Goal: Task Accomplishment & Management: Manage account settings

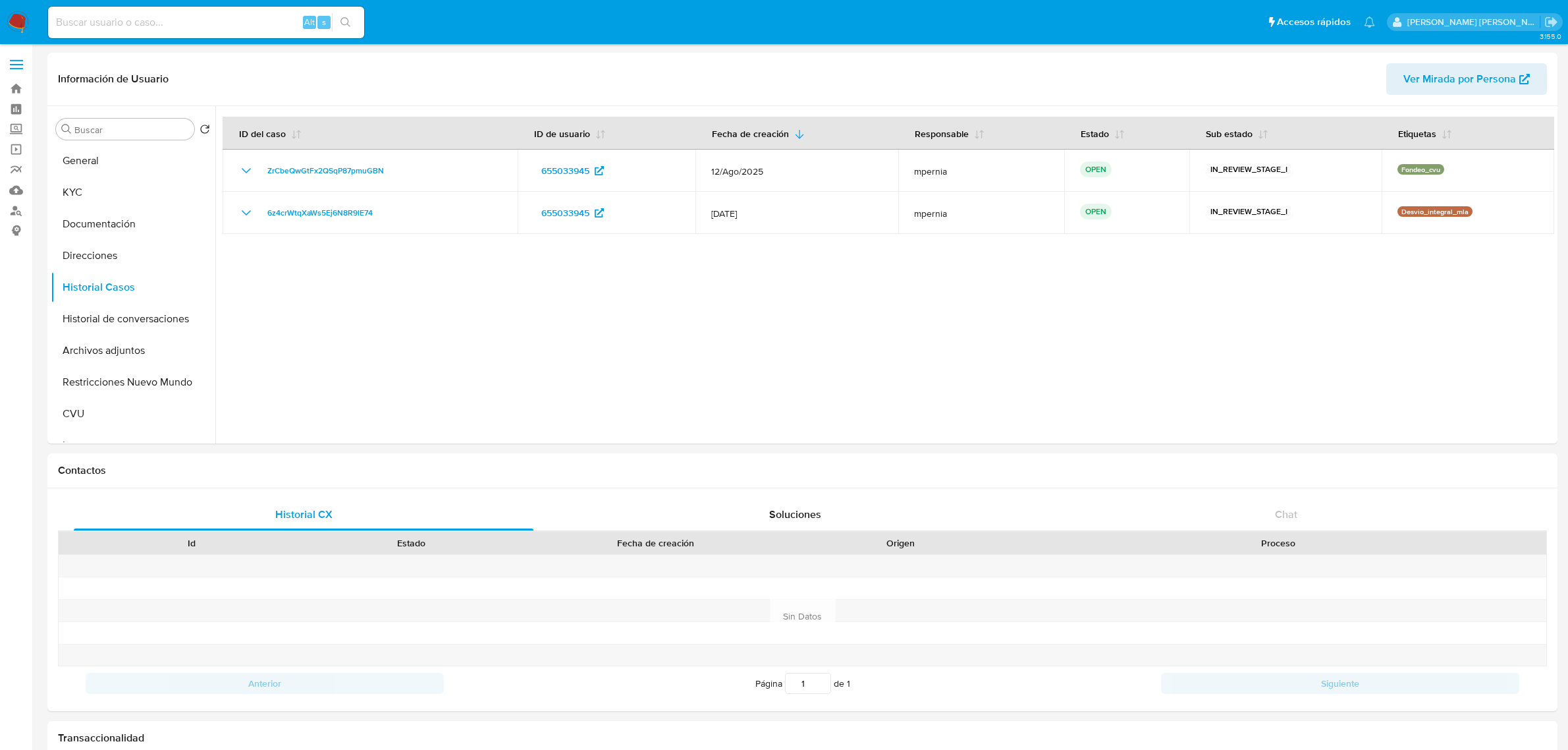
select select "10"
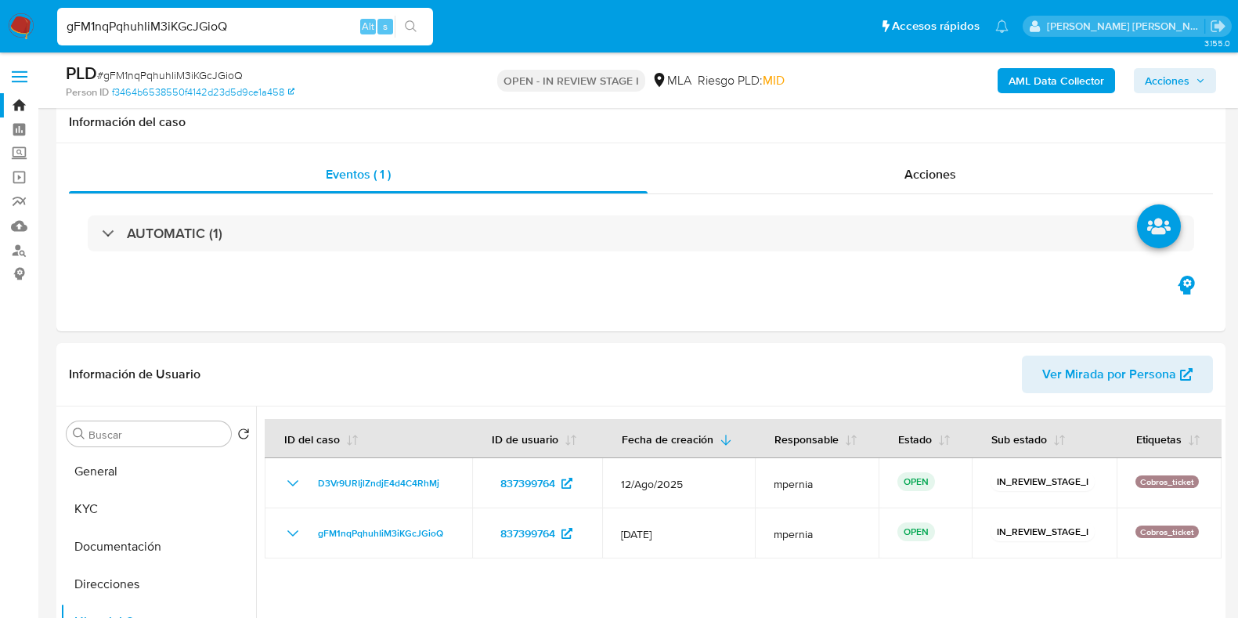
select select "10"
click at [223, 25] on input "gFM1nqPqhuhIiM3iKGcJGioQ" at bounding box center [245, 26] width 376 height 20
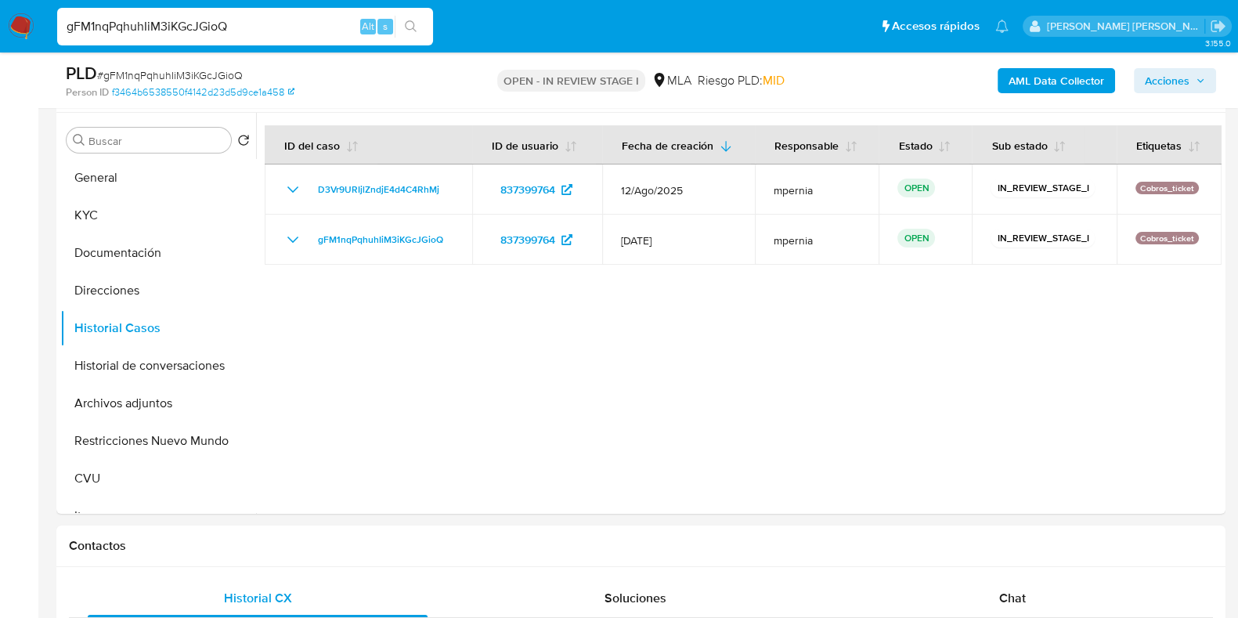
click at [223, 25] on input "gFM1nqPqhuhIiM3iKGcJGioQ" at bounding box center [245, 26] width 376 height 20
type input "obOKyXTh9EXd7xHerUmd6PXw"
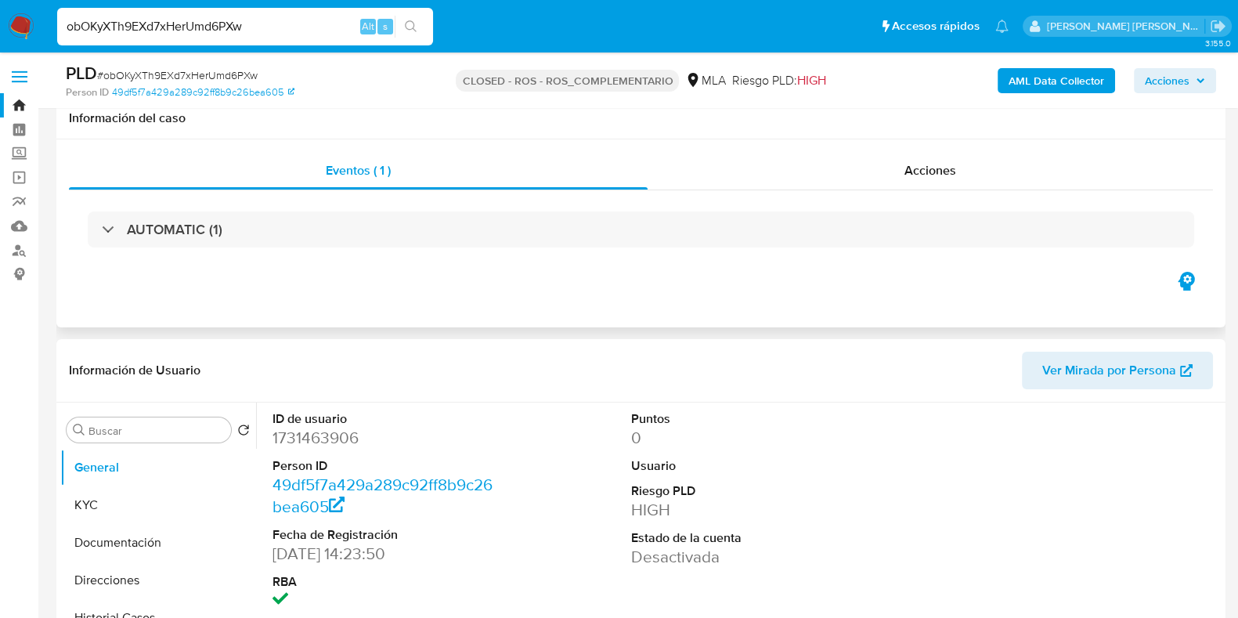
scroll to position [97, 0]
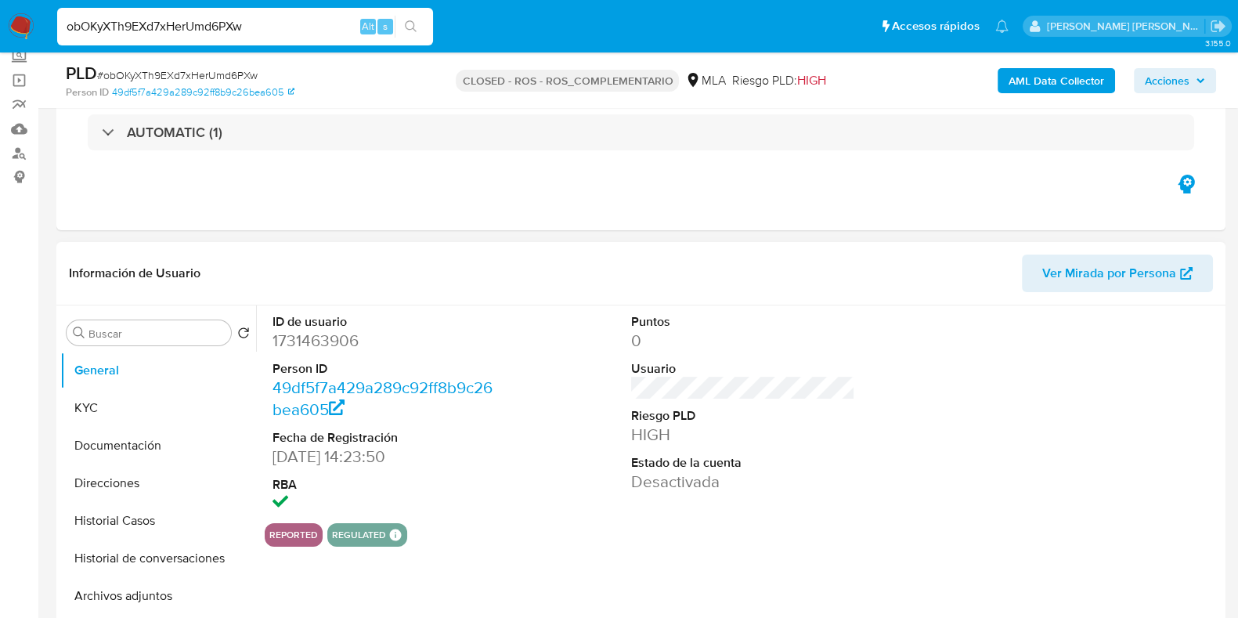
select select "10"
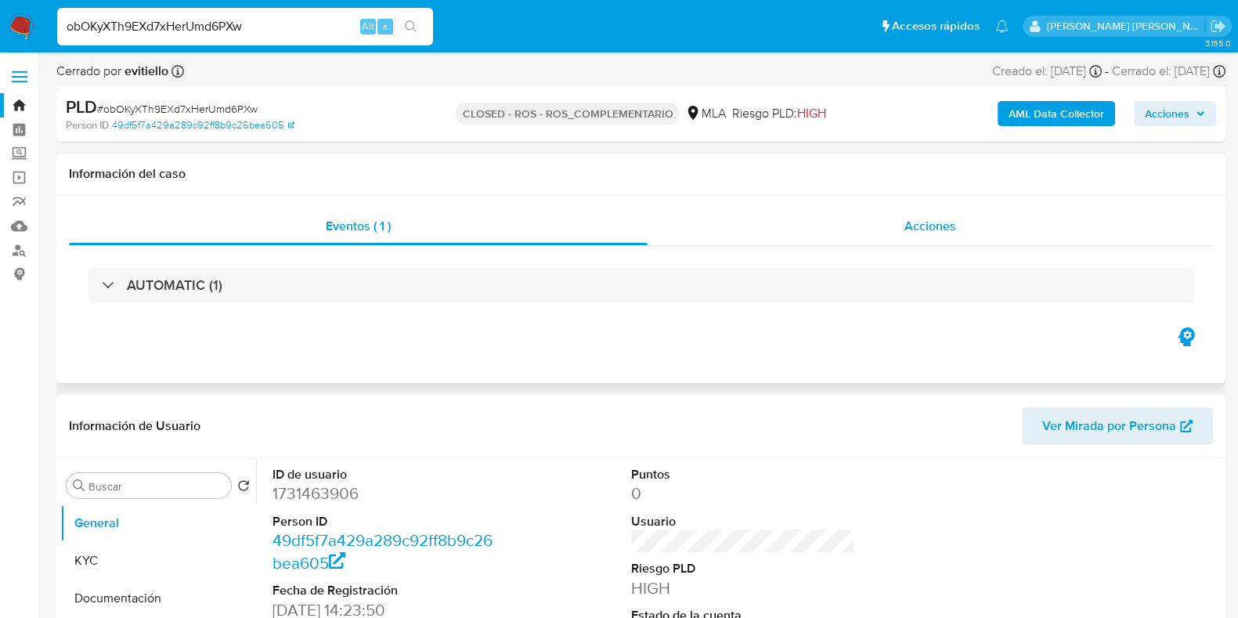
click at [929, 232] on span "Acciones" at bounding box center [930, 226] width 52 height 18
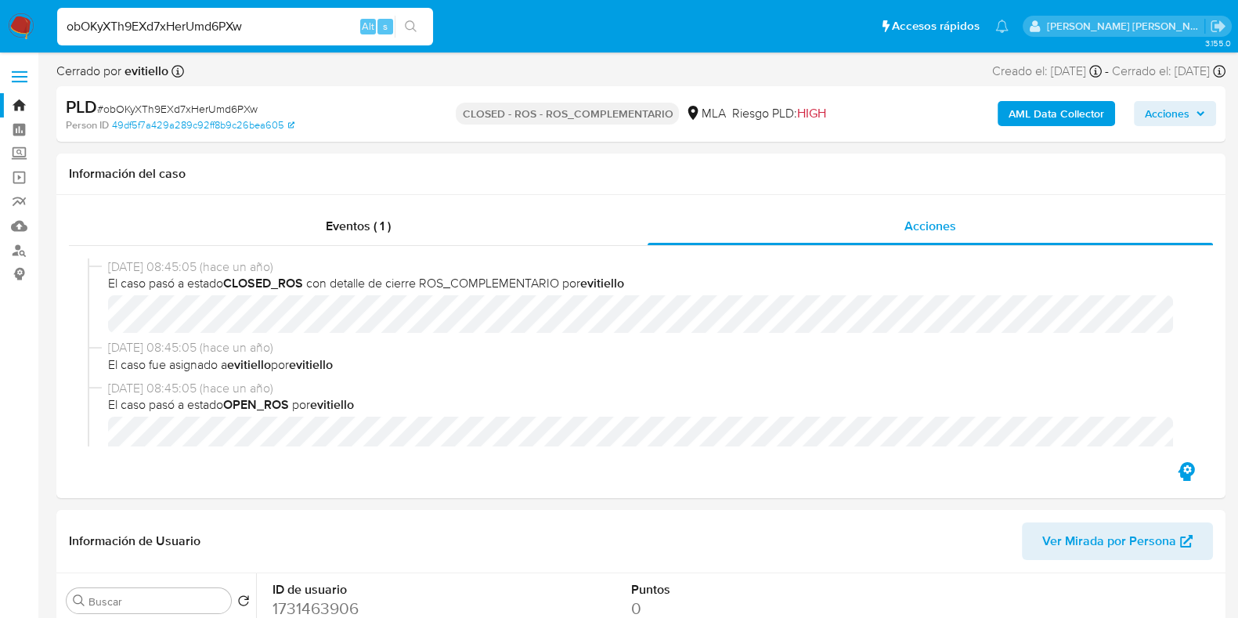
click at [196, 25] on input "obOKyXTh9EXd7xHerUmd6PXw" at bounding box center [245, 26] width 376 height 20
paste input "rvb4I5yeLB1r0ER3F5jHJAqA"
type input "rvb4I5yeLB1r0ER3F5jHJAqA"
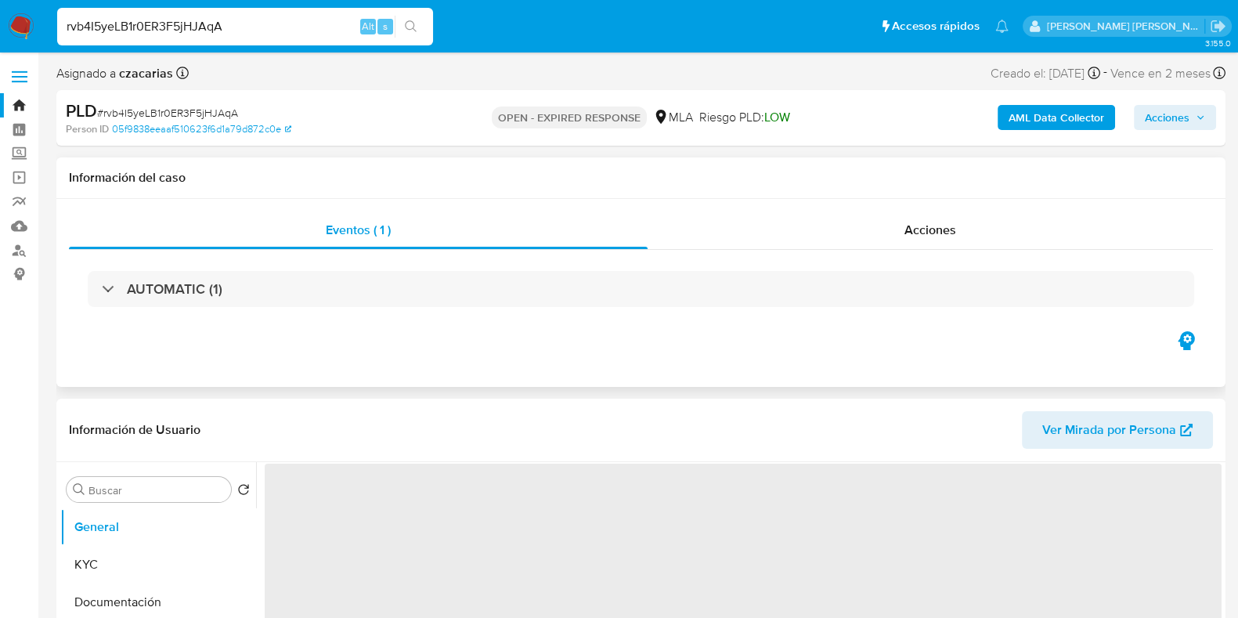
scroll to position [97, 0]
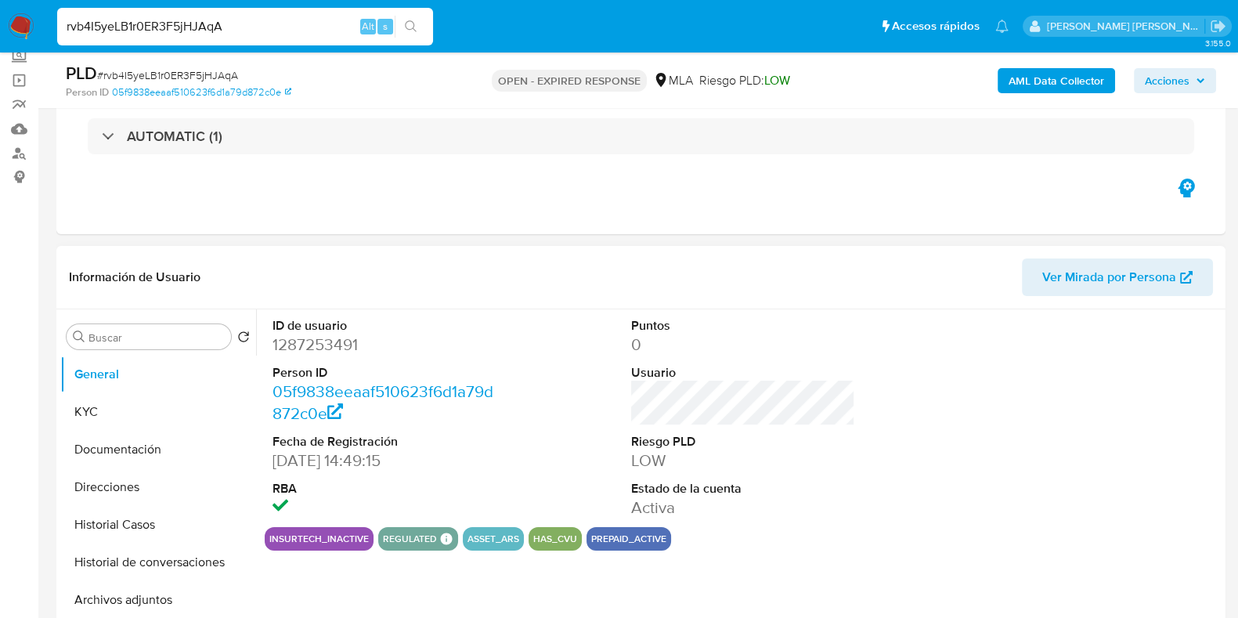
select select "10"
click at [130, 526] on button "Historial Casos" at bounding box center [151, 525] width 183 height 38
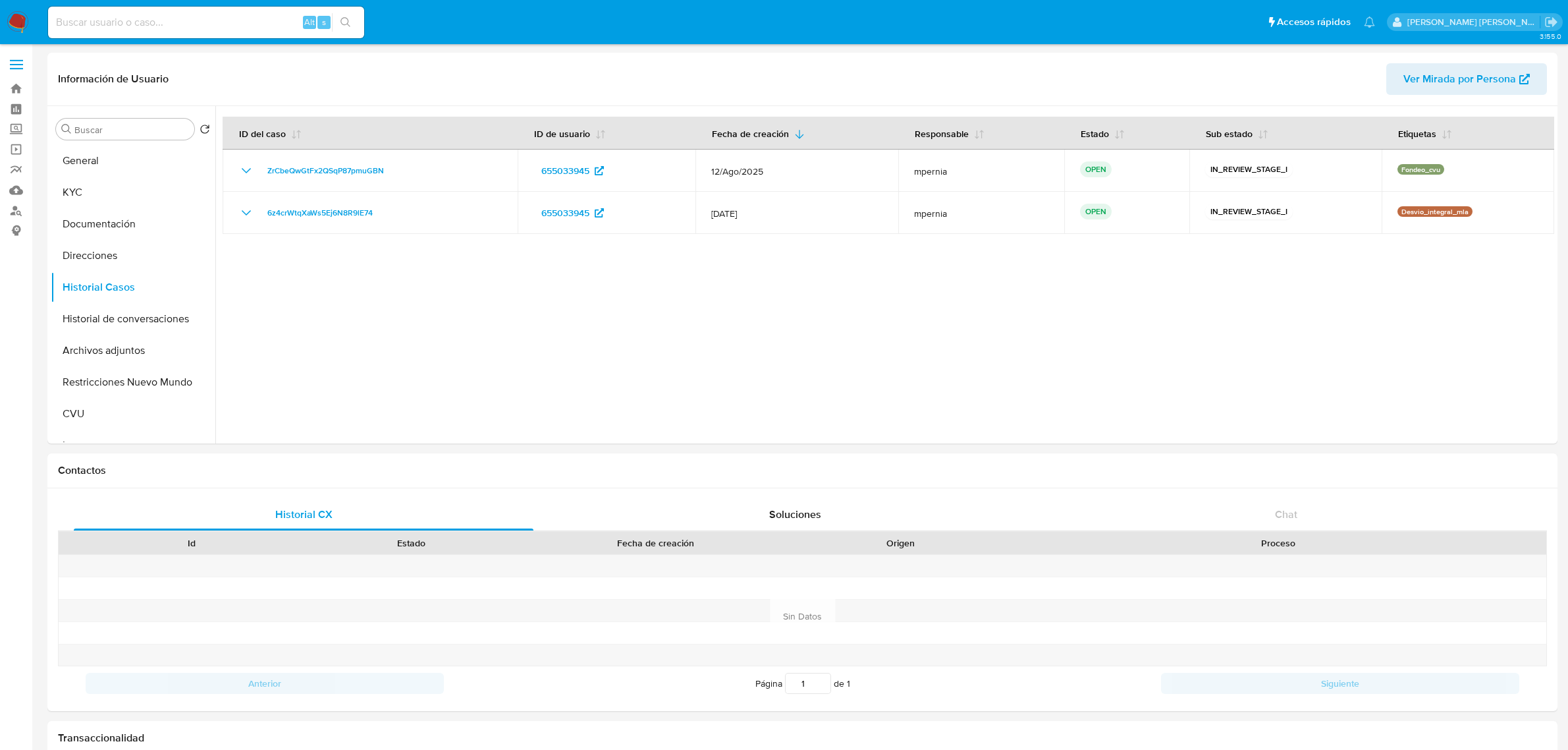
select select "10"
click at [123, 311] on button "Historial de conversaciones" at bounding box center [127, 319] width 154 height 32
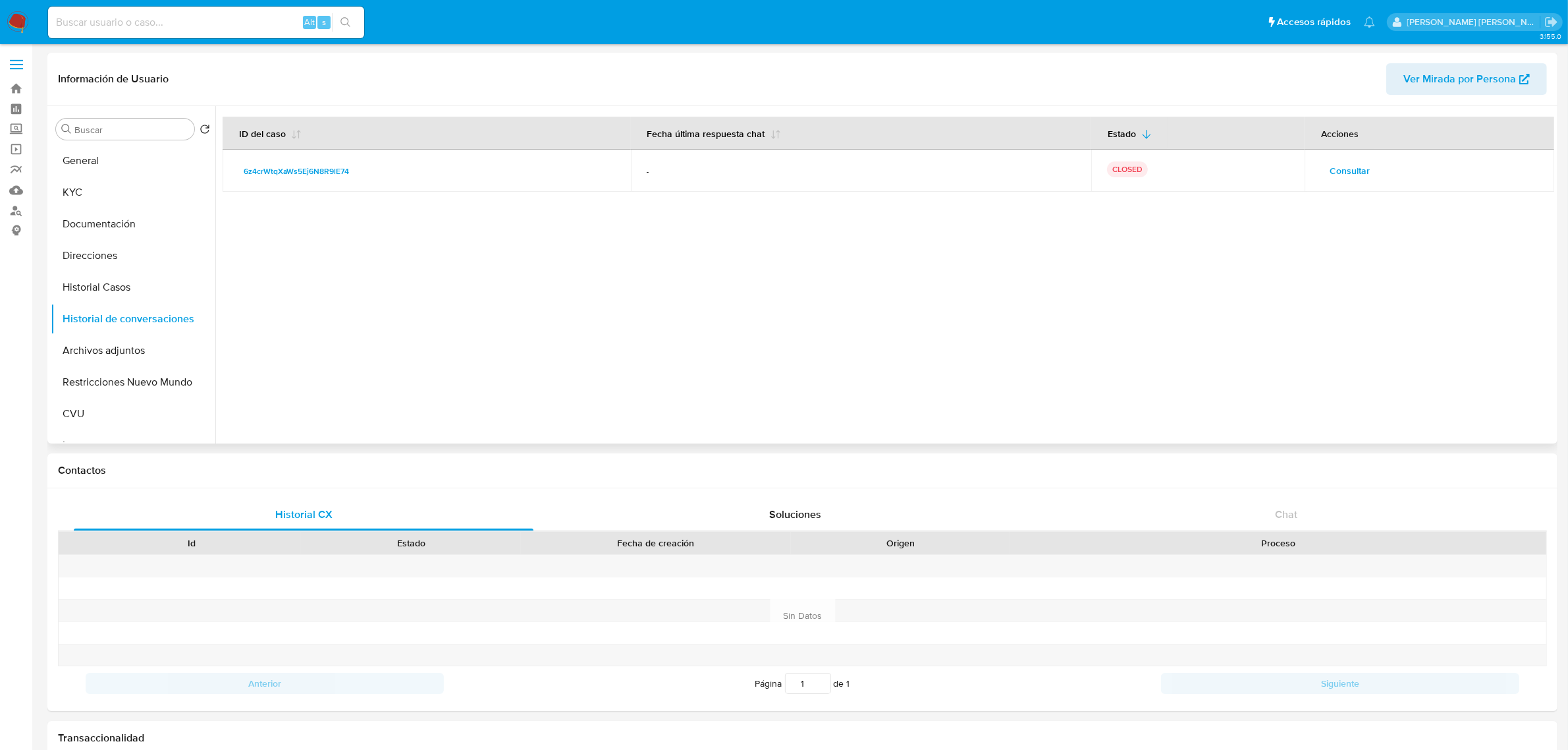
click at [1343, 169] on span "Consultar" at bounding box center [1350, 171] width 40 height 19
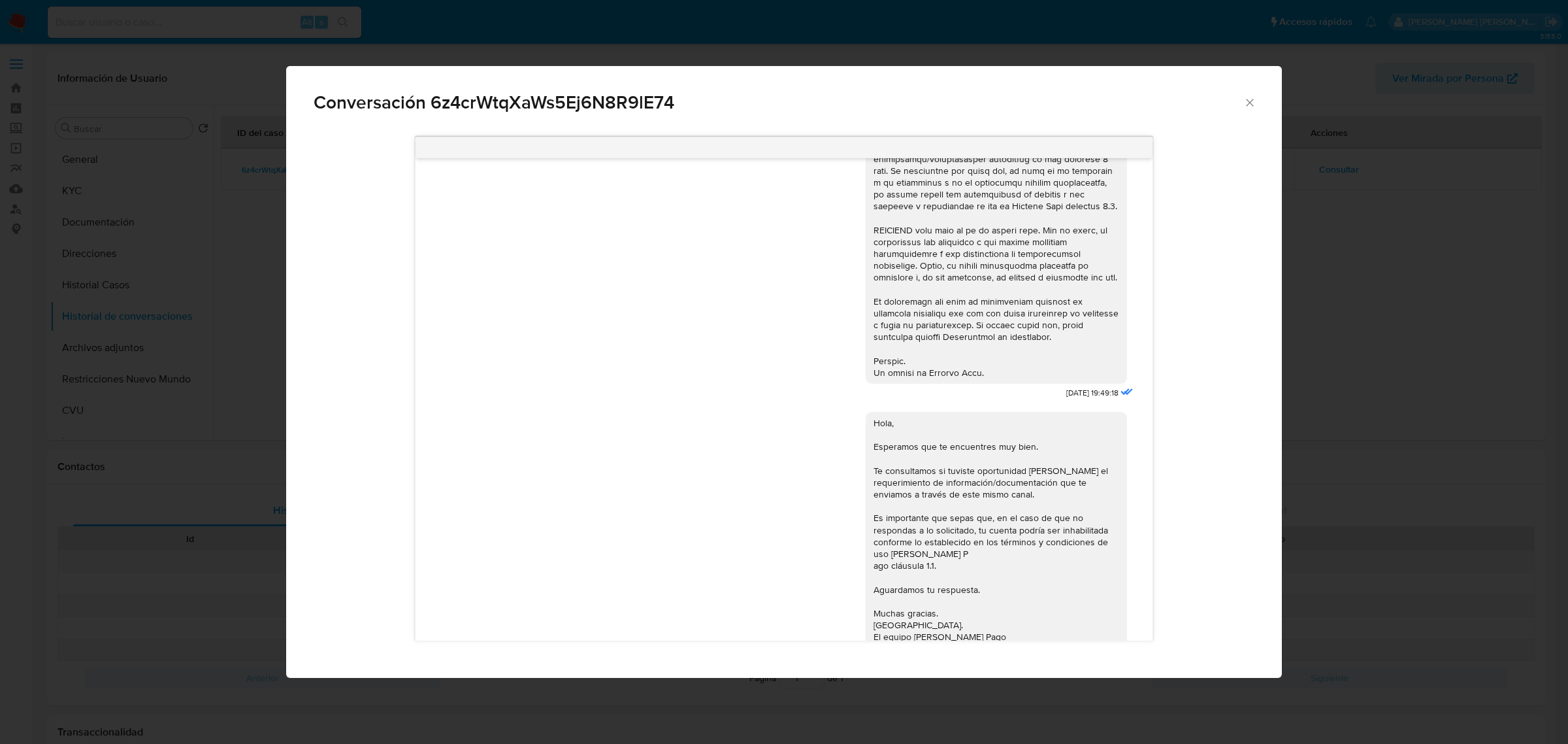
scroll to position [547, 0]
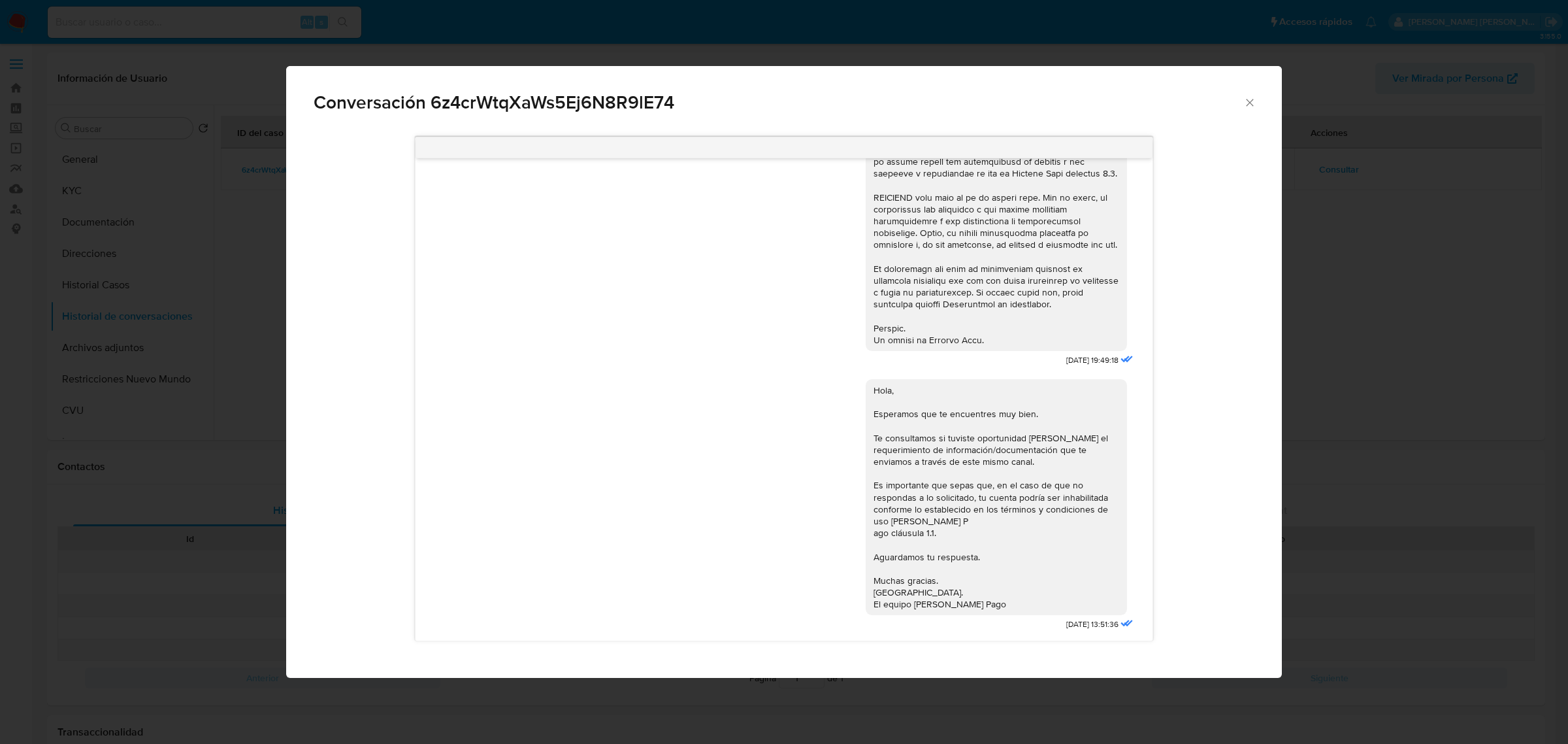
click at [1248, 105] on icon "Cerrar" at bounding box center [1250, 103] width 13 height 13
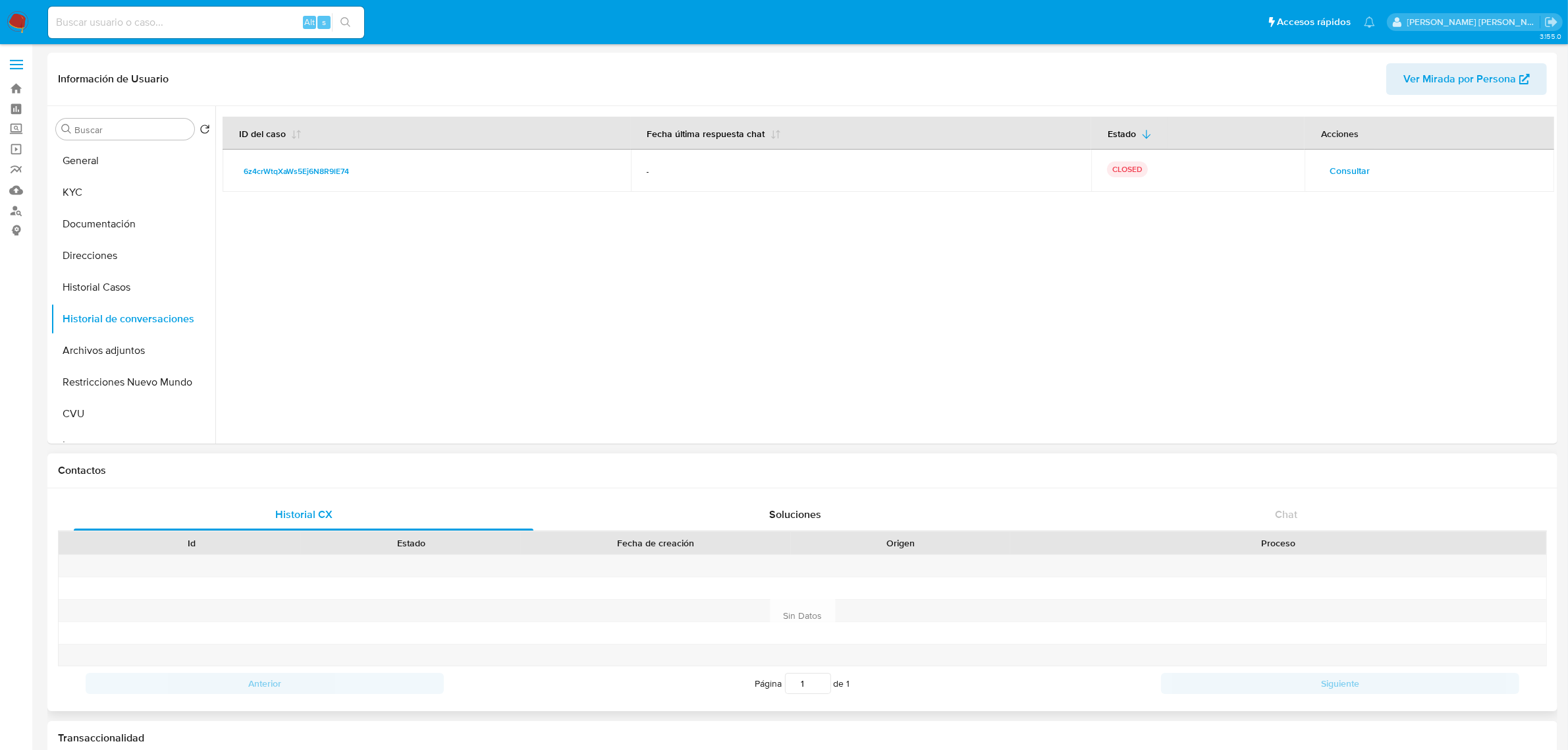
click at [299, 492] on div "Historial CX Soluciones Chat Id Estado Fecha de creación Origen Proceso Anterio…" at bounding box center [802, 599] width 1510 height 223
click at [310, 514] on span "Historial CX" at bounding box center [304, 514] width 57 height 15
click at [101, 280] on button "Historial Casos" at bounding box center [127, 288] width 154 height 32
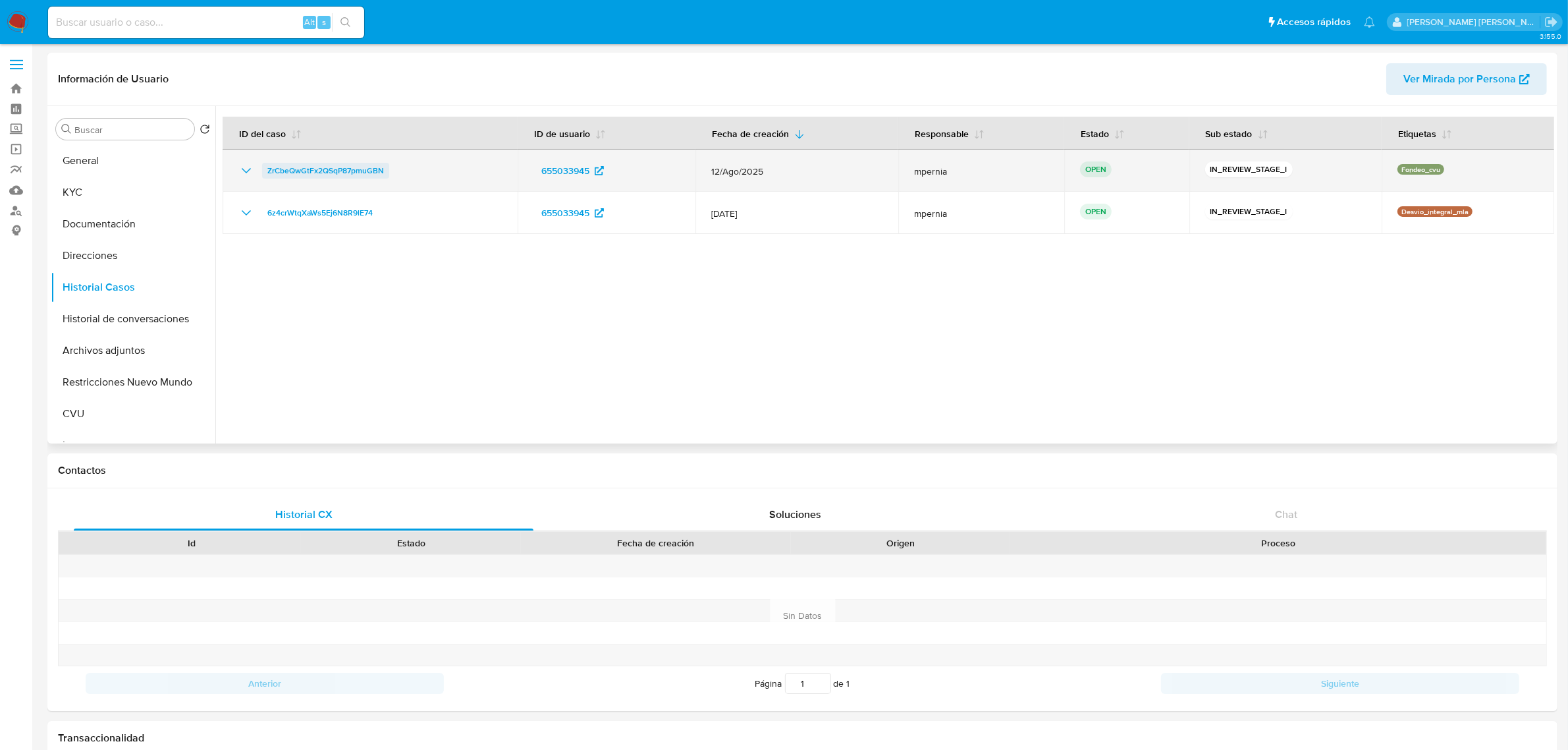
click at [313, 169] on span "ZrCbeQwGtFx2QSqP87pmuGBN" at bounding box center [326, 170] width 117 height 16
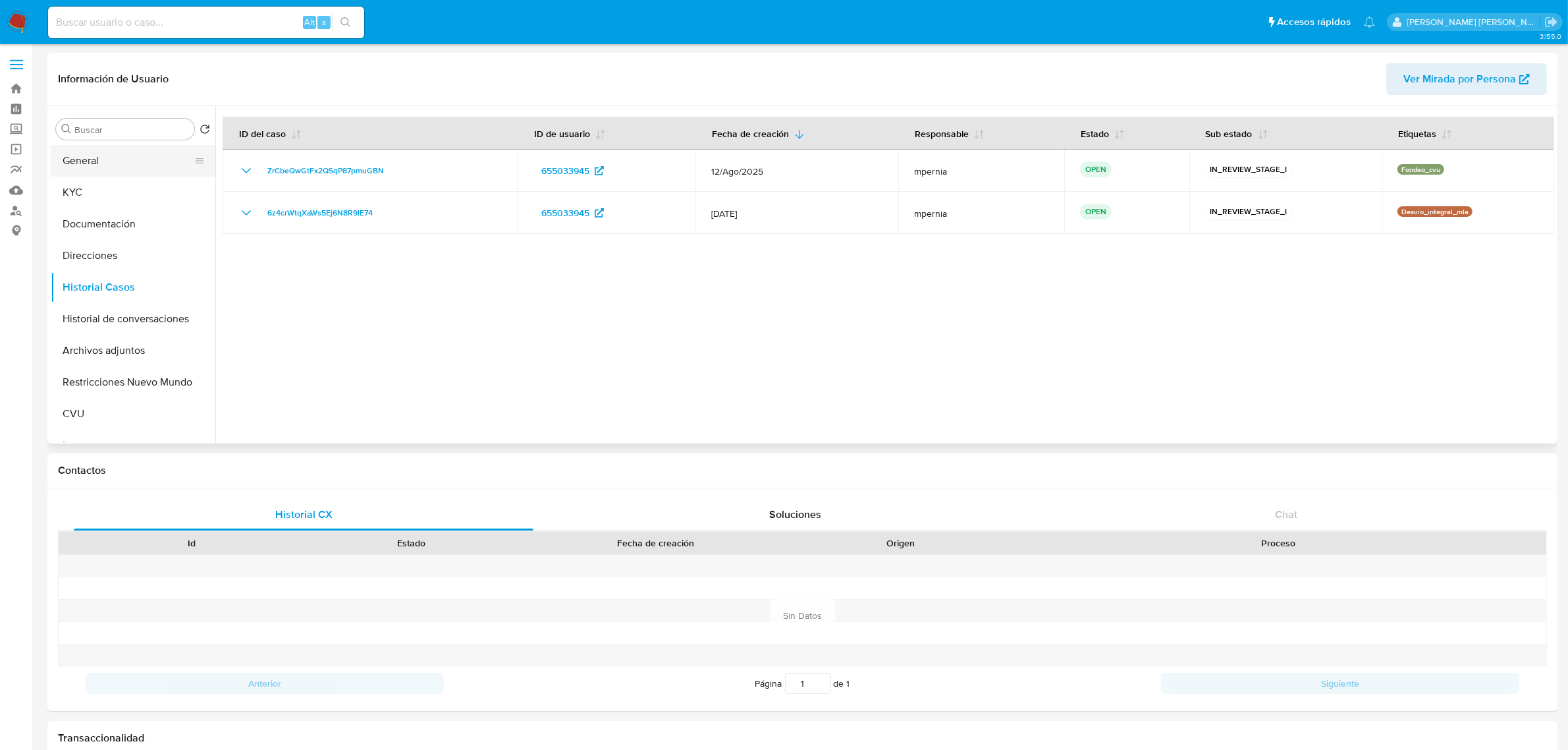
click at [96, 156] on button "General" at bounding box center [127, 161] width 154 height 32
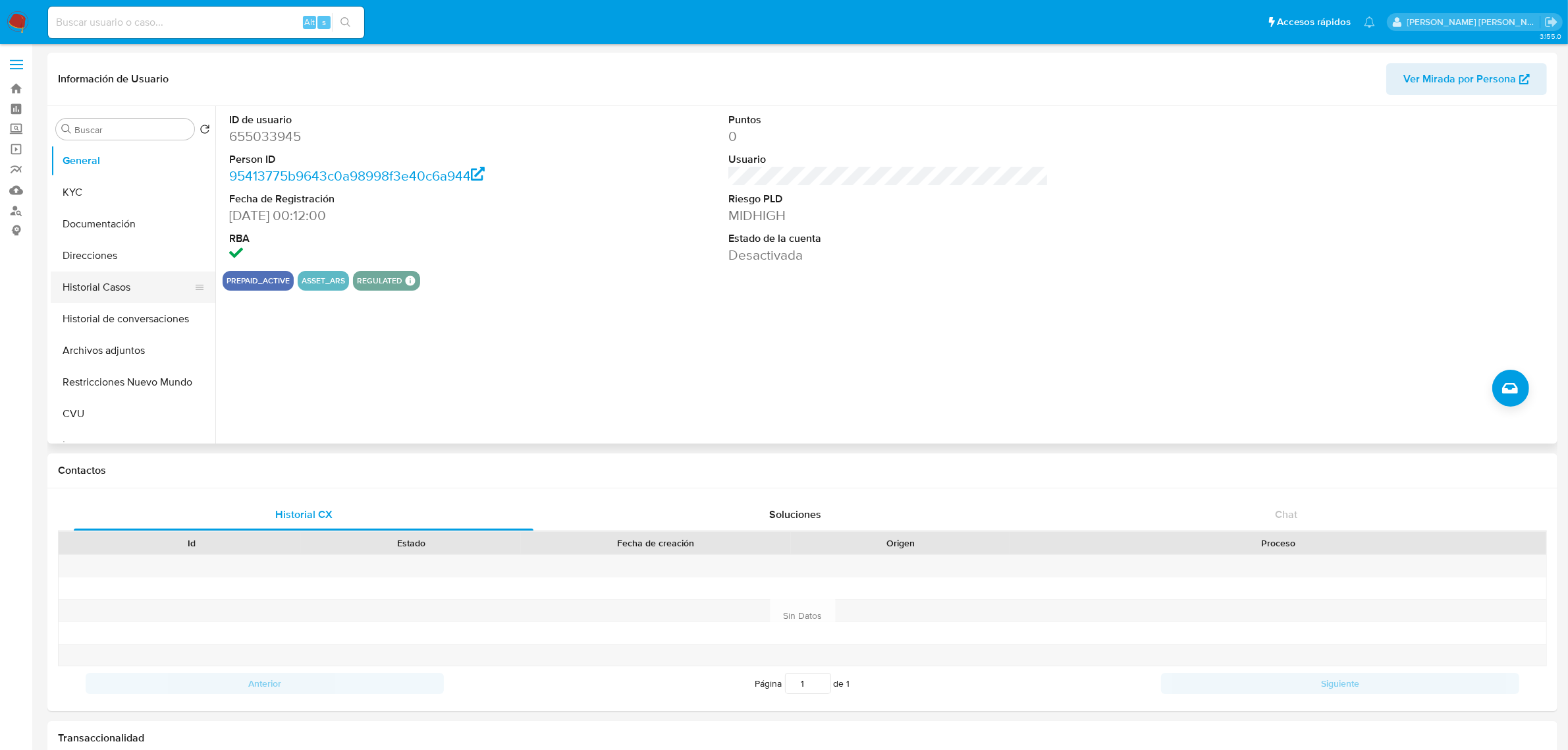
click at [79, 293] on button "Historial Casos" at bounding box center [127, 288] width 154 height 32
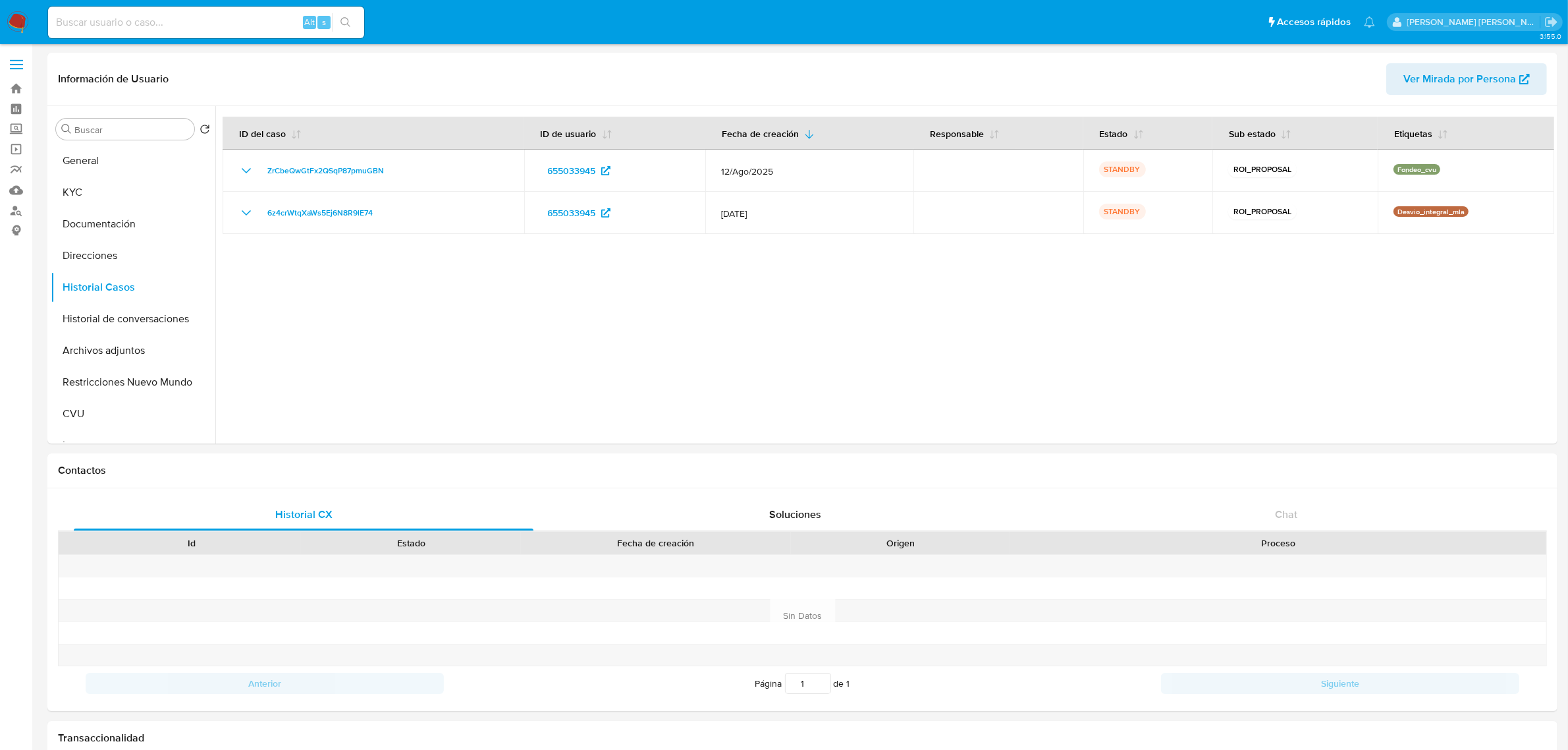
click at [138, 24] on input at bounding box center [206, 22] width 316 height 17
paste input "837399764"
type input "837399764"
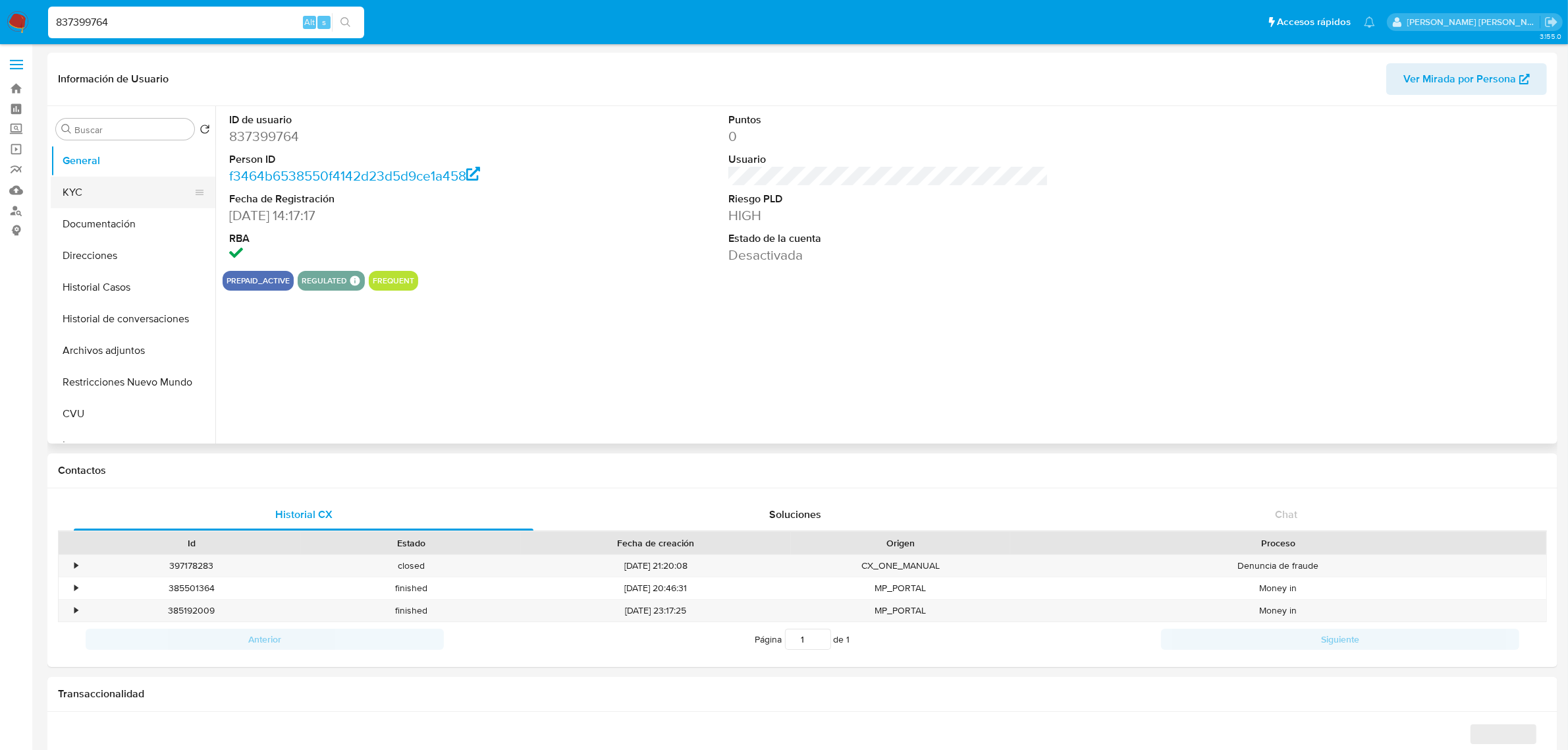
select select "10"
click at [98, 278] on button "Historial Casos" at bounding box center [127, 288] width 154 height 32
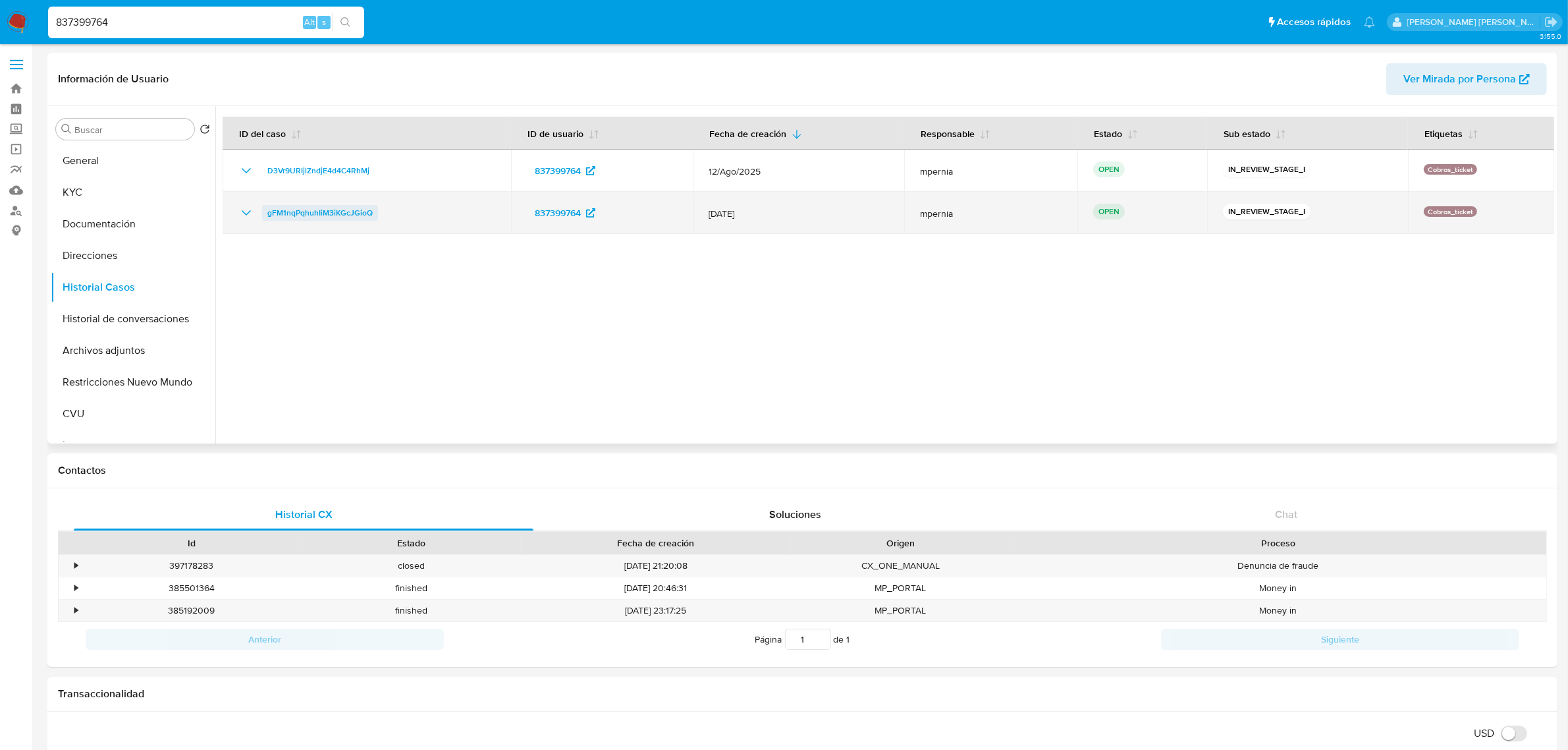
click at [368, 213] on span "gFM1nqPqhuhIiM3iKGcJGioQ" at bounding box center [320, 213] width 105 height 16
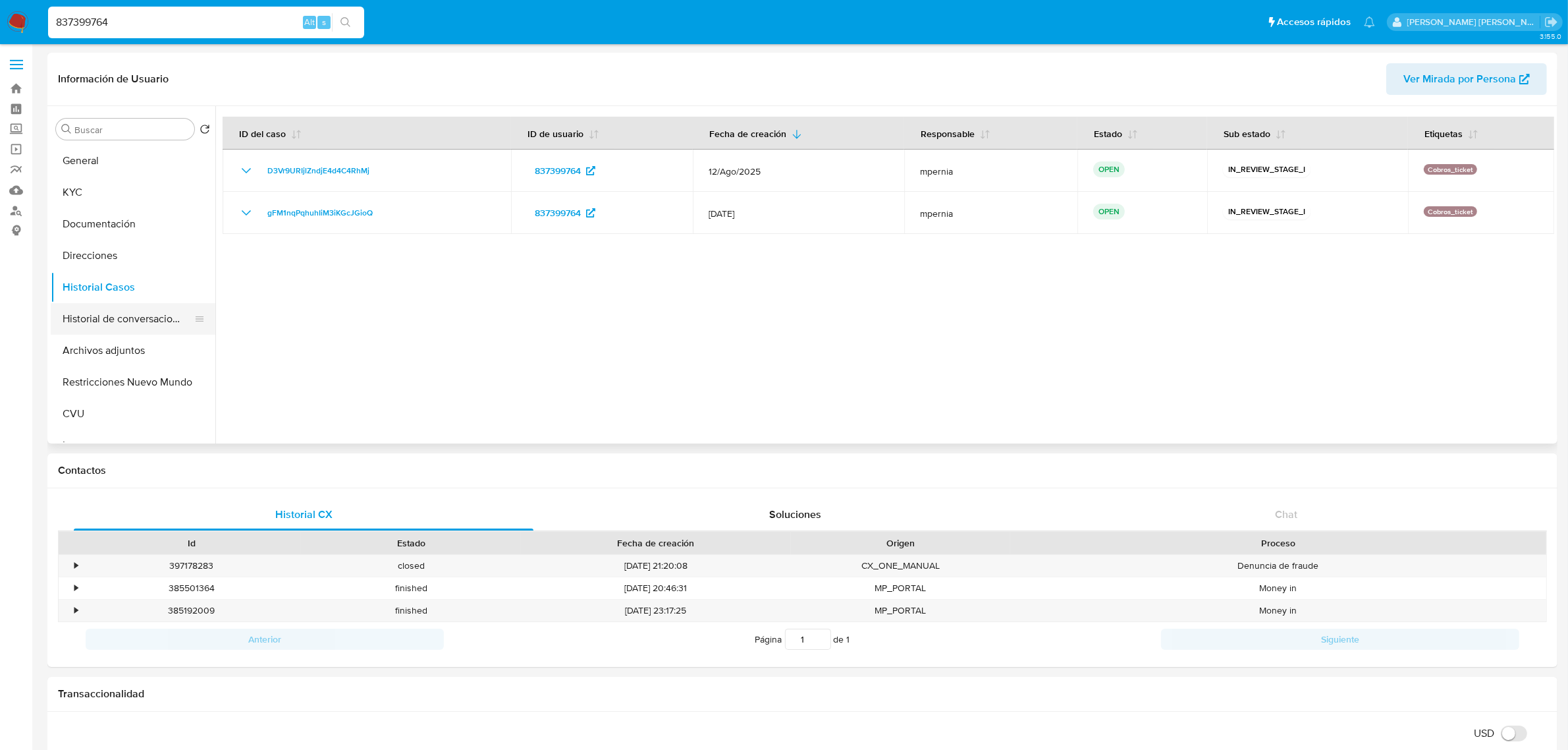
click at [146, 315] on button "Historial de conversaciones" at bounding box center [127, 319] width 154 height 32
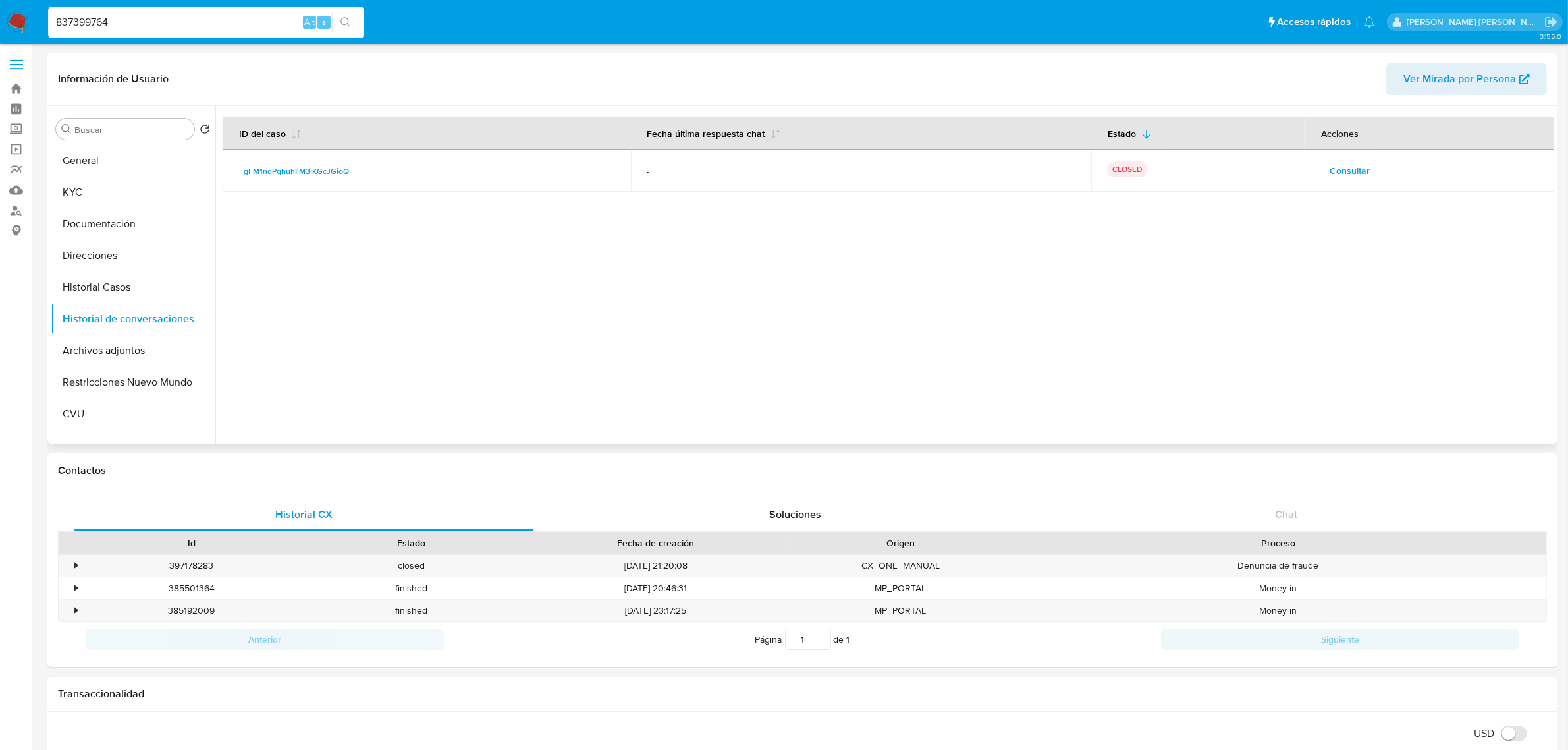
click at [1362, 167] on span "Consultar" at bounding box center [1350, 171] width 40 height 19
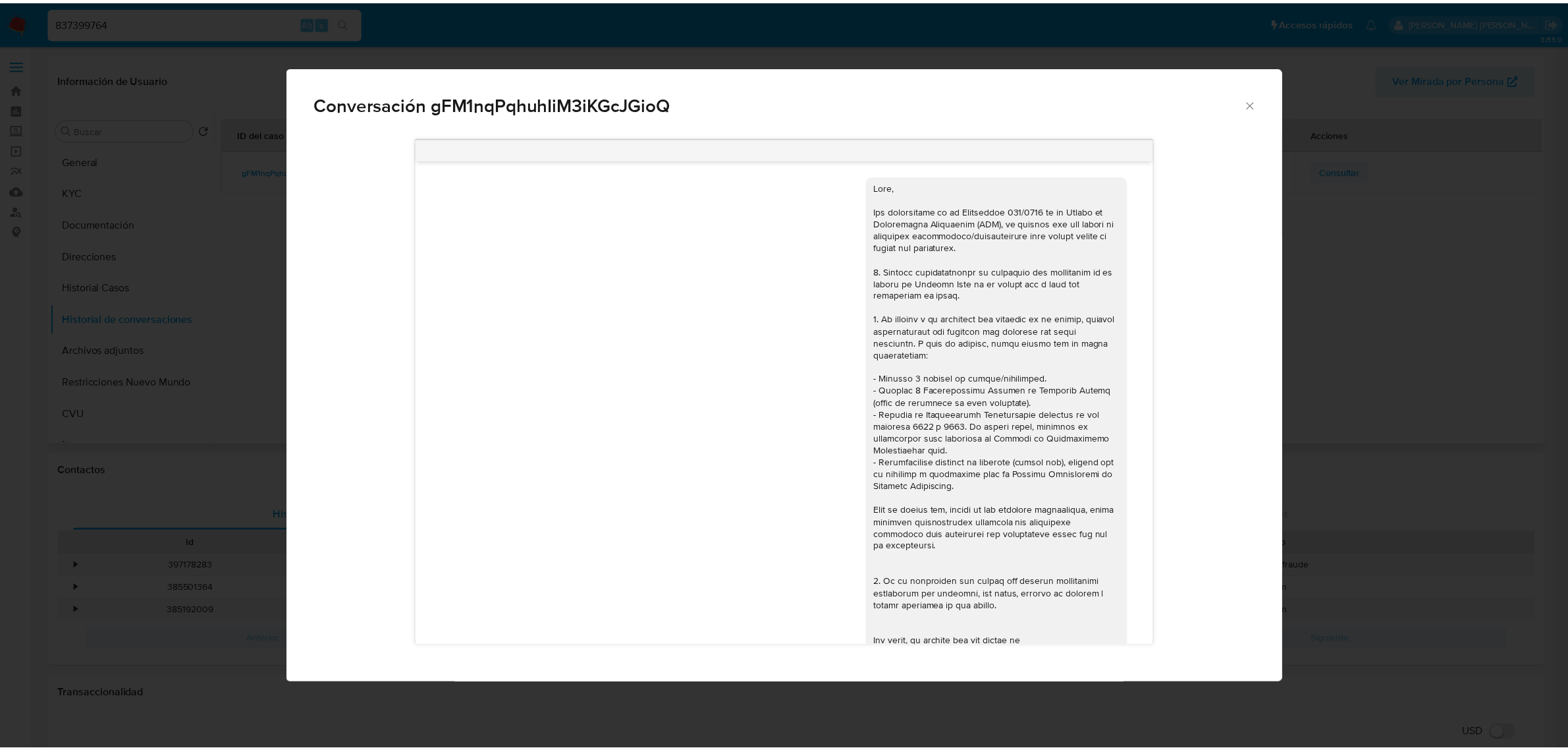
scroll to position [551, 0]
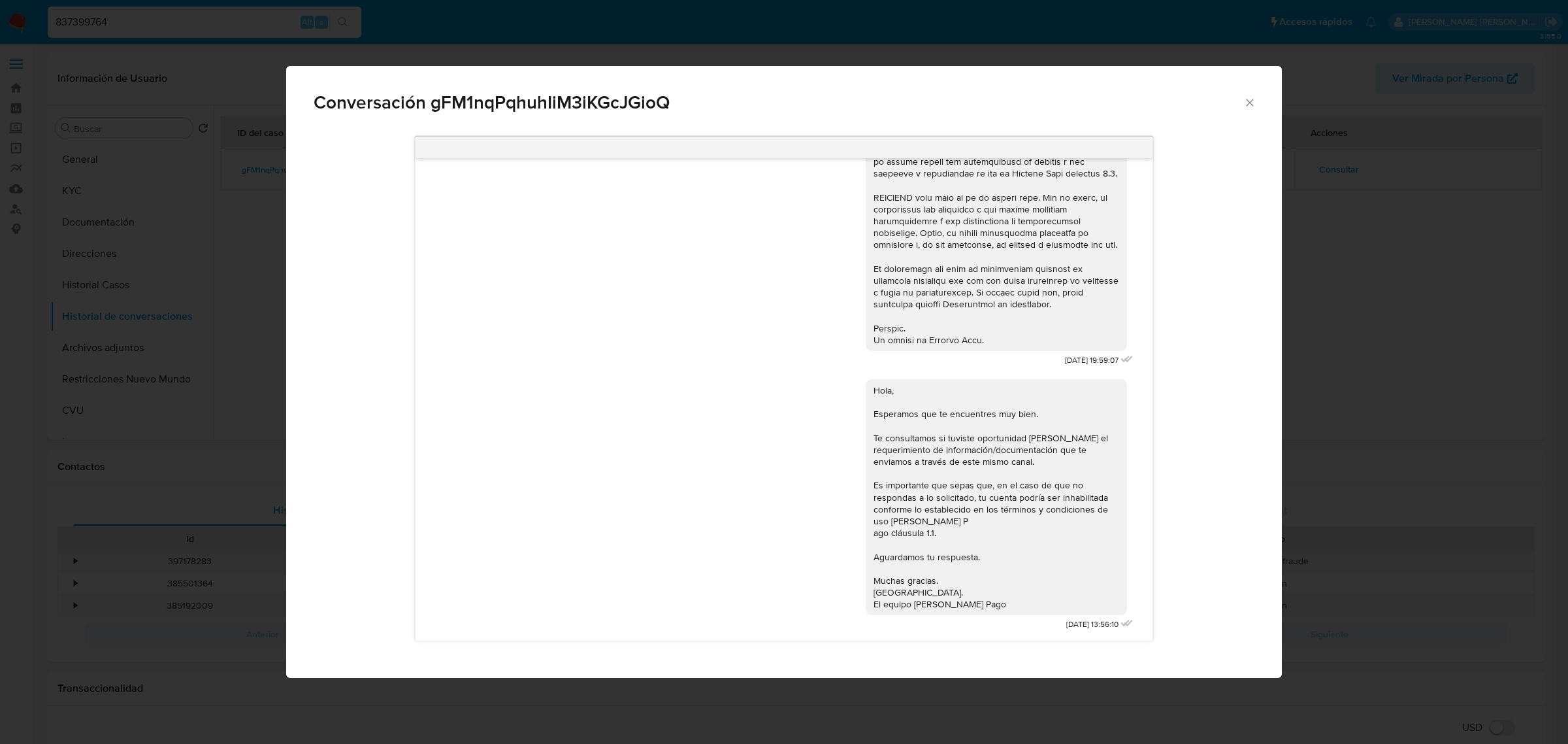
click at [1254, 99] on icon "Cerrar" at bounding box center [1250, 103] width 13 height 13
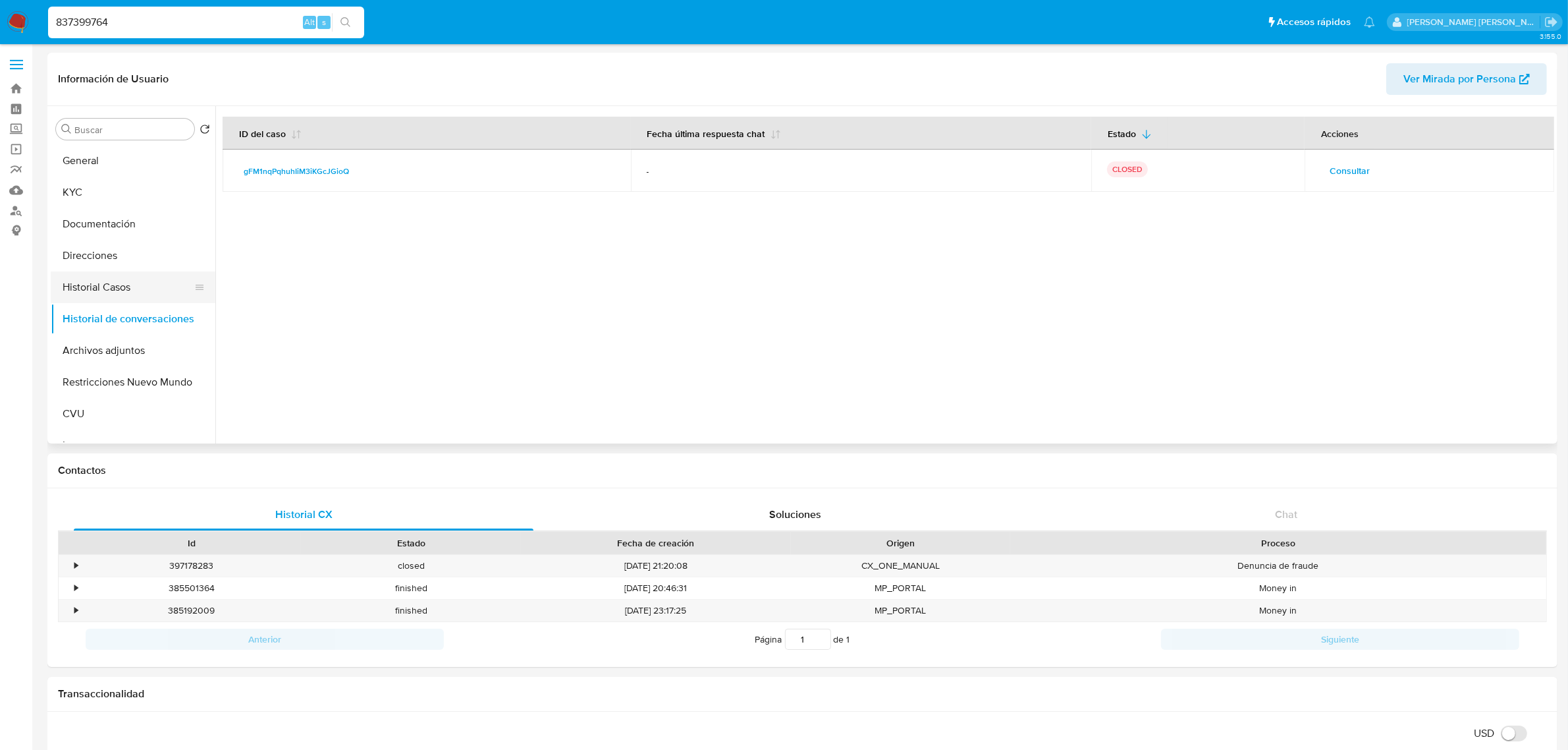
click at [107, 301] on button "Historial Casos" at bounding box center [127, 288] width 154 height 32
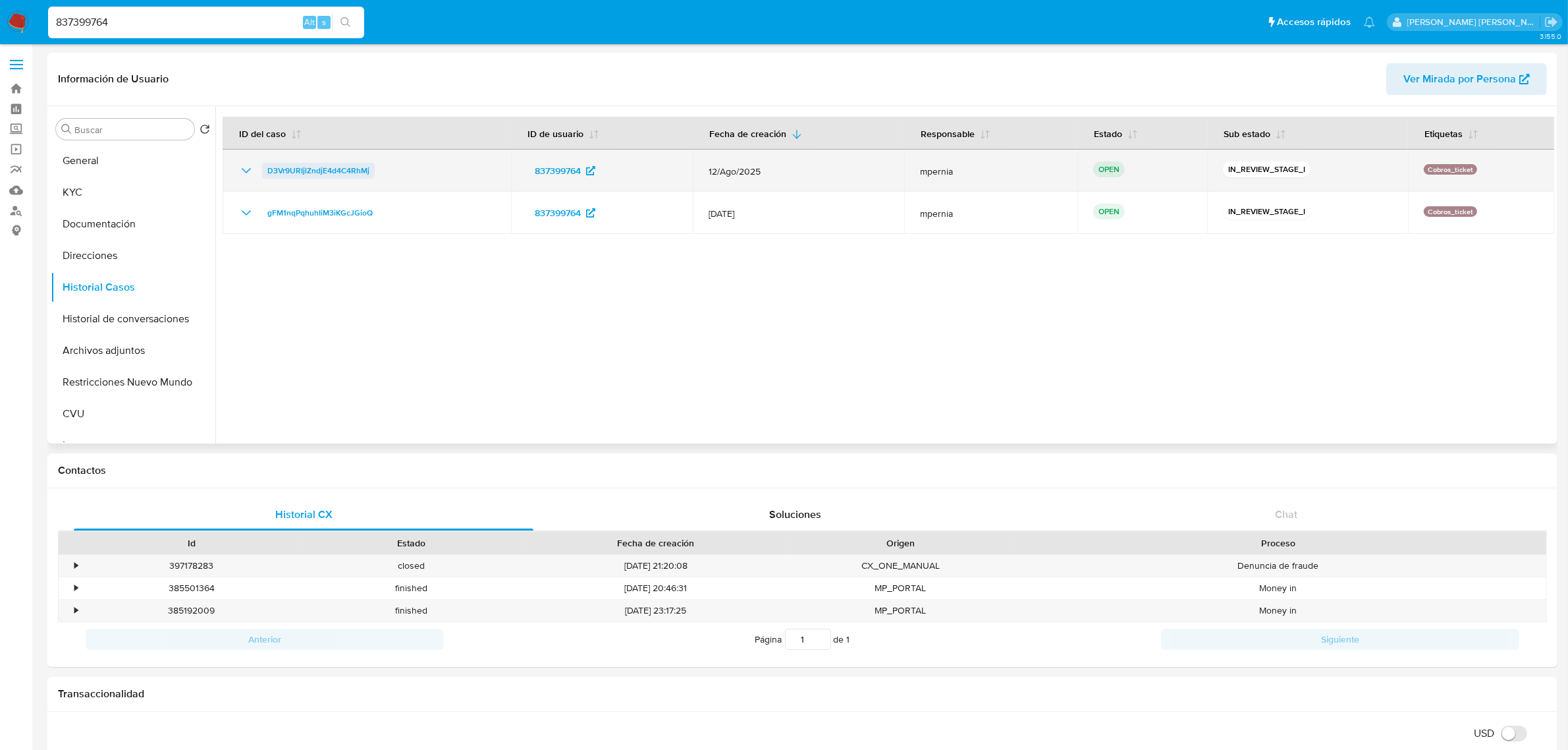
click at [345, 170] on span "D3Vr9URIjlZndjE4d4C4RhMj" at bounding box center [318, 170] width 102 height 16
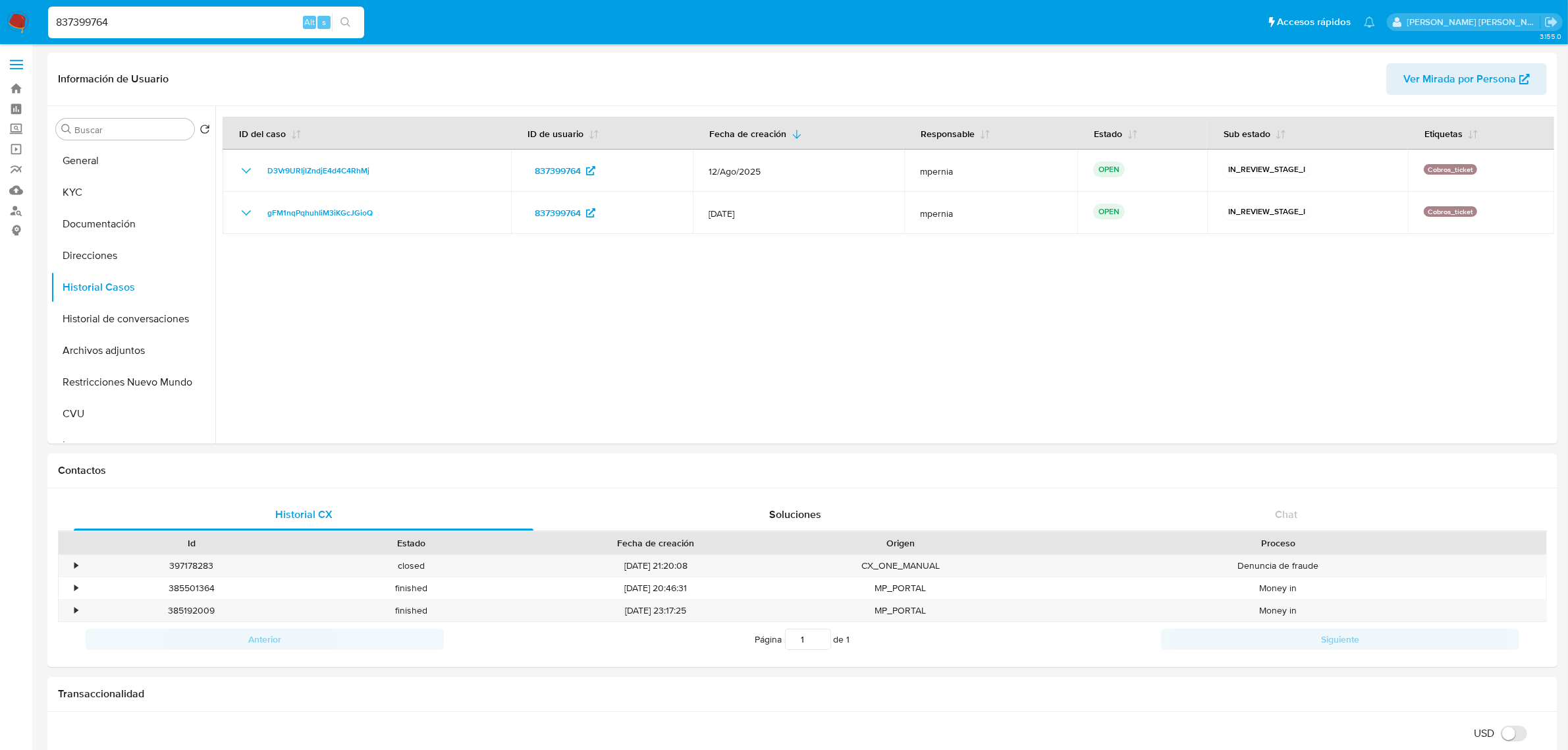
drag, startPoint x: 153, startPoint y: 20, endPoint x: 45, endPoint y: 4, distance: 109.2
click at [45, 4] on nav "Pausado Ver notificaciones 837399764 Alt s Accesos rápidos Presiona las siguien…" at bounding box center [784, 22] width 1568 height 44
paste input "nNkAHFyWO8eku8btPS91rnVW"
type input "nNkAHFyWO8eku8btPS91rnVW"
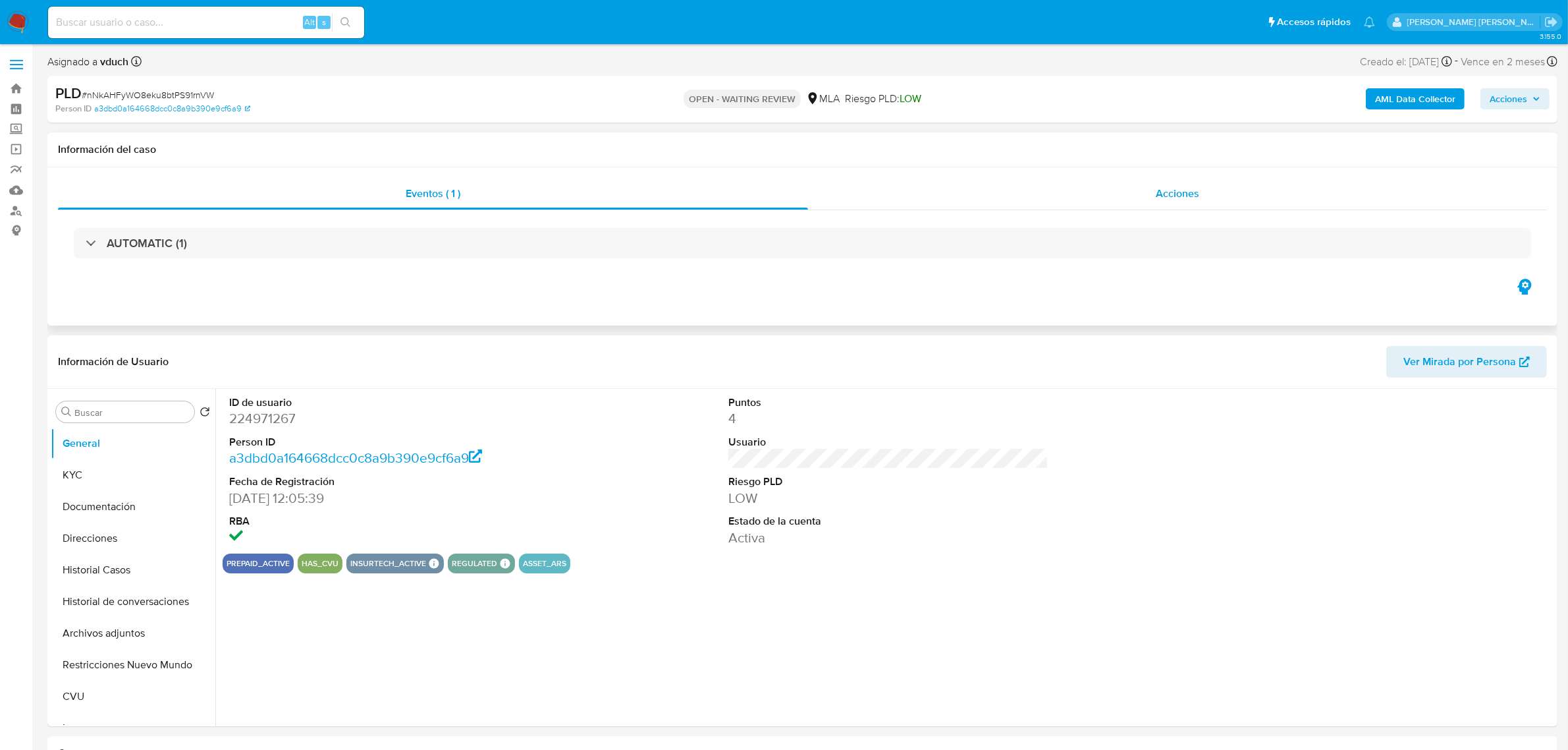
click at [1209, 199] on div "Acciones" at bounding box center [1178, 194] width 739 height 32
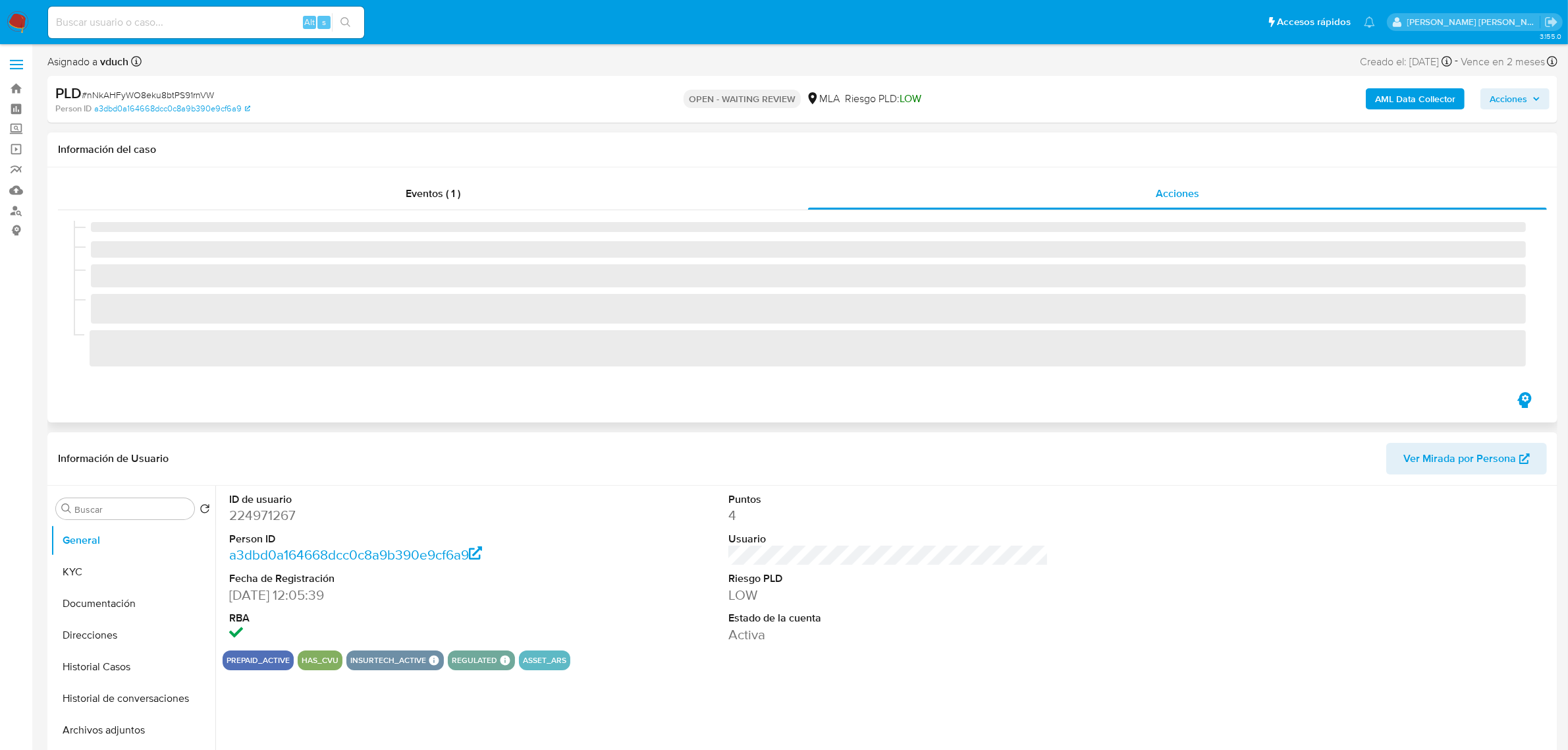
select select "10"
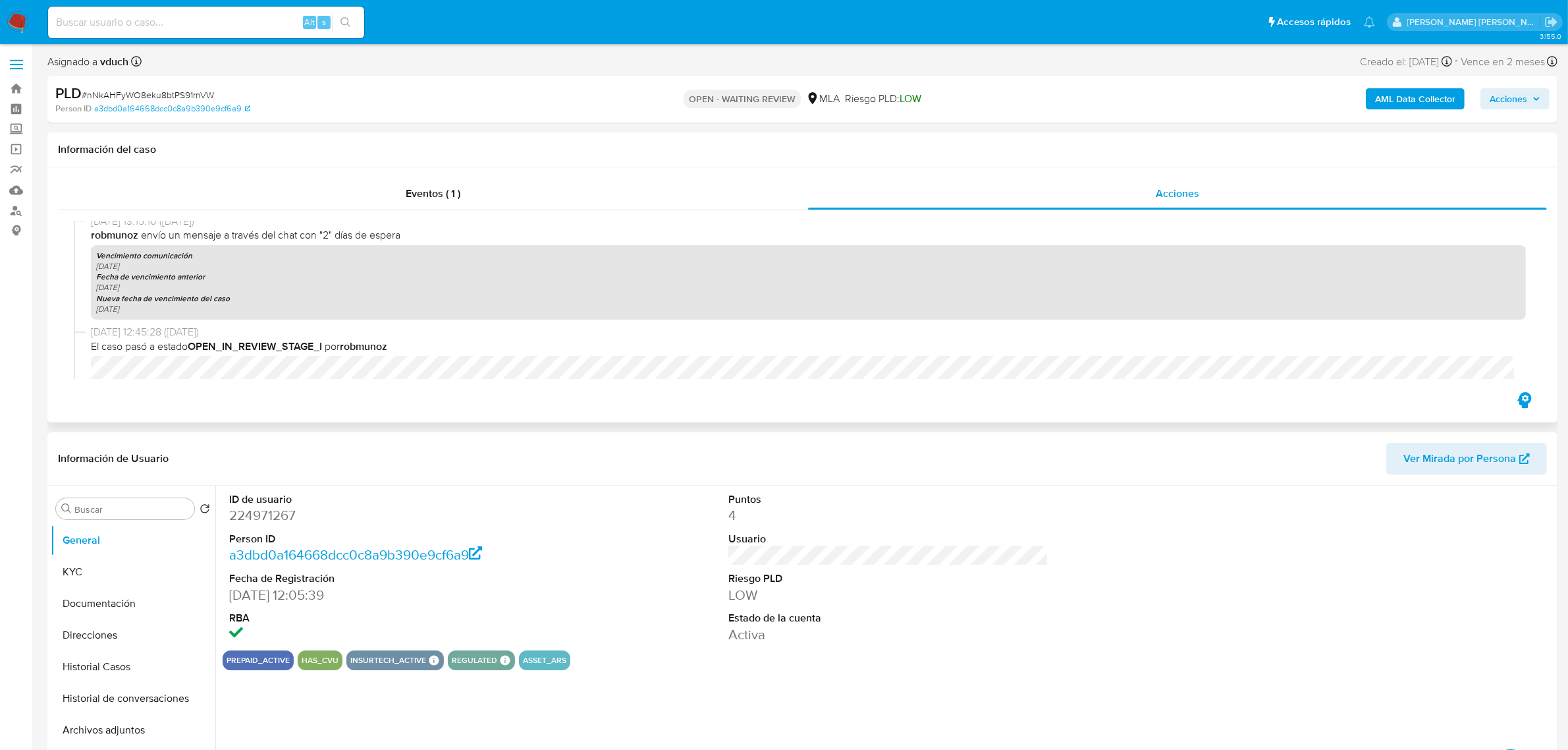
scroll to position [486, 0]
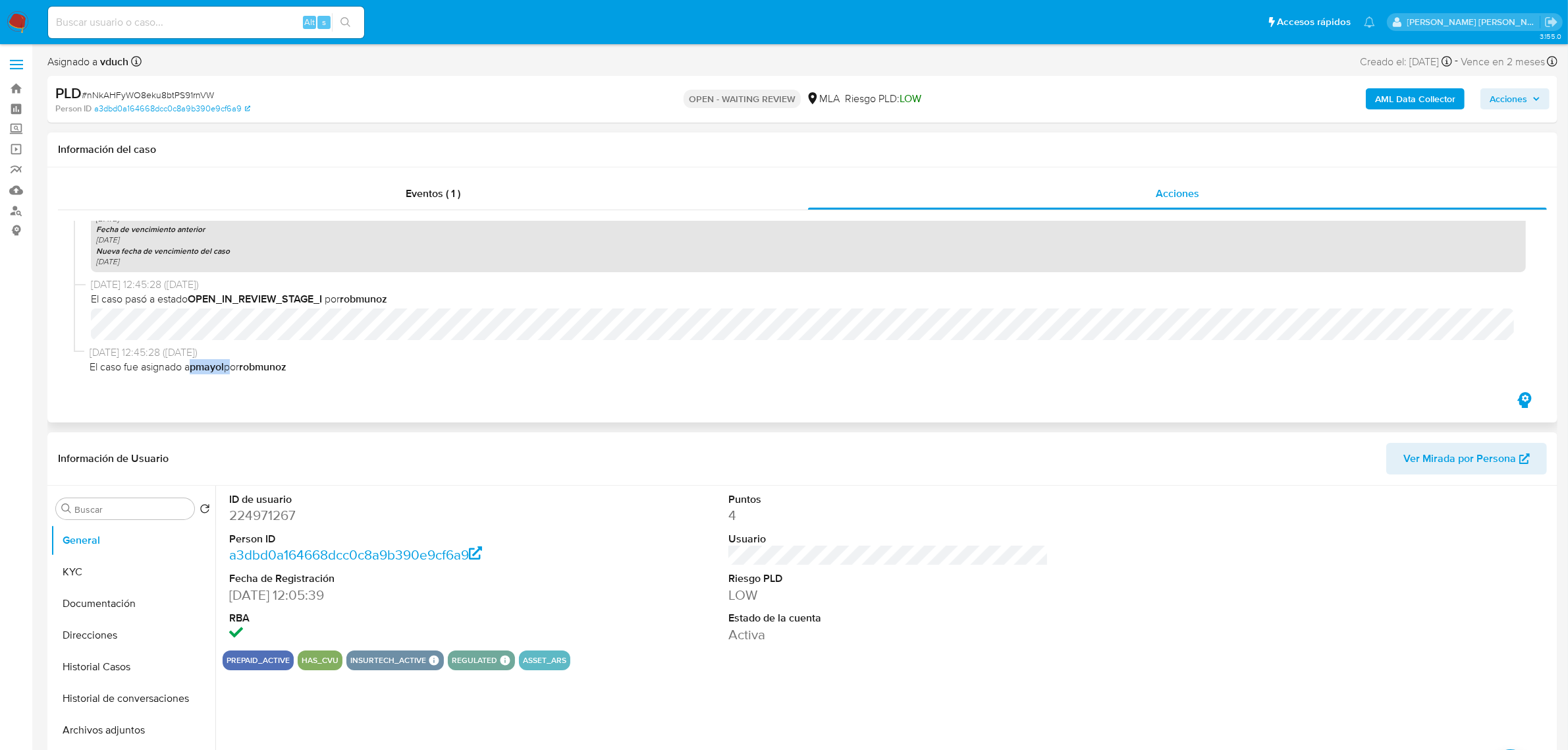
drag, startPoint x: 198, startPoint y: 367, endPoint x: 232, endPoint y: 366, distance: 34.0
click at [232, 366] on span "El caso fue asignado a pmayol por robmunoz" at bounding box center [808, 367] width 1437 height 14
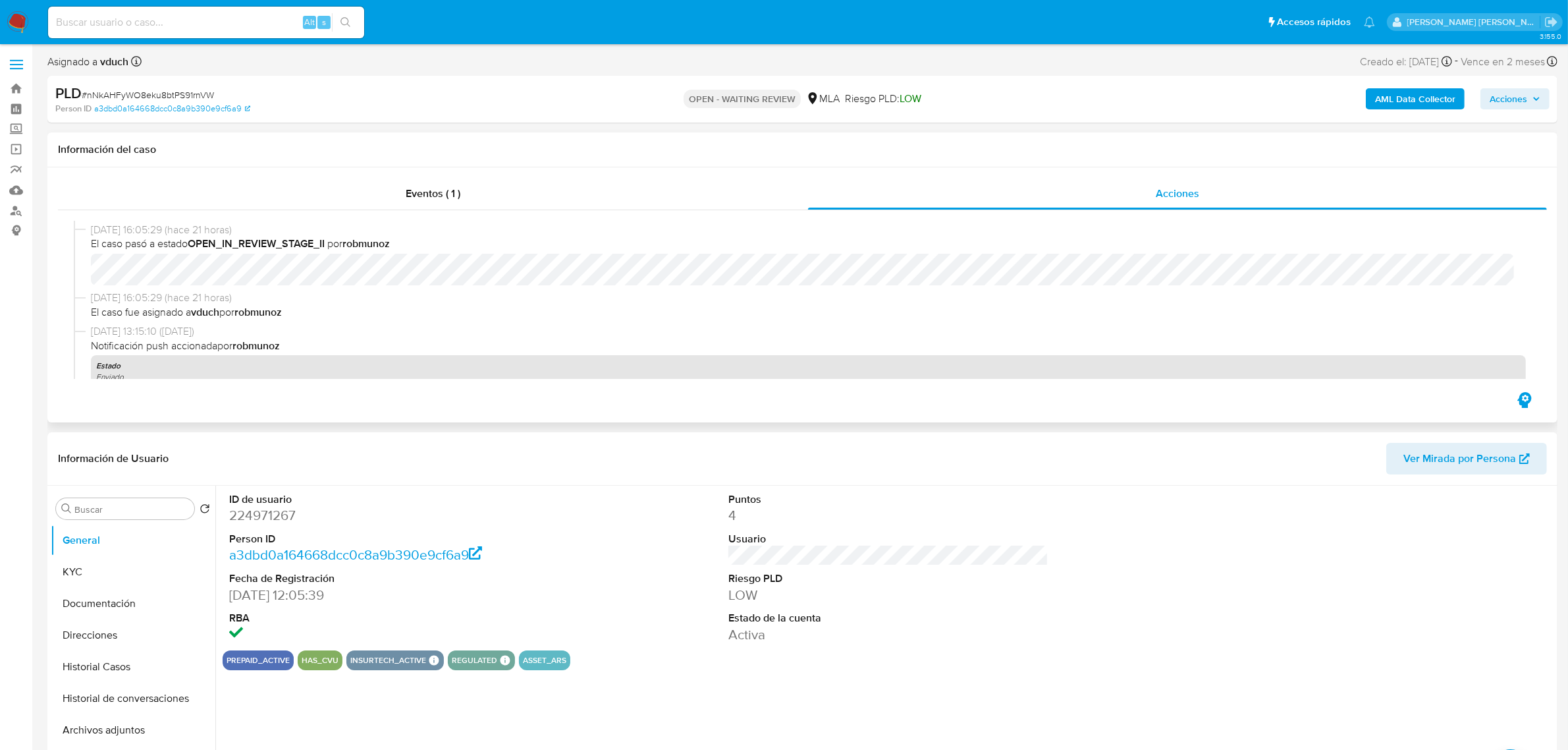
scroll to position [74, 0]
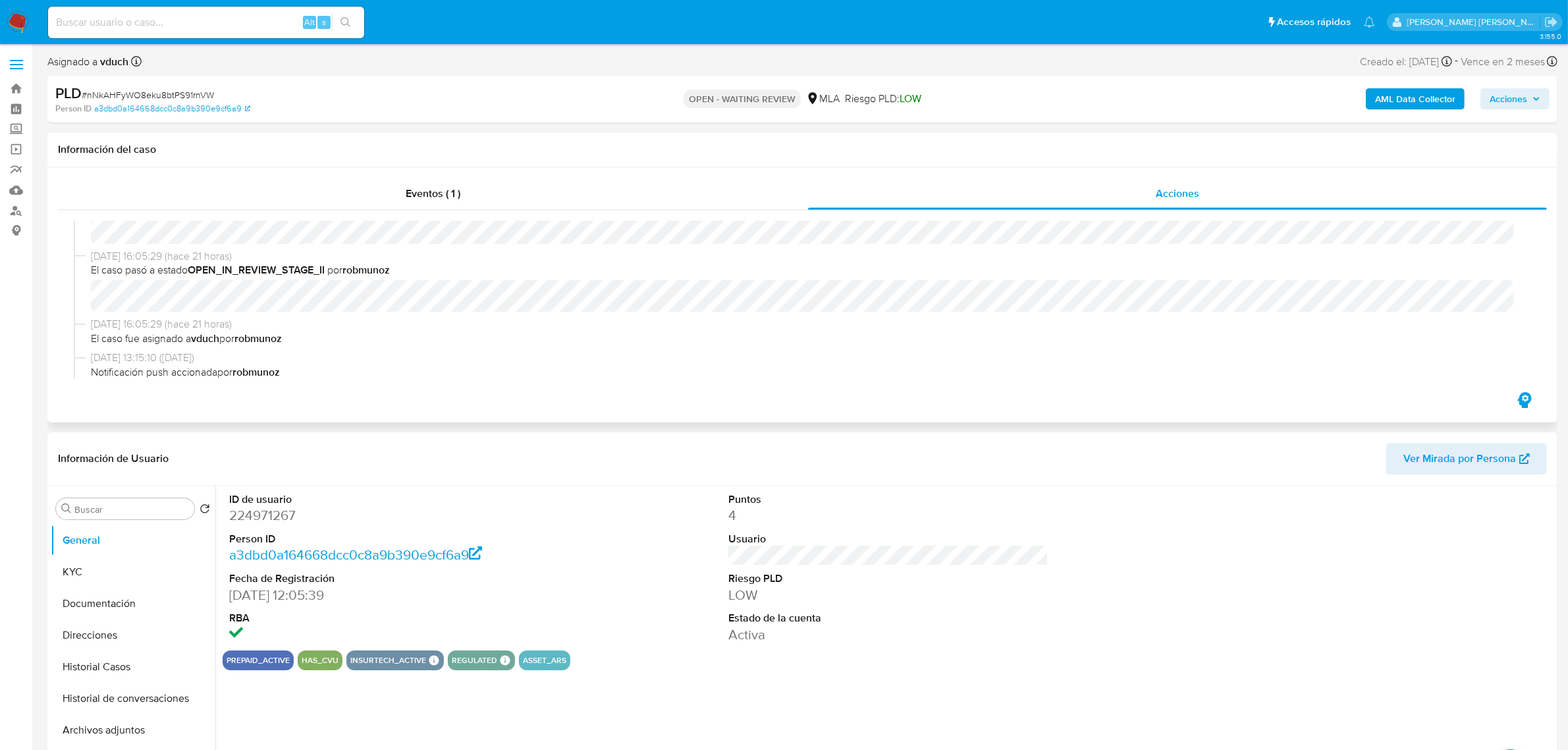
click at [216, 338] on b "vduch" at bounding box center [205, 338] width 29 height 15
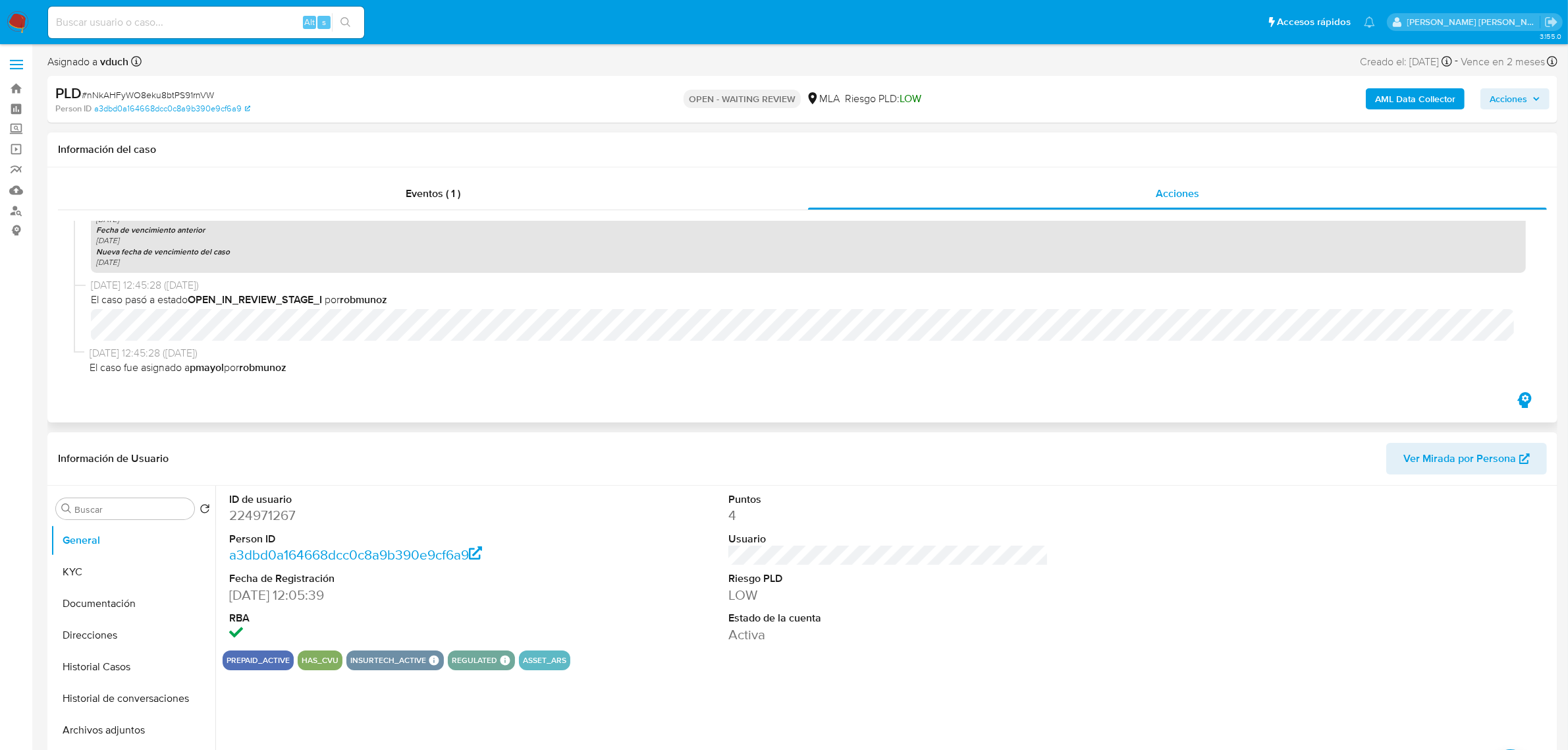
scroll to position [486, 0]
click at [126, 25] on input at bounding box center [206, 22] width 316 height 17
paste input "rcbBsYR2CidaANbeLSZhguef"
type input "rcbBsYR2CidaANbeLSZhguef"
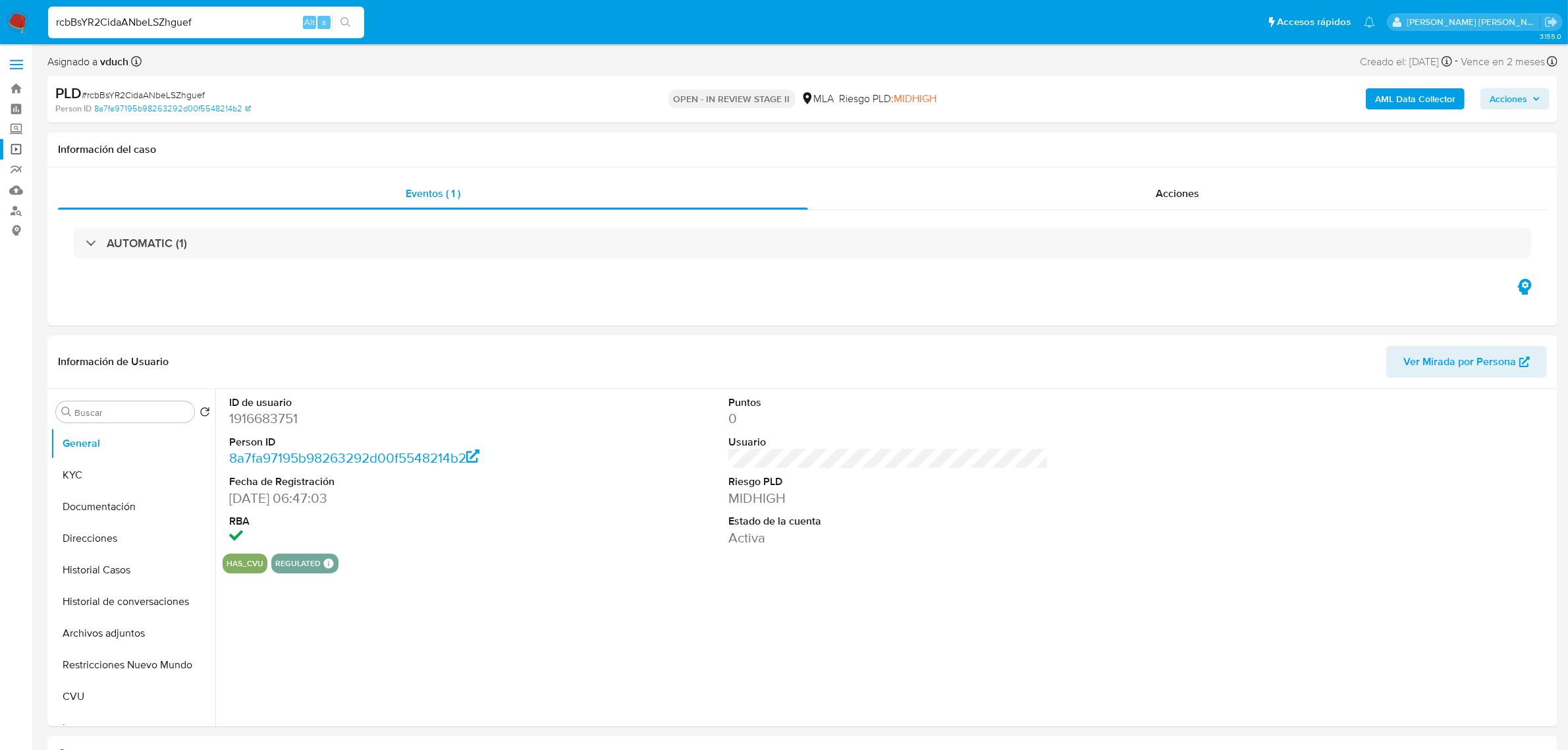
select select "10"
click at [1222, 199] on div "Acciones" at bounding box center [1178, 194] width 739 height 32
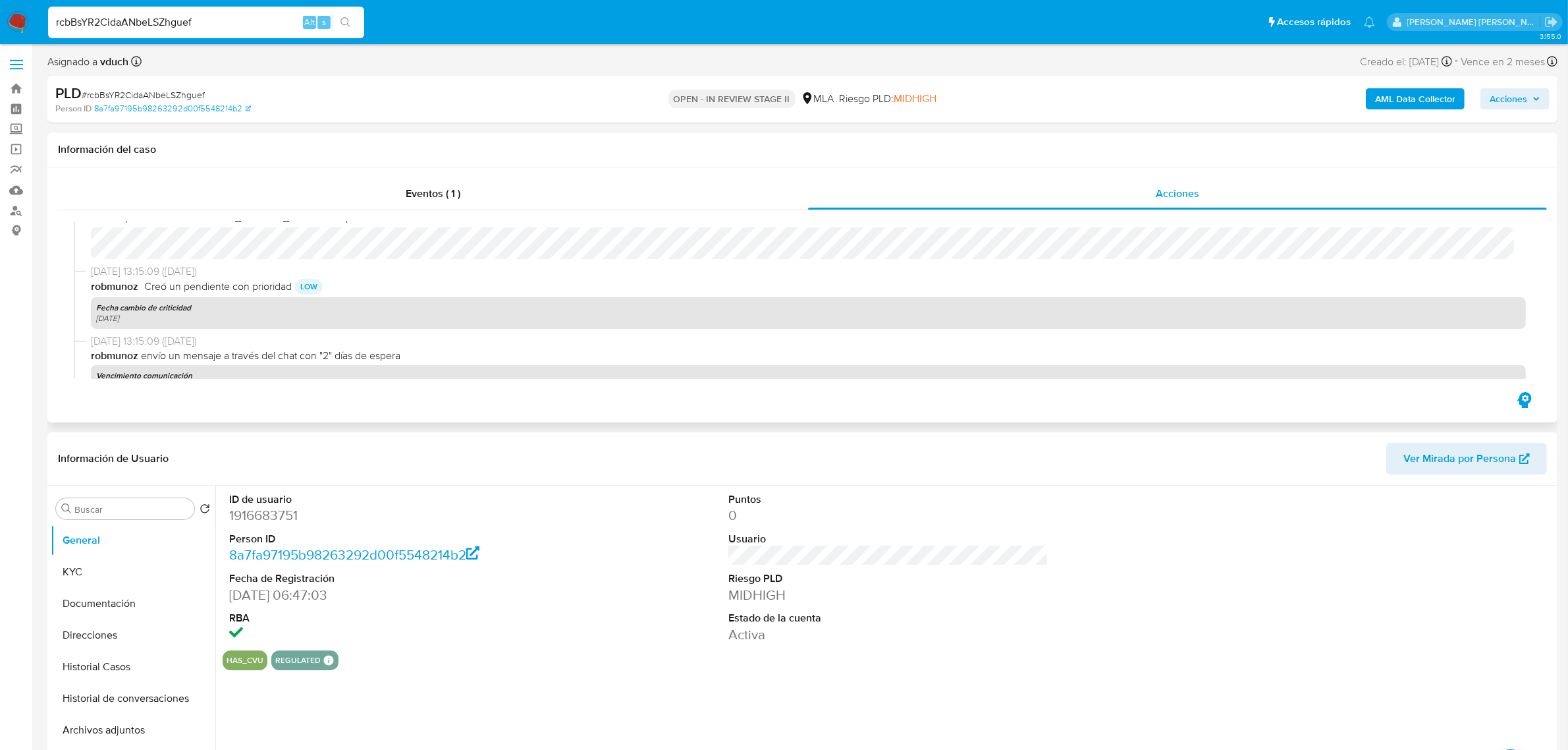
scroll to position [384, 0]
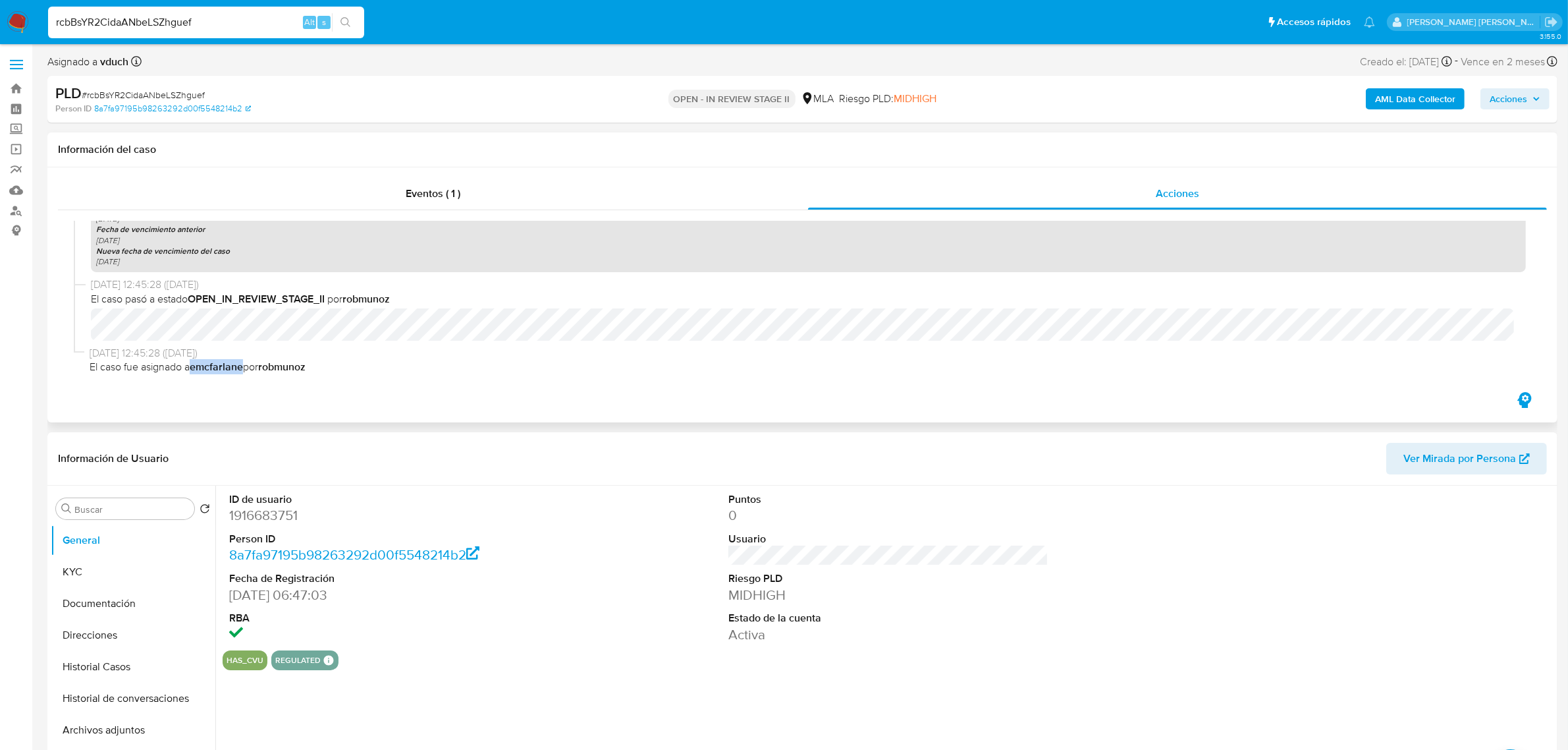
drag, startPoint x: 193, startPoint y: 368, endPoint x: 247, endPoint y: 366, distance: 54.0
click at [247, 366] on span "El caso fue asignado a emcfarlane por robmunoz" at bounding box center [808, 367] width 1437 height 14
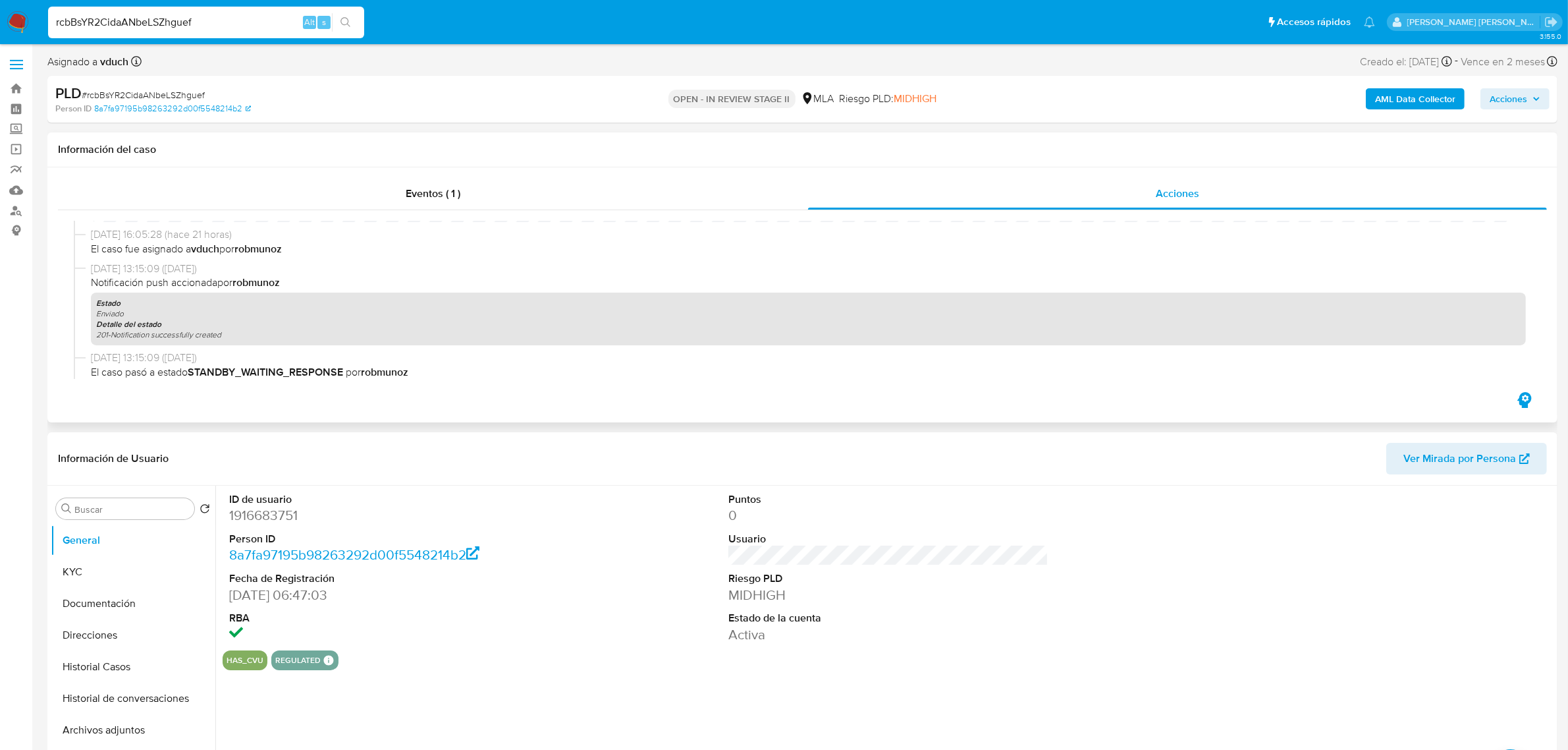
scroll to position [0, 0]
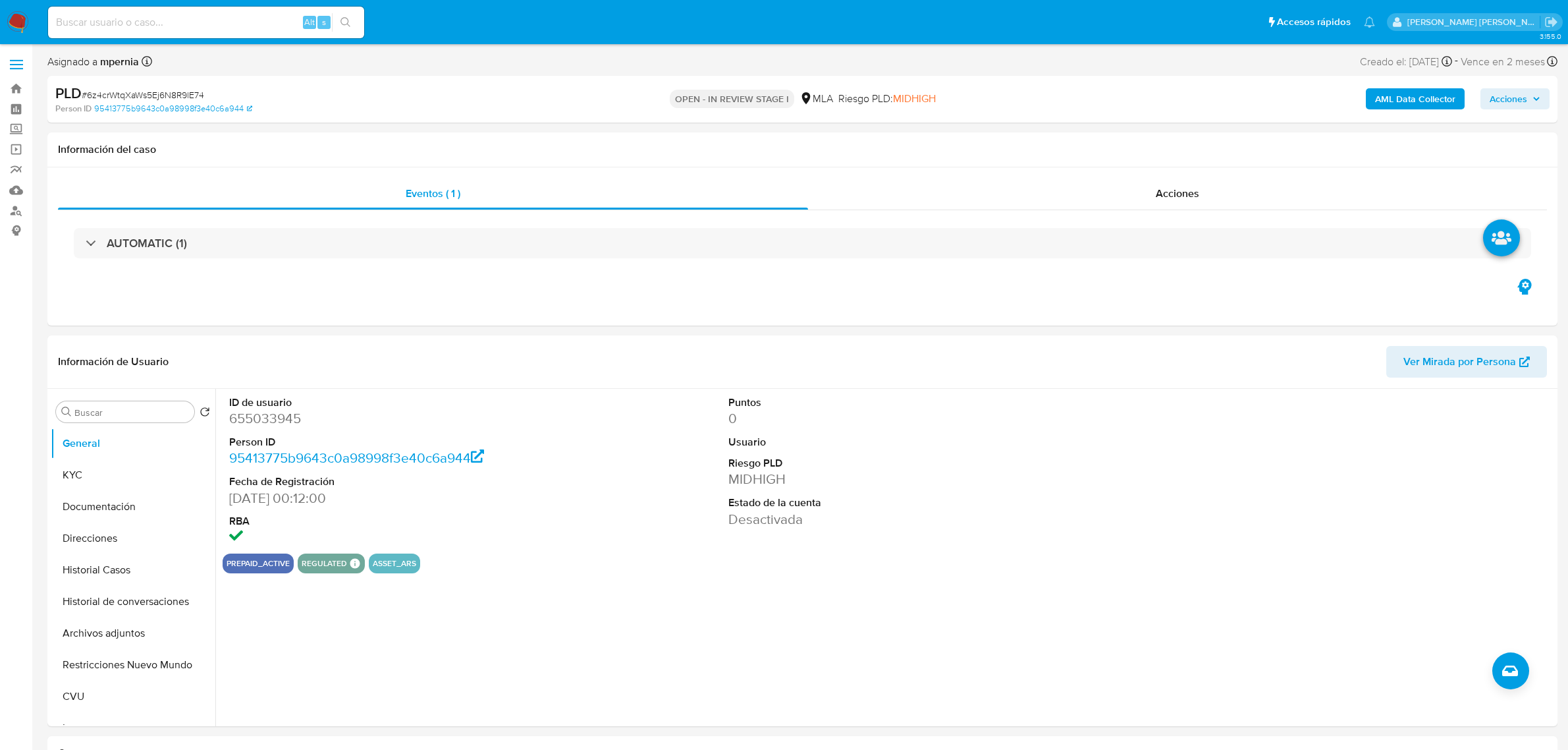
select select "10"
click at [93, 640] on button "Archivos adjuntos" at bounding box center [127, 634] width 154 height 32
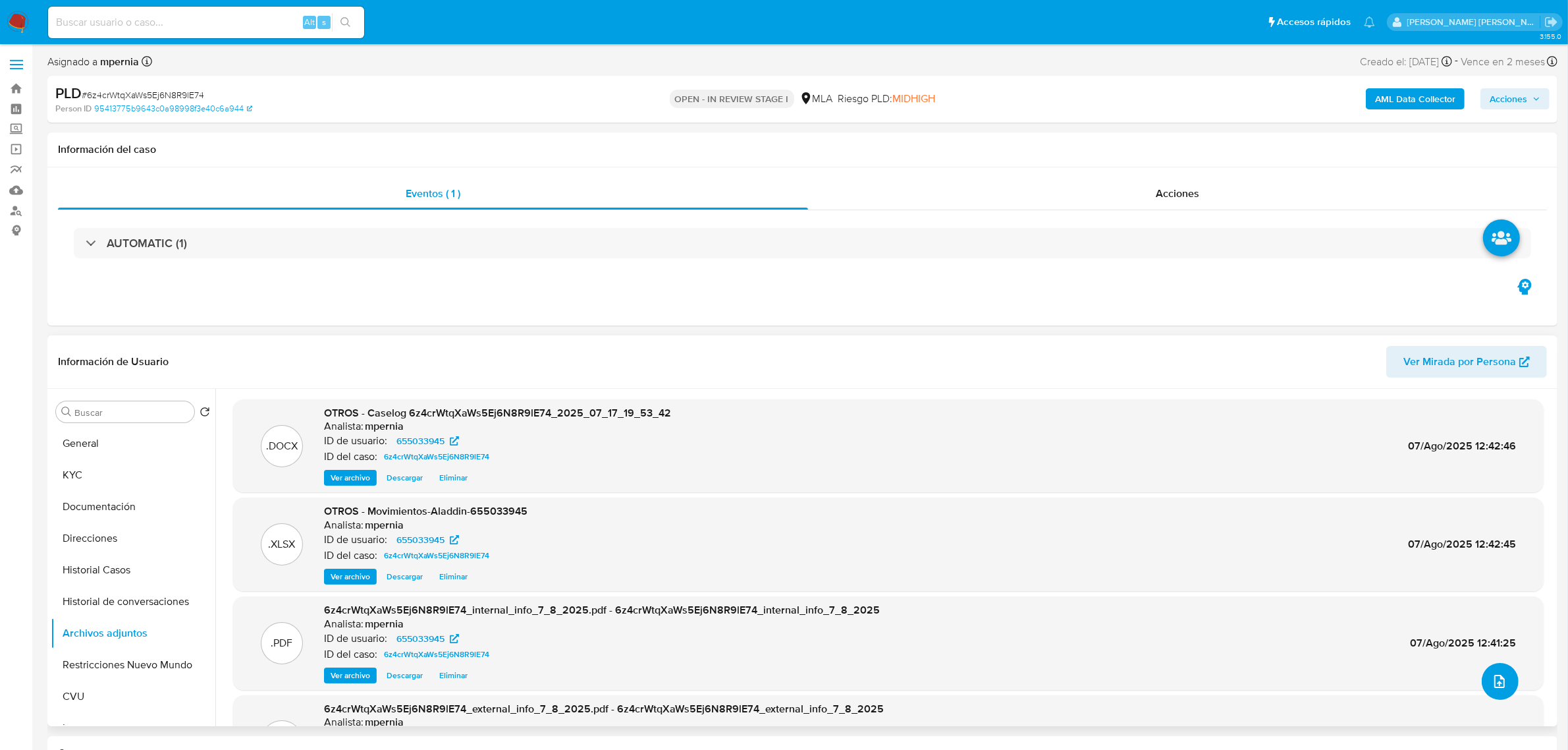
click at [1503, 684] on button "upload-file" at bounding box center [1501, 682] width 37 height 37
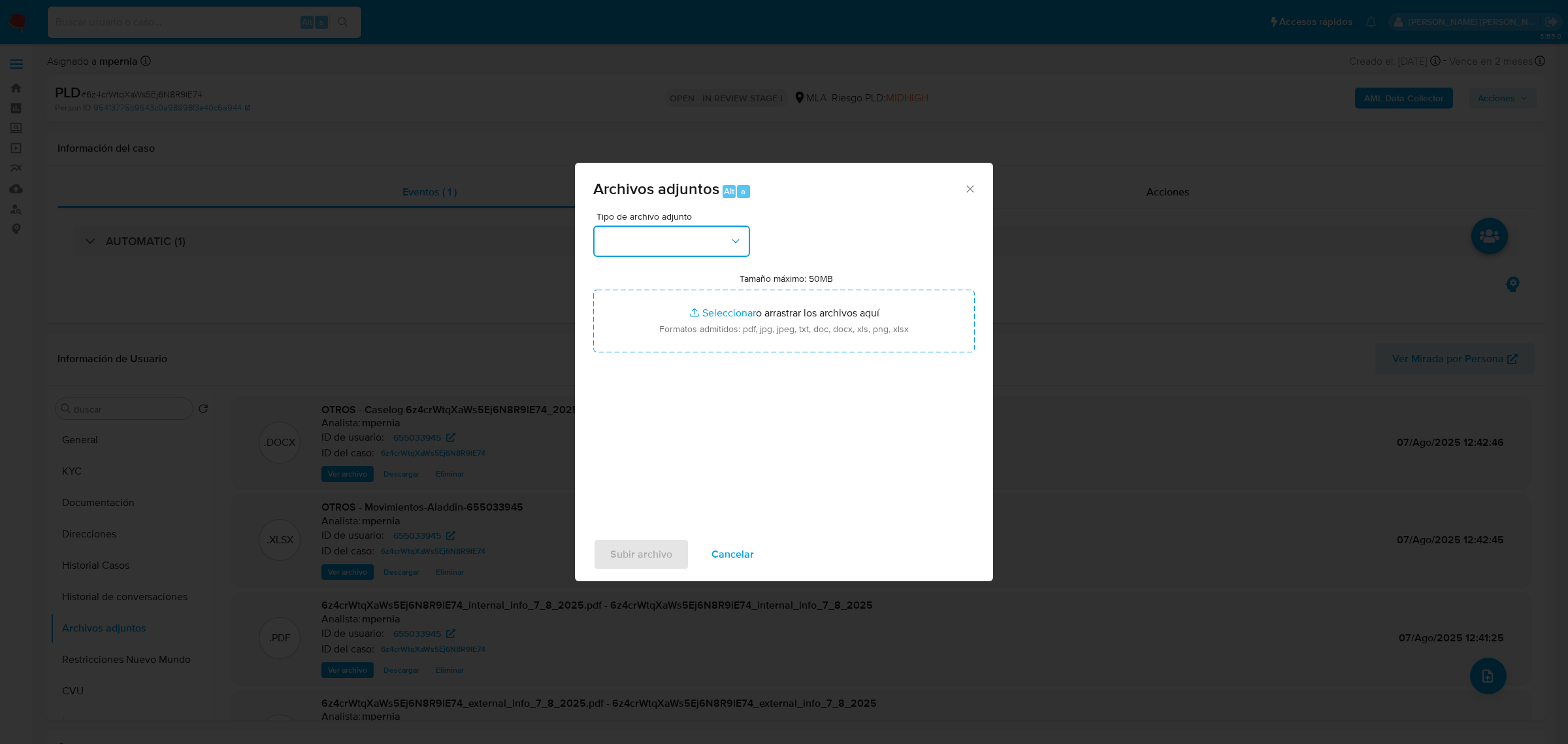
click at [693, 240] on button "button" at bounding box center [672, 241] width 157 height 32
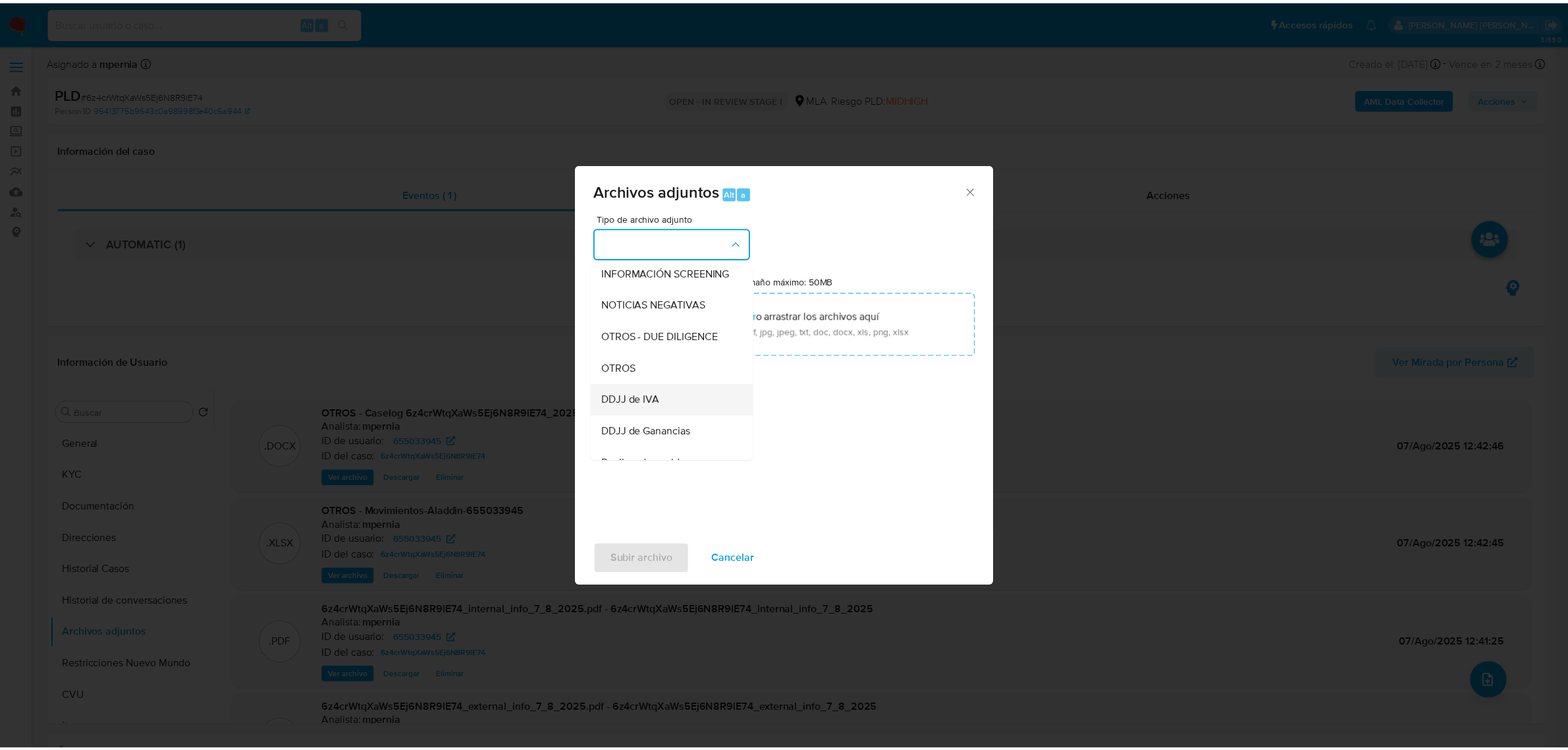
scroll to position [165, 0]
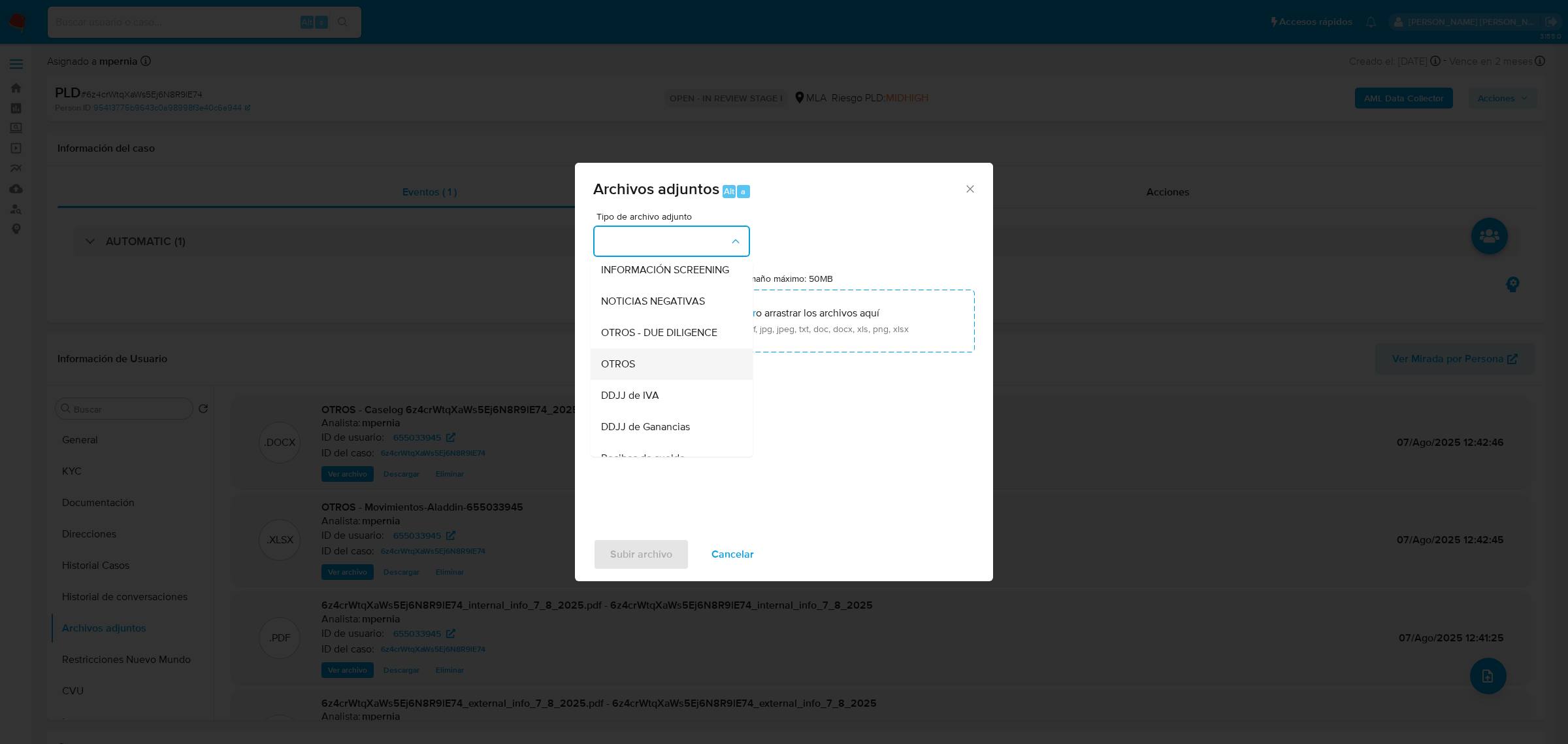
click at [658, 379] on div "OTROS" at bounding box center [668, 364] width 134 height 32
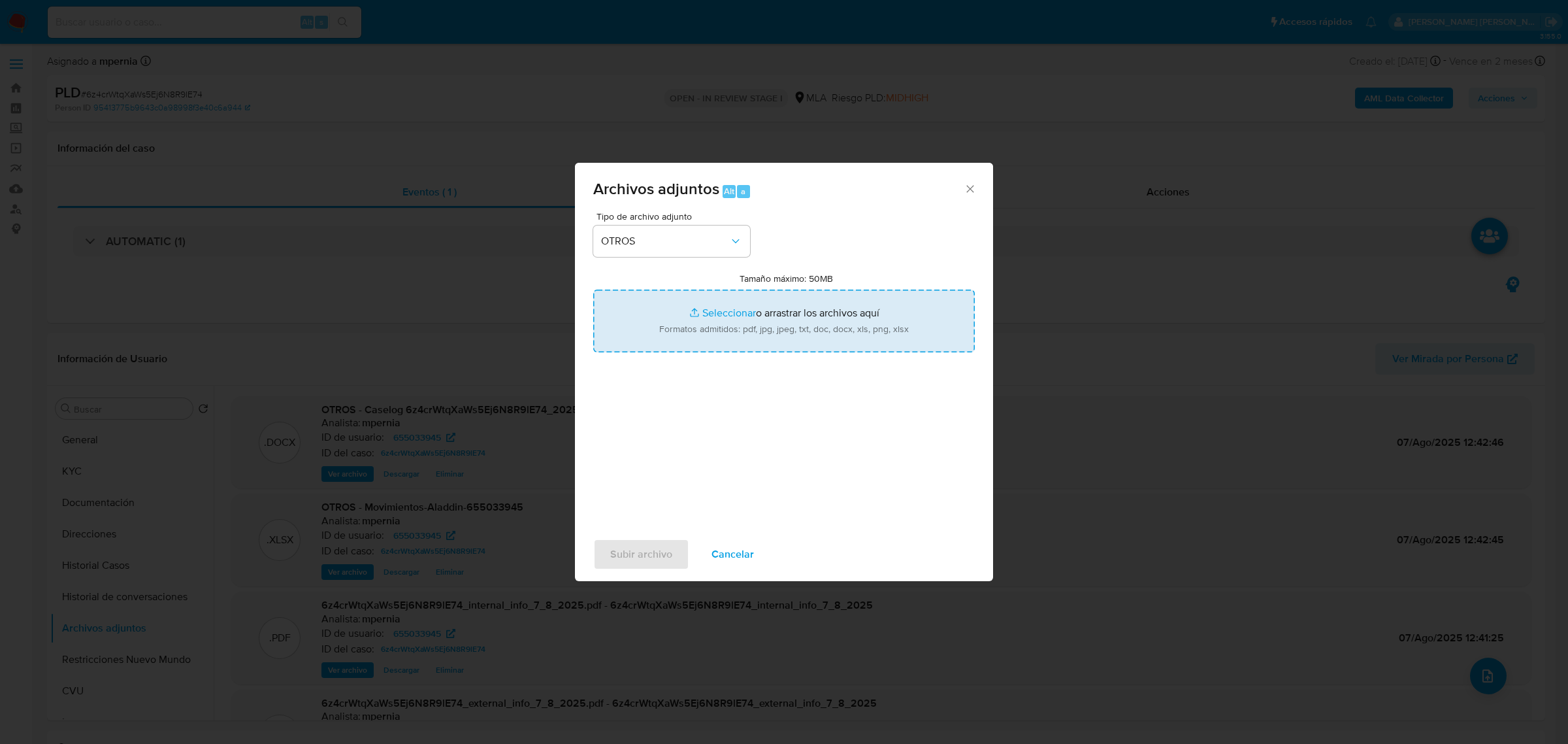
type input "C:\fakepath\Movimientos-Aladdin-655033945-v2.xlsx"
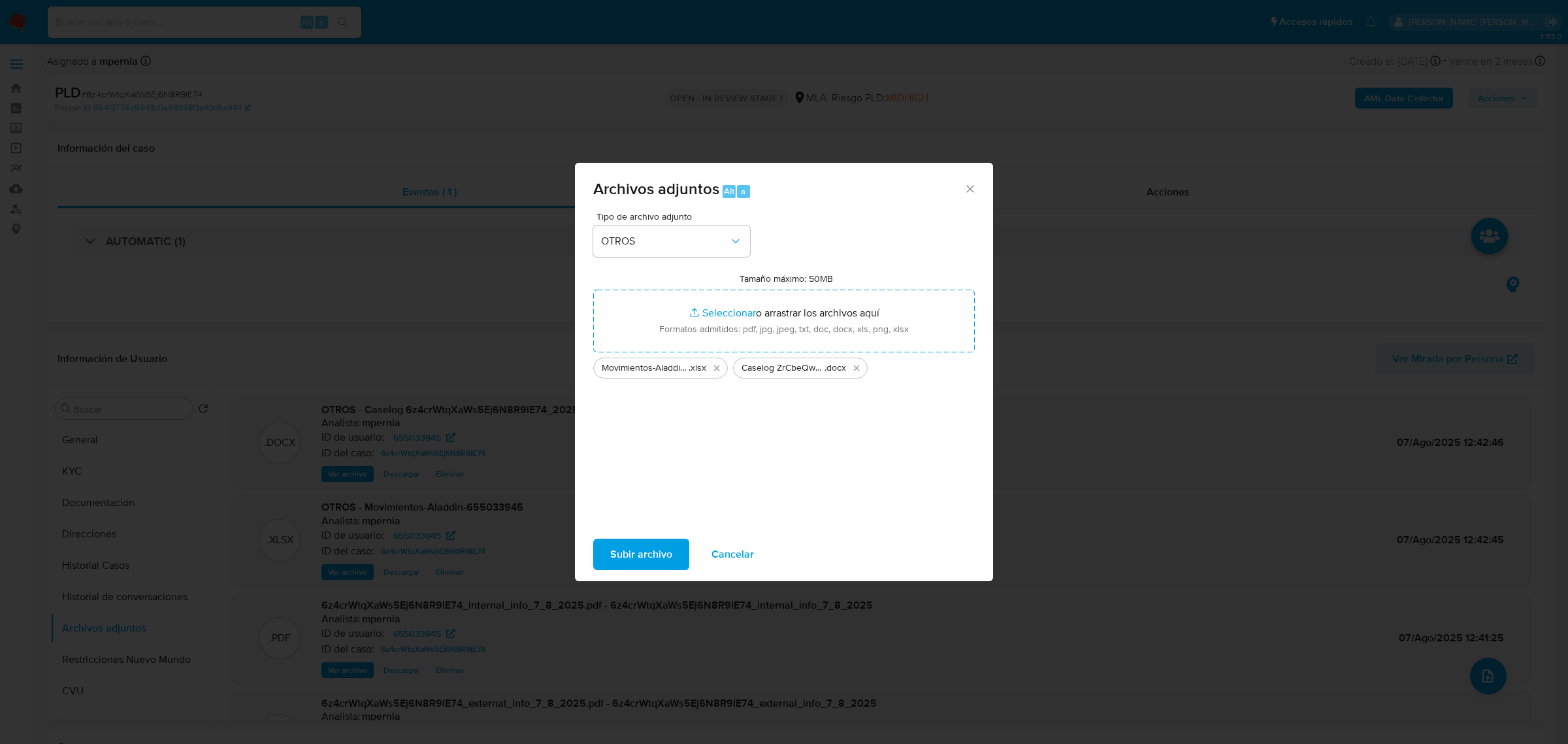
click at [649, 554] on span "Subir archivo" at bounding box center [641, 554] width 62 height 28
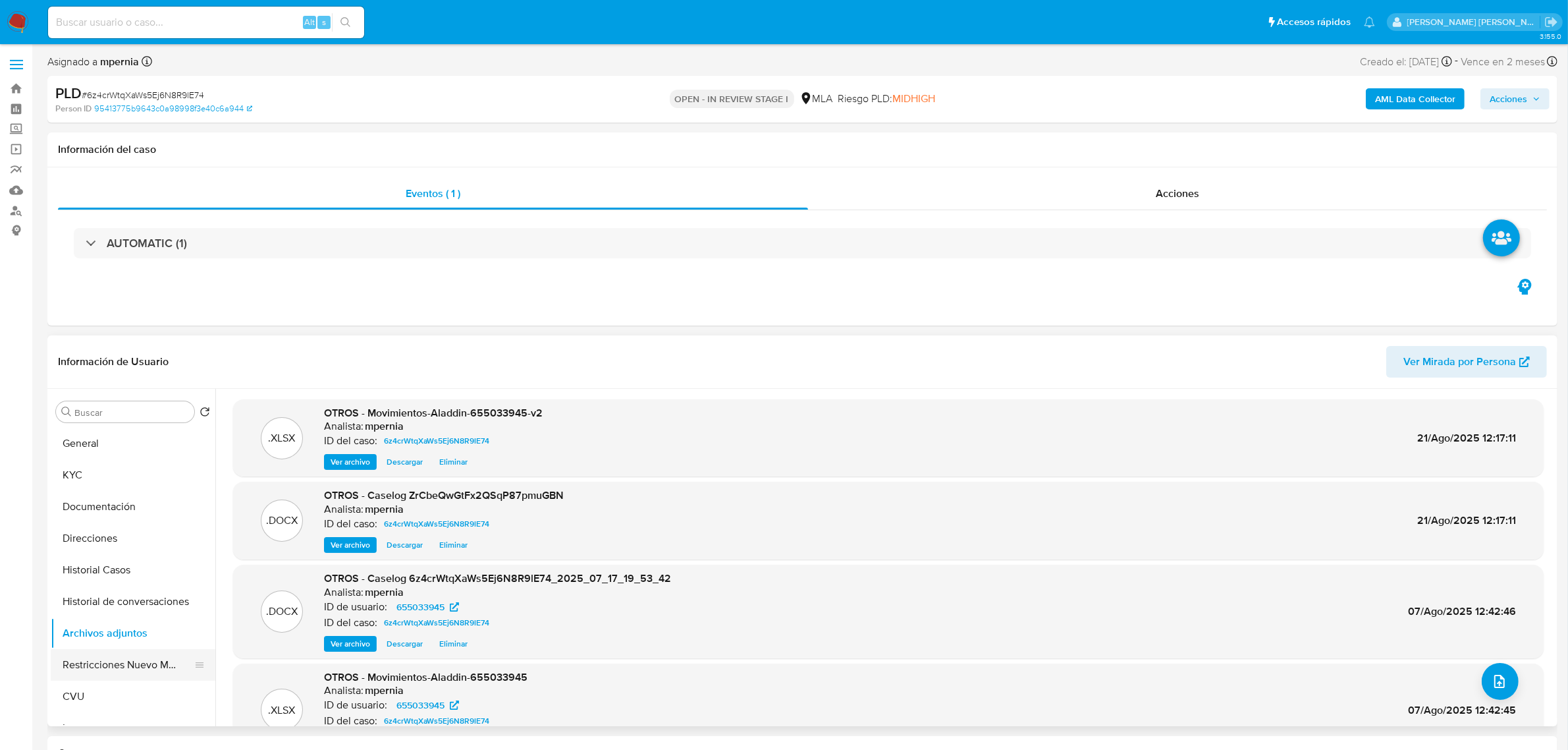
click at [109, 657] on button "Restricciones Nuevo Mundo" at bounding box center [127, 665] width 154 height 32
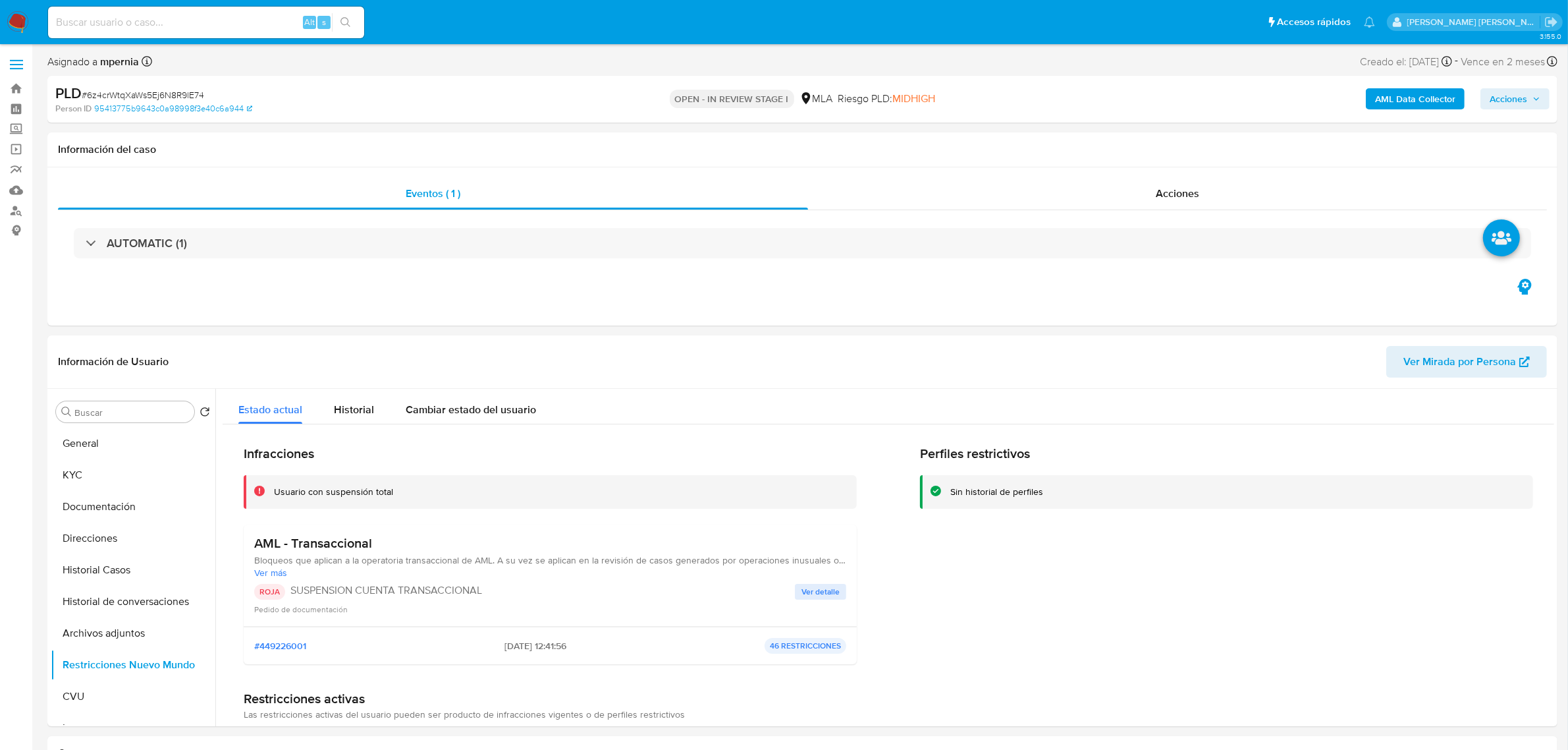
click at [1510, 90] on span "Acciones" at bounding box center [1508, 98] width 38 height 21
click at [1195, 146] on span "Alt" at bounding box center [1197, 141] width 11 height 13
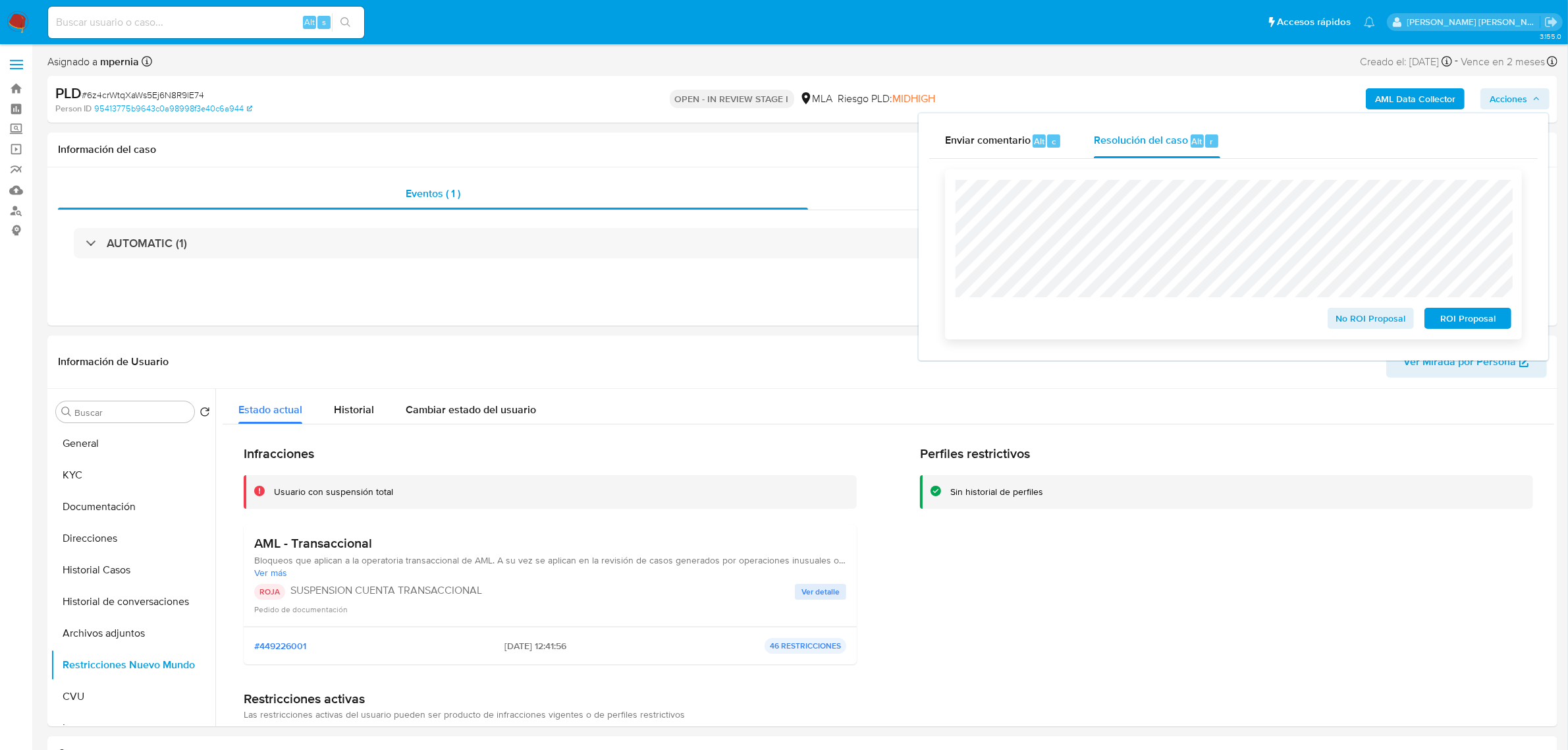
click at [1463, 317] on span "ROI Proposal" at bounding box center [1468, 318] width 68 height 19
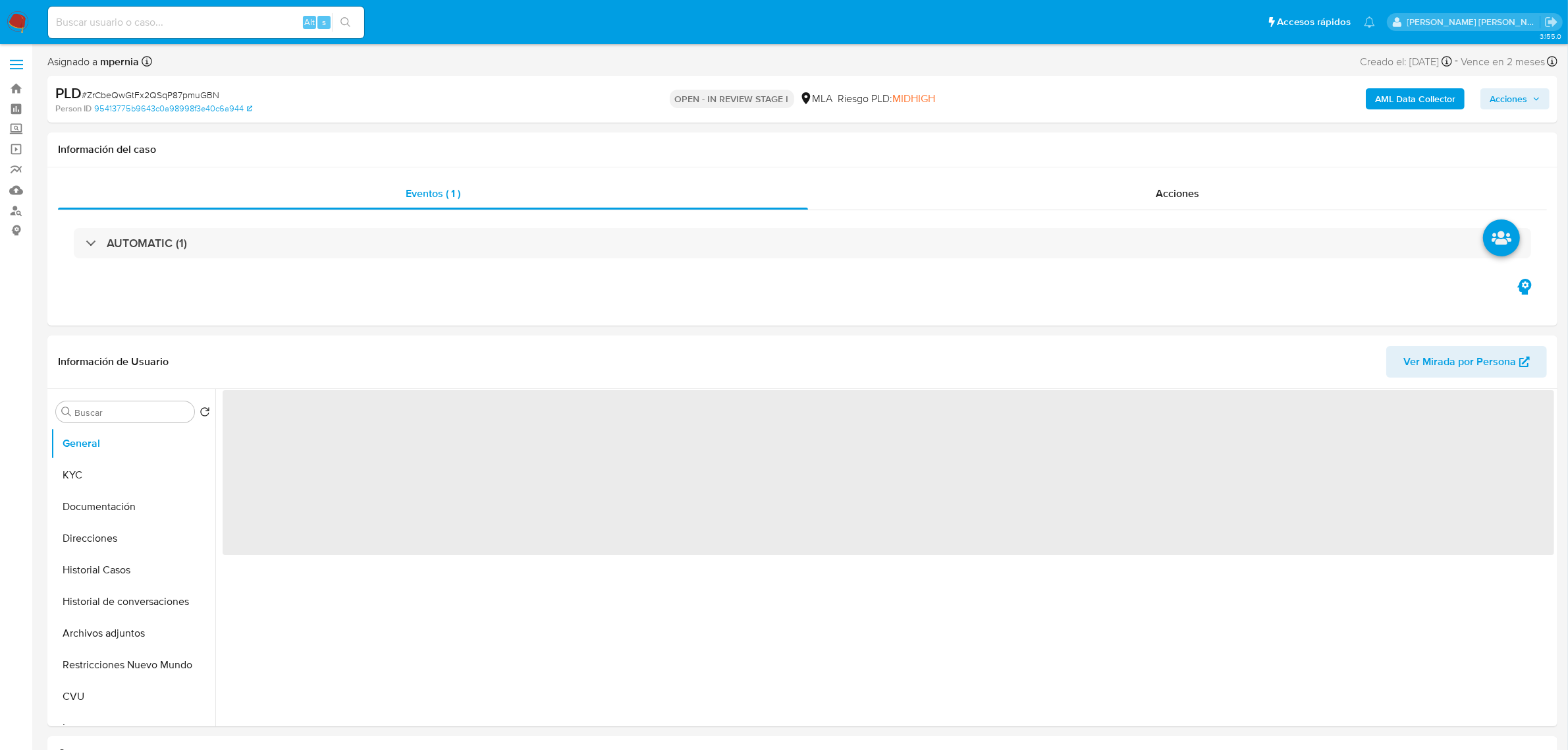
select select "10"
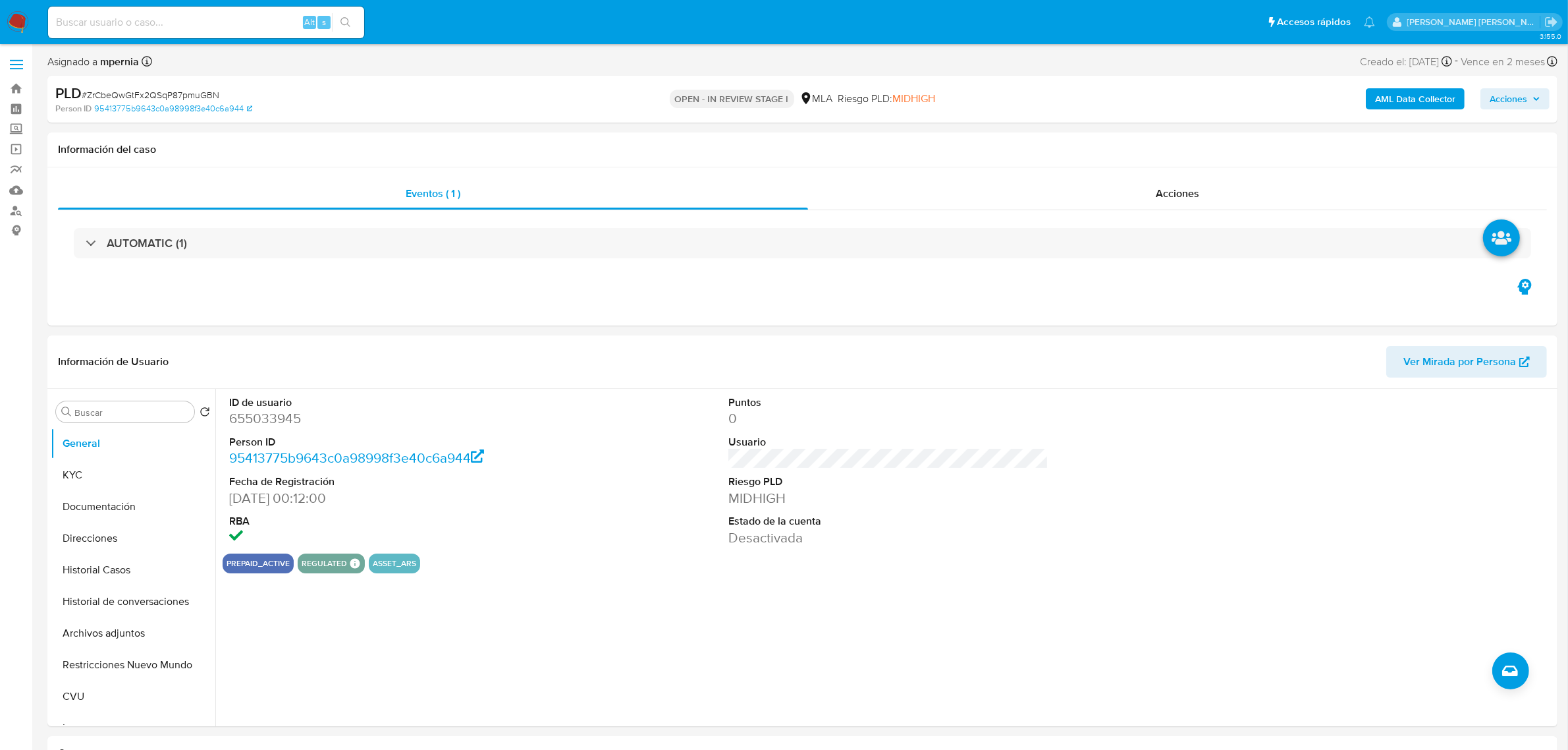
click at [1535, 108] on span "Acciones" at bounding box center [1515, 98] width 50 height 19
click at [1179, 134] on span "Resolución del caso" at bounding box center [1142, 141] width 94 height 15
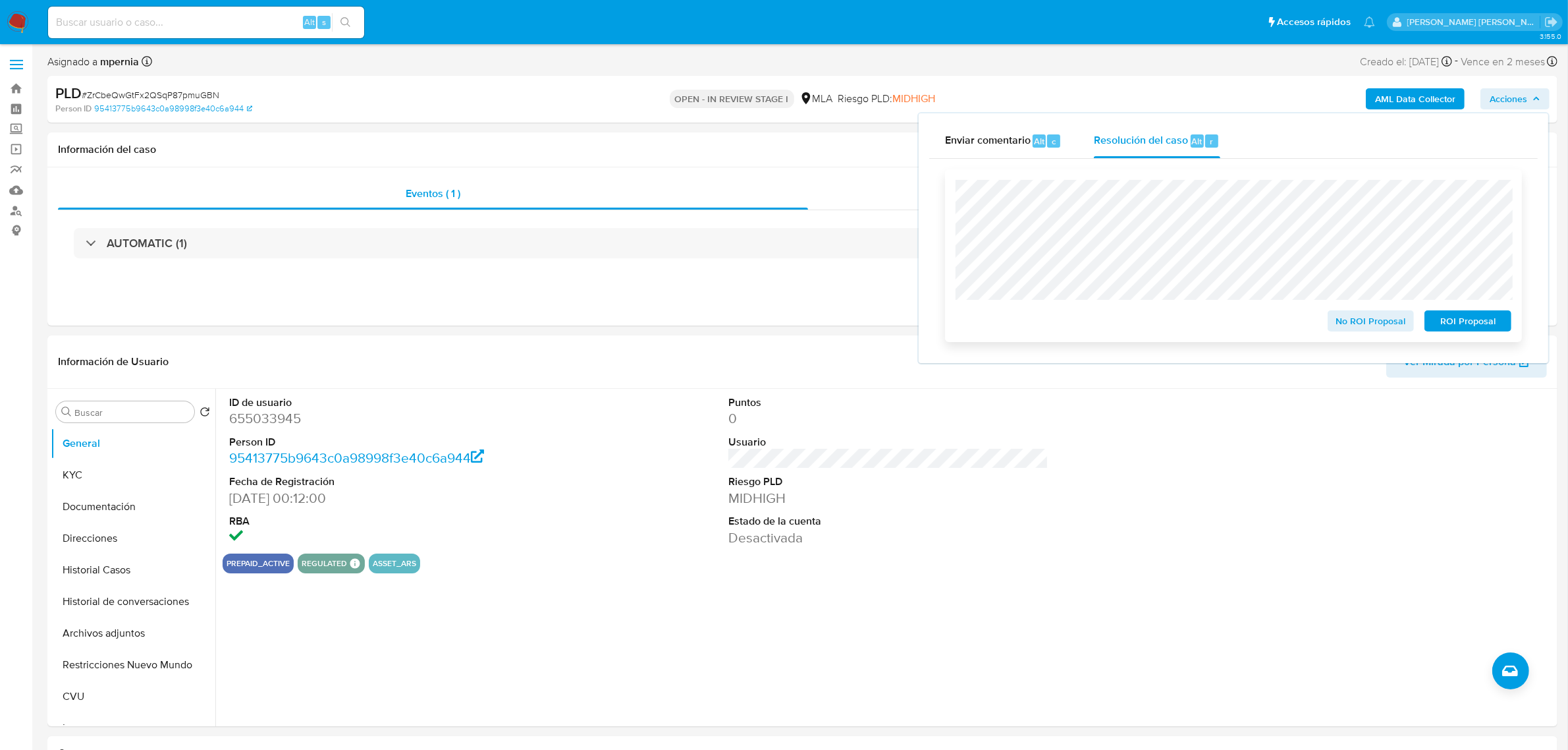
click at [1453, 324] on span "ROI Proposal" at bounding box center [1468, 321] width 68 height 19
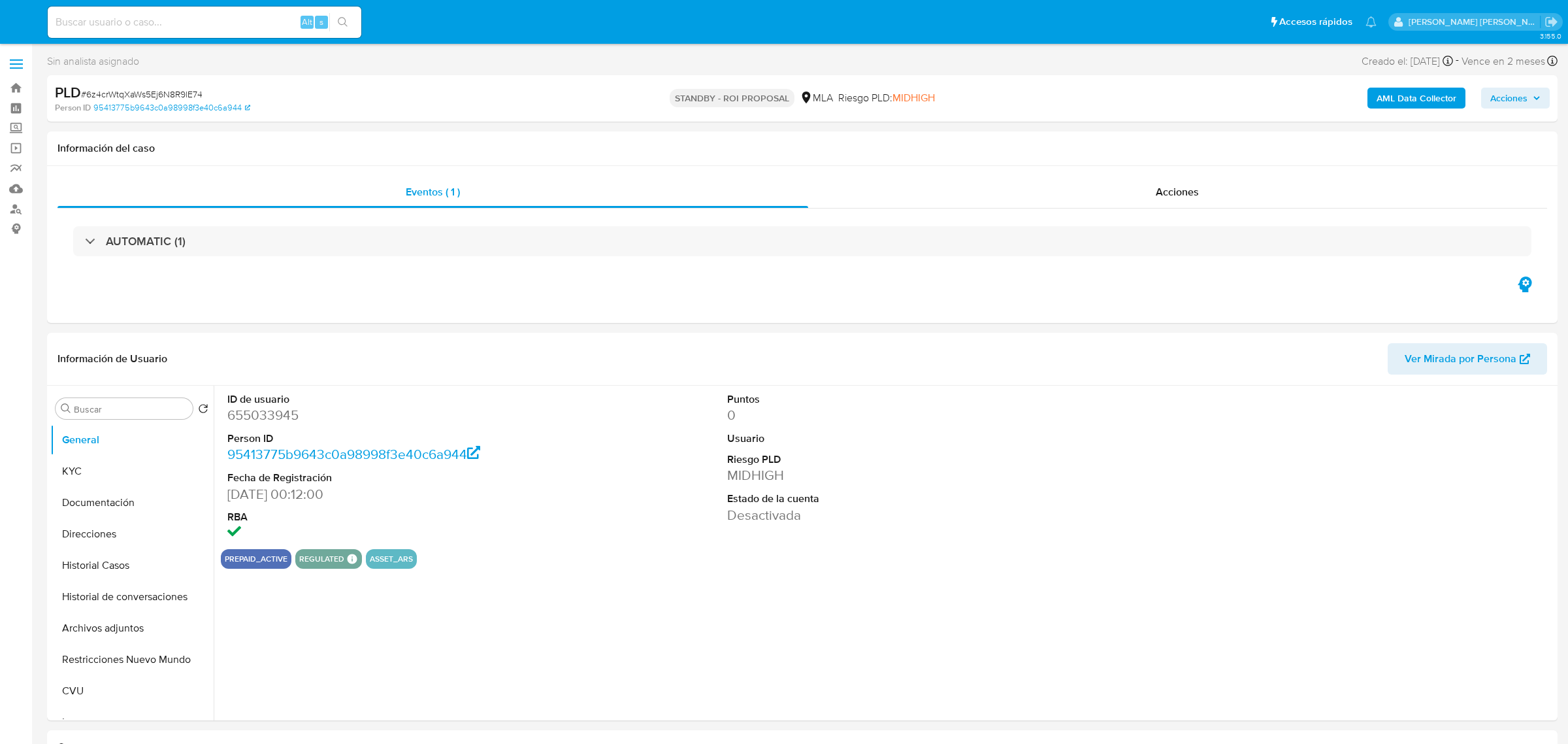
select select "10"
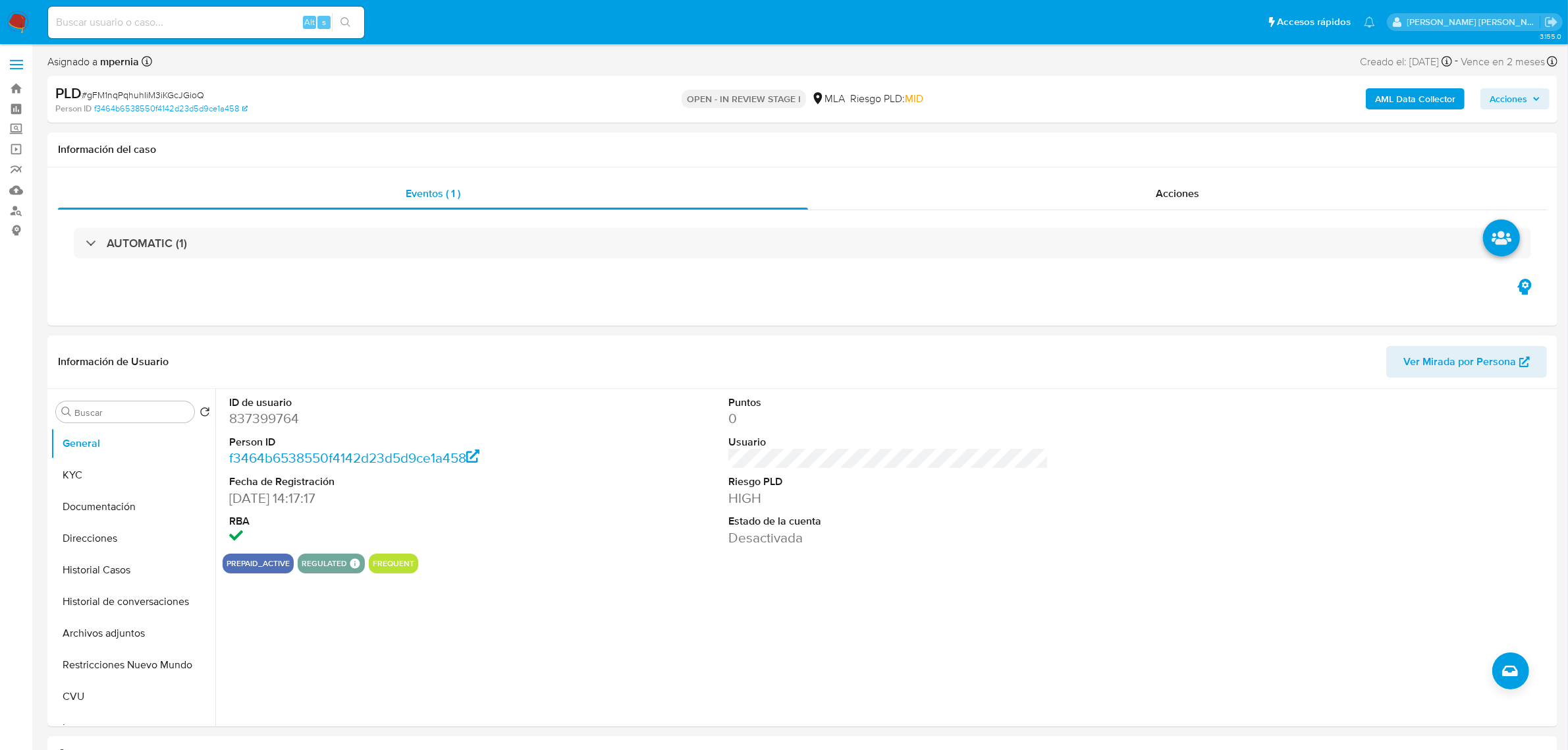
click at [153, 22] on input at bounding box center [206, 22] width 316 height 17
paste input "3Vr9URIjlZndjE4d4C4RhMj"
type input "3Vr9URIjlZndjE4d4C4RhMj"
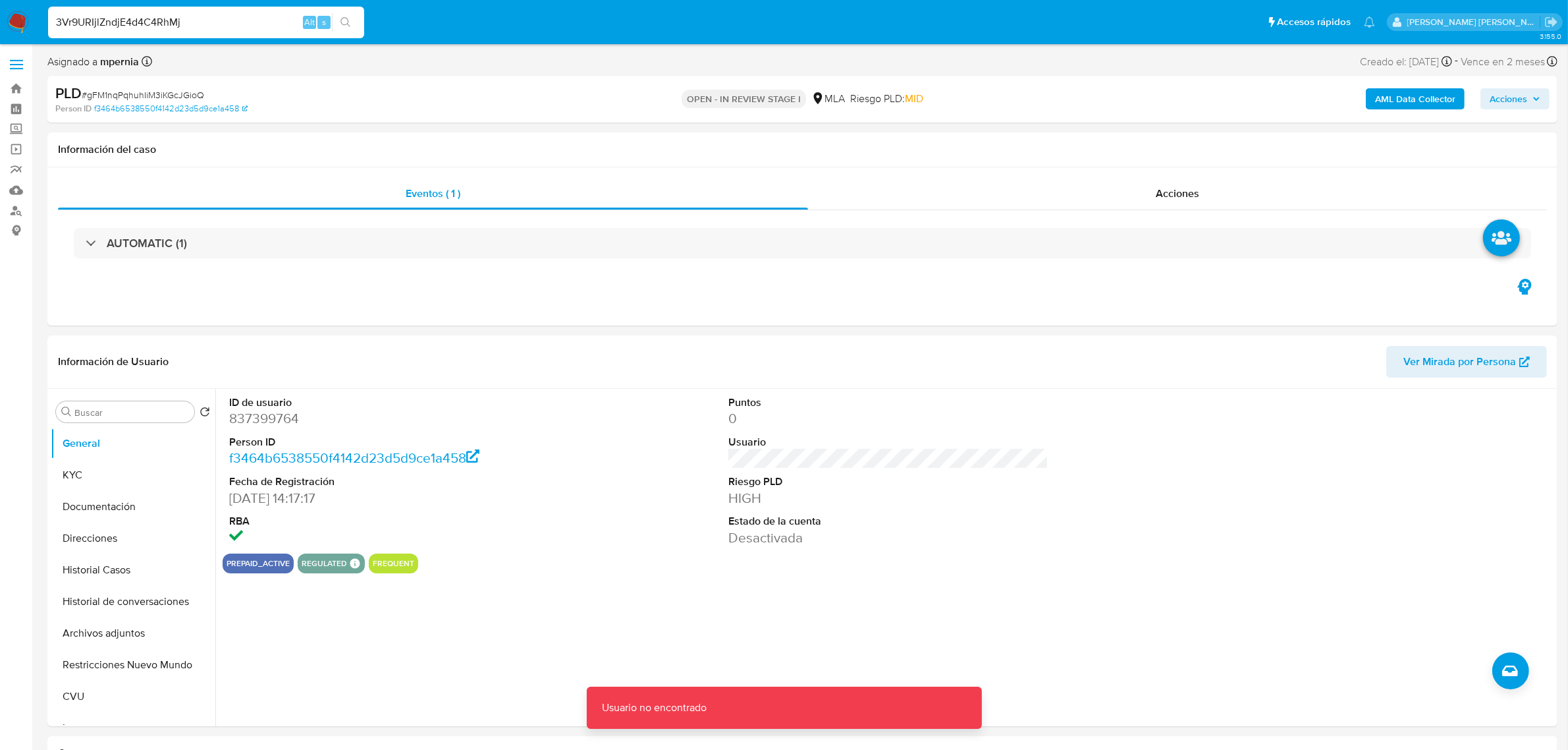
click at [89, 14] on input "3Vr9URIjlZndjE4d4C4RhMj" at bounding box center [206, 22] width 316 height 17
click at [56, 17] on input "3Vr9URIjlZndjE4d4C4RhMj" at bounding box center [206, 22] width 316 height 17
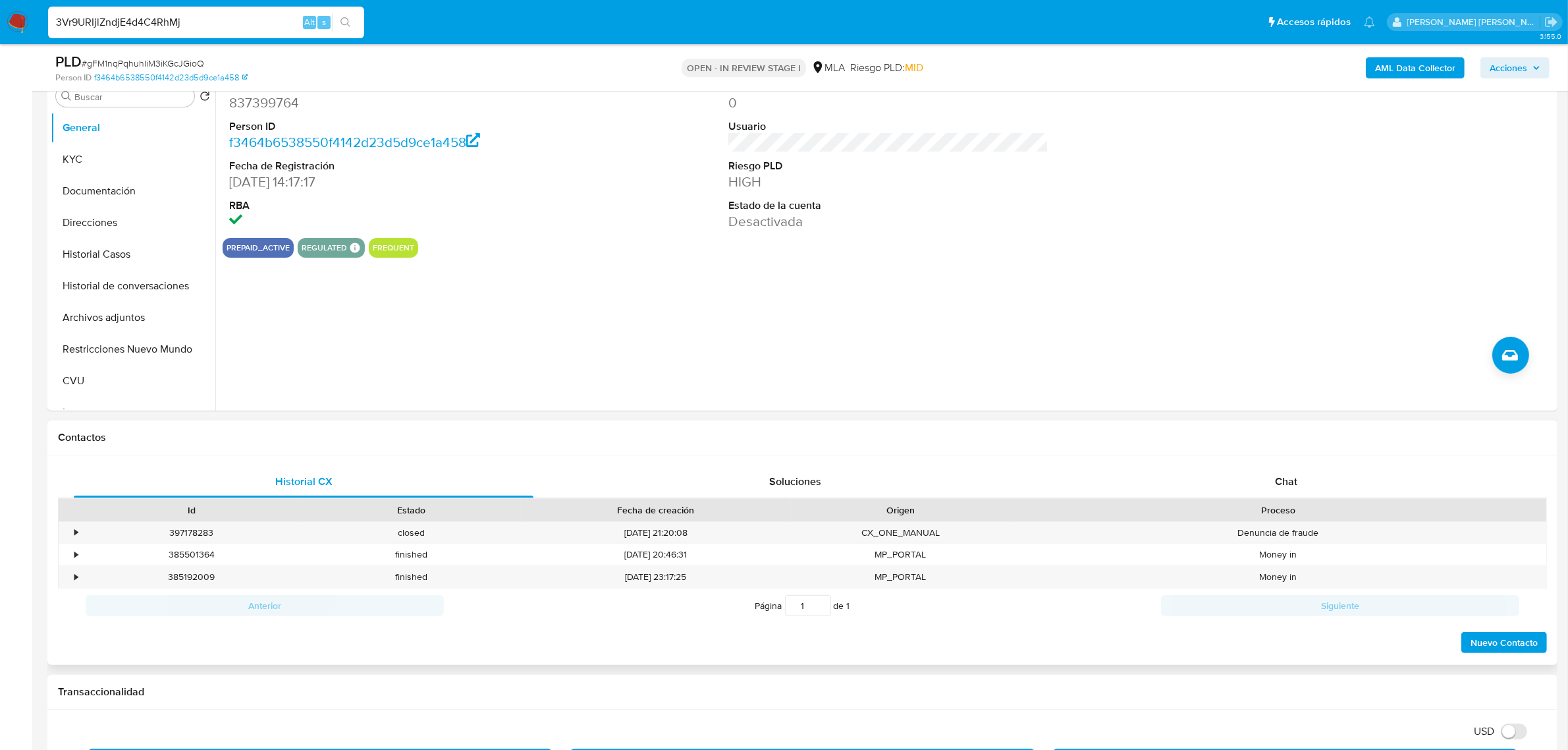
scroll to position [245, 0]
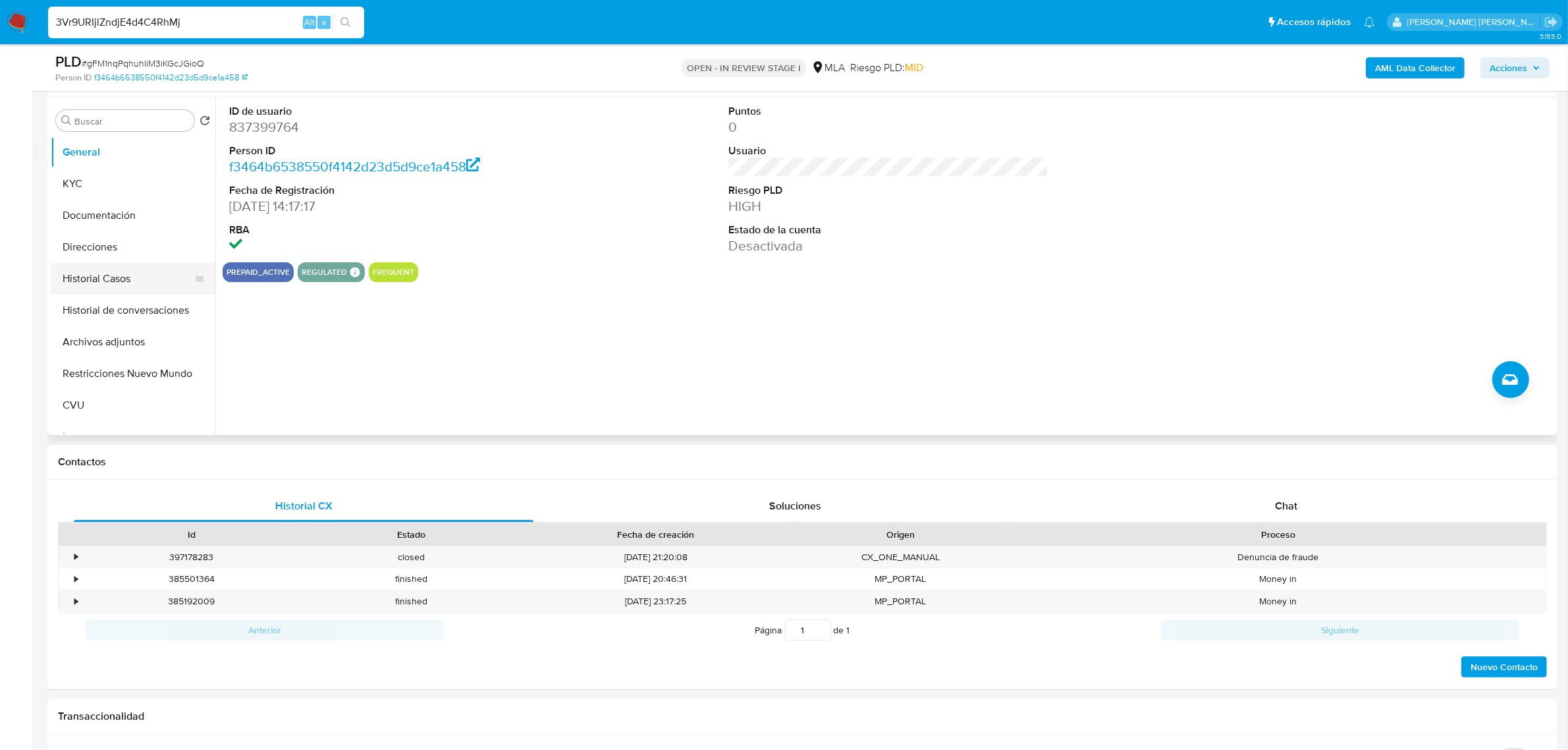
click at [103, 282] on button "Historial Casos" at bounding box center [127, 279] width 154 height 32
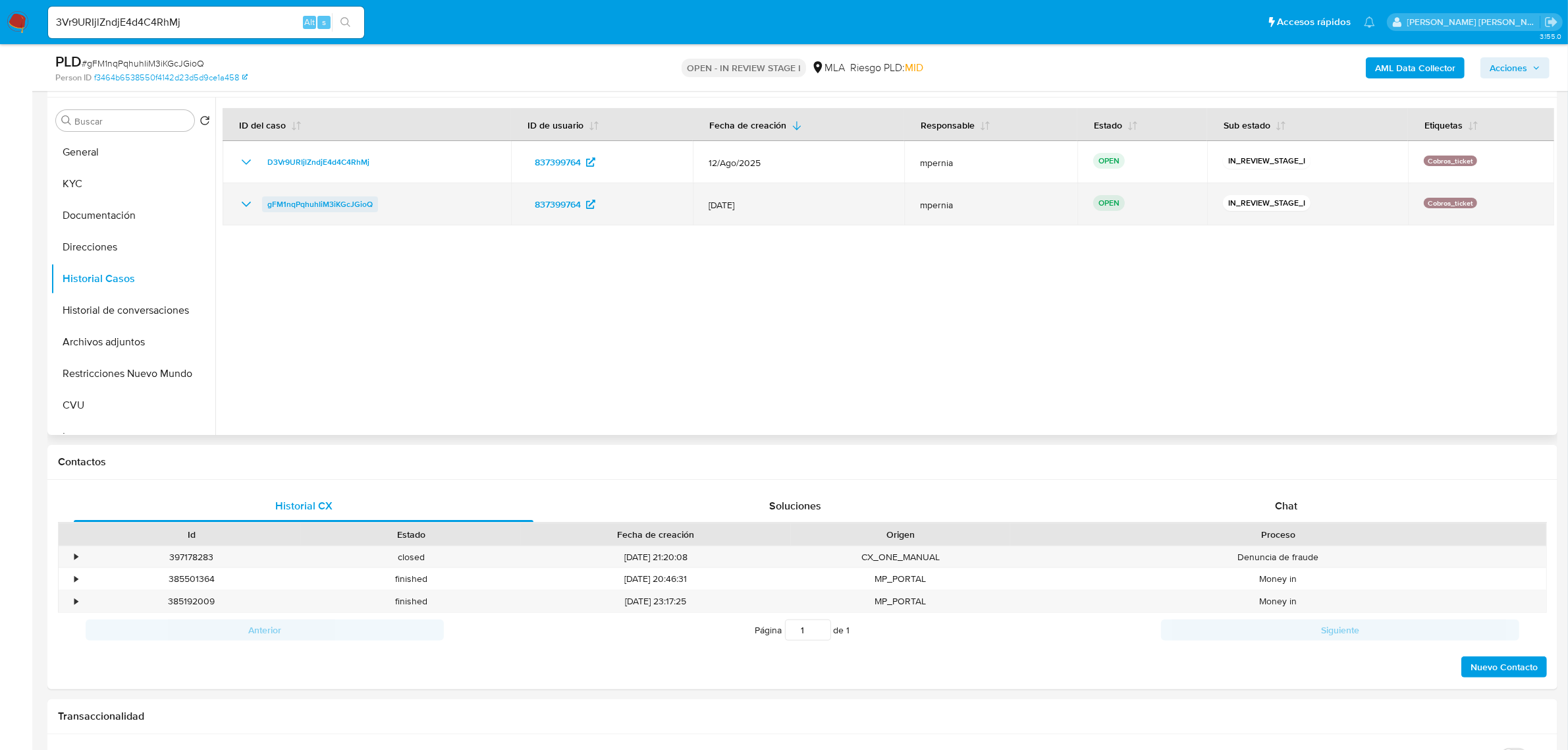
click at [363, 205] on span "gFM1nqPqhuhIiM3iKGcJGioQ" at bounding box center [320, 204] width 105 height 16
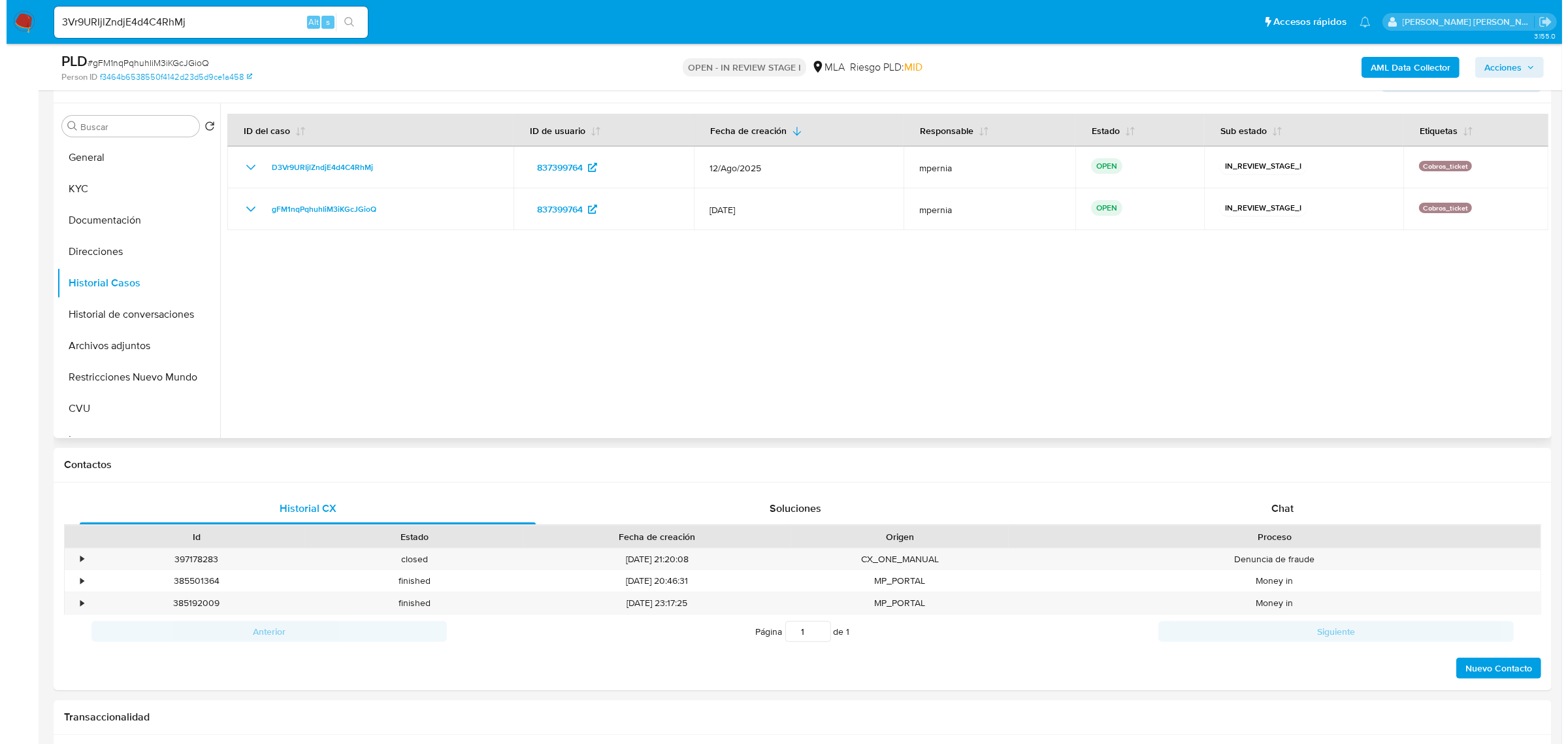
scroll to position [82, 0]
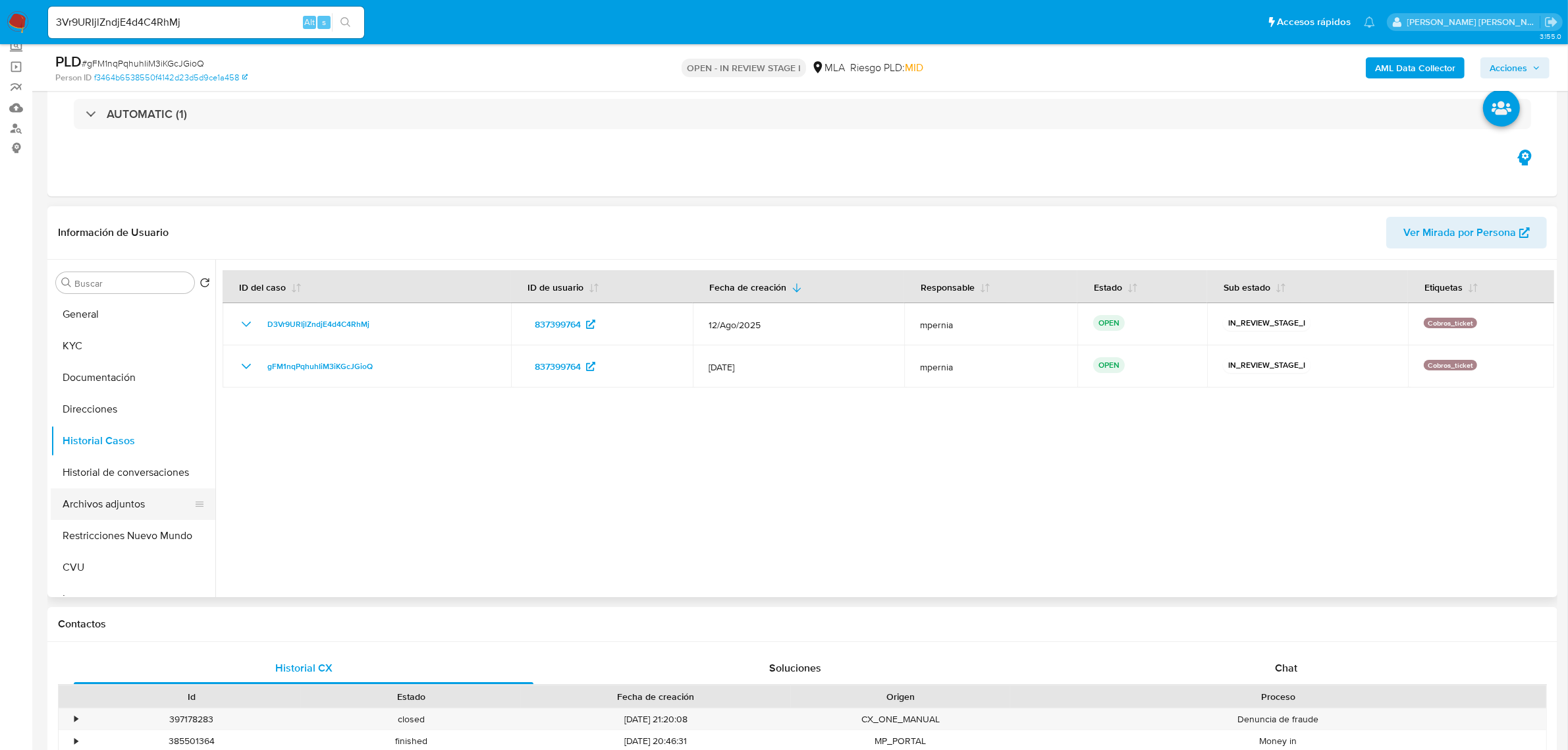
click at [96, 514] on button "Archivos adjuntos" at bounding box center [127, 504] width 154 height 32
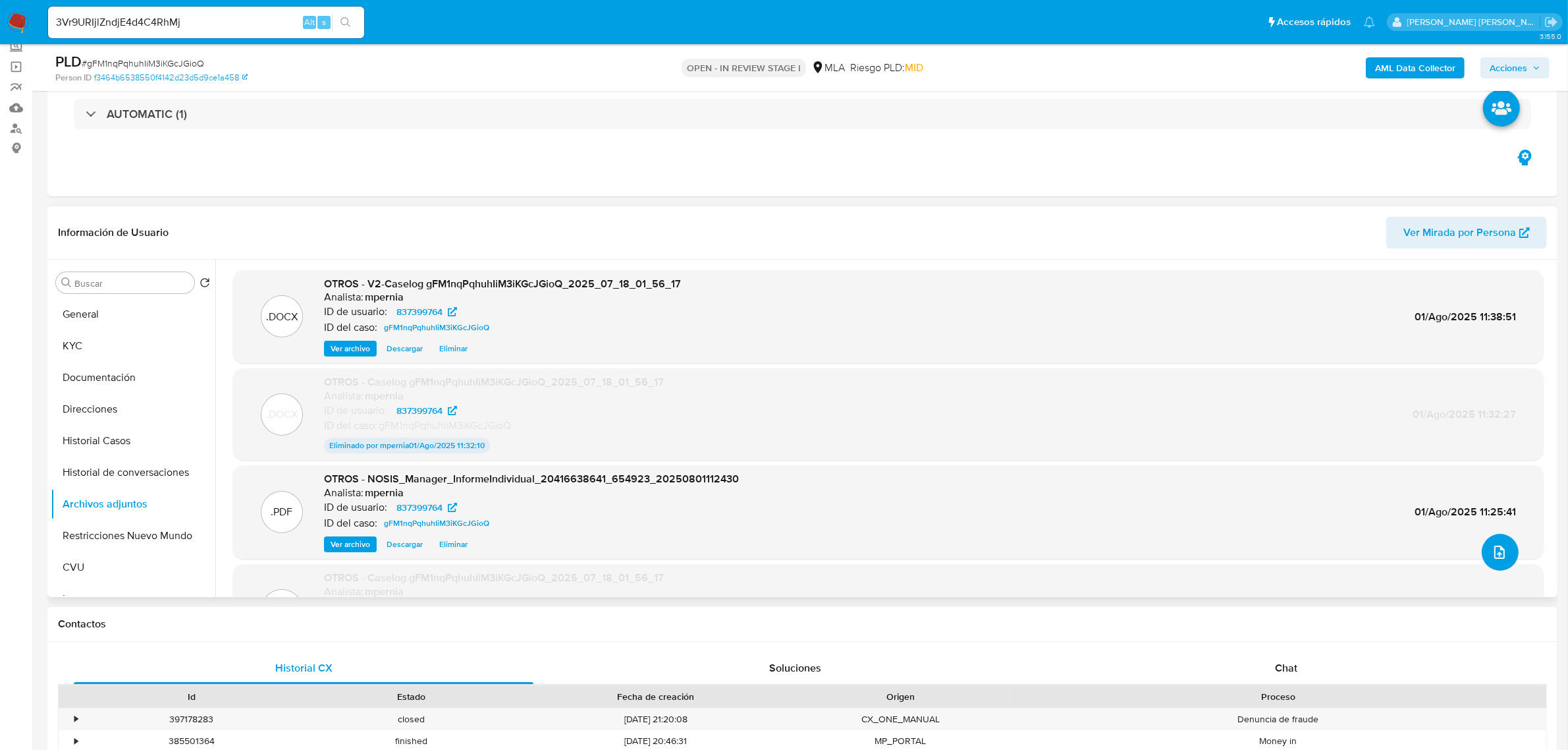
click at [1498, 548] on icon "upload-file" at bounding box center [1500, 552] width 11 height 13
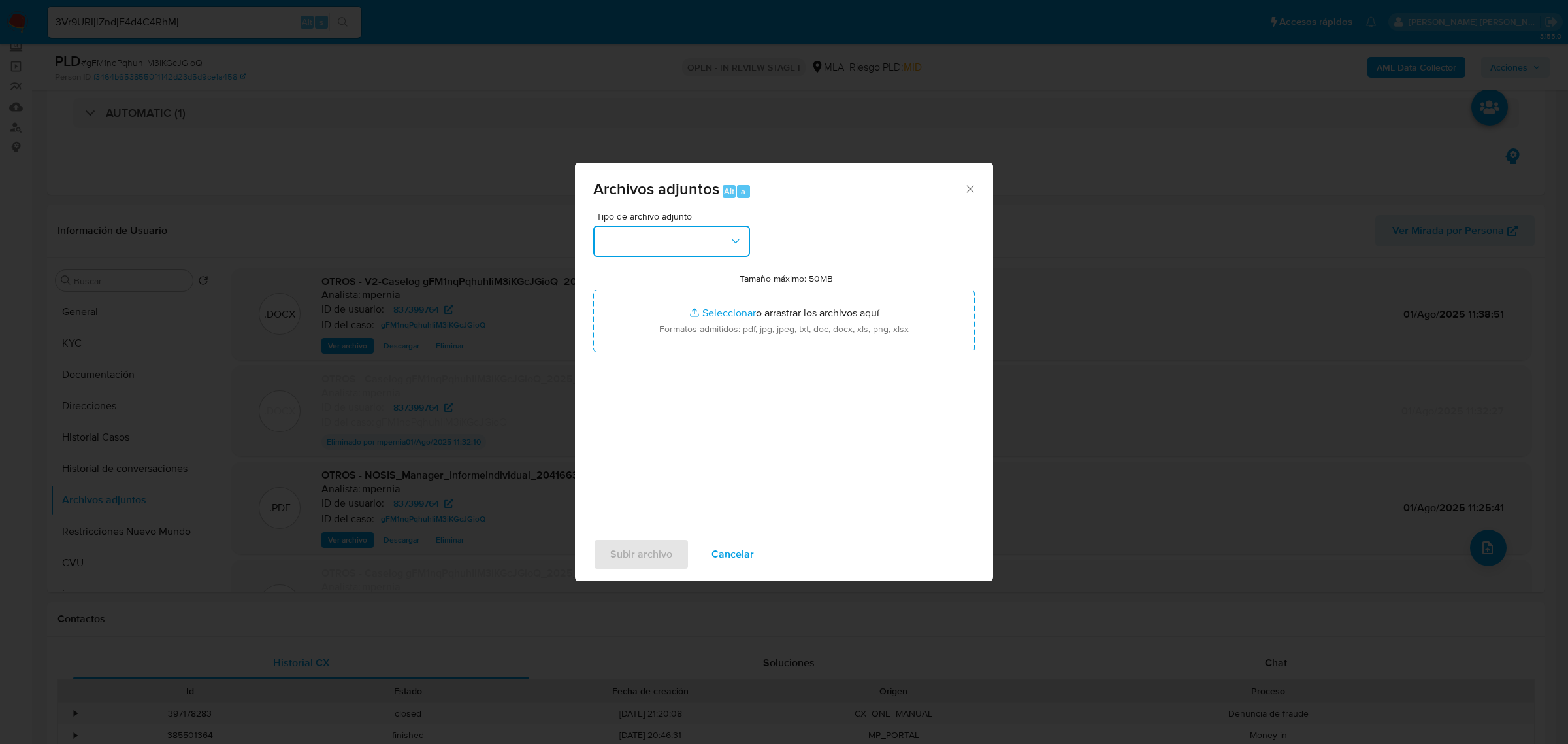
click at [711, 250] on button "button" at bounding box center [672, 241] width 157 height 32
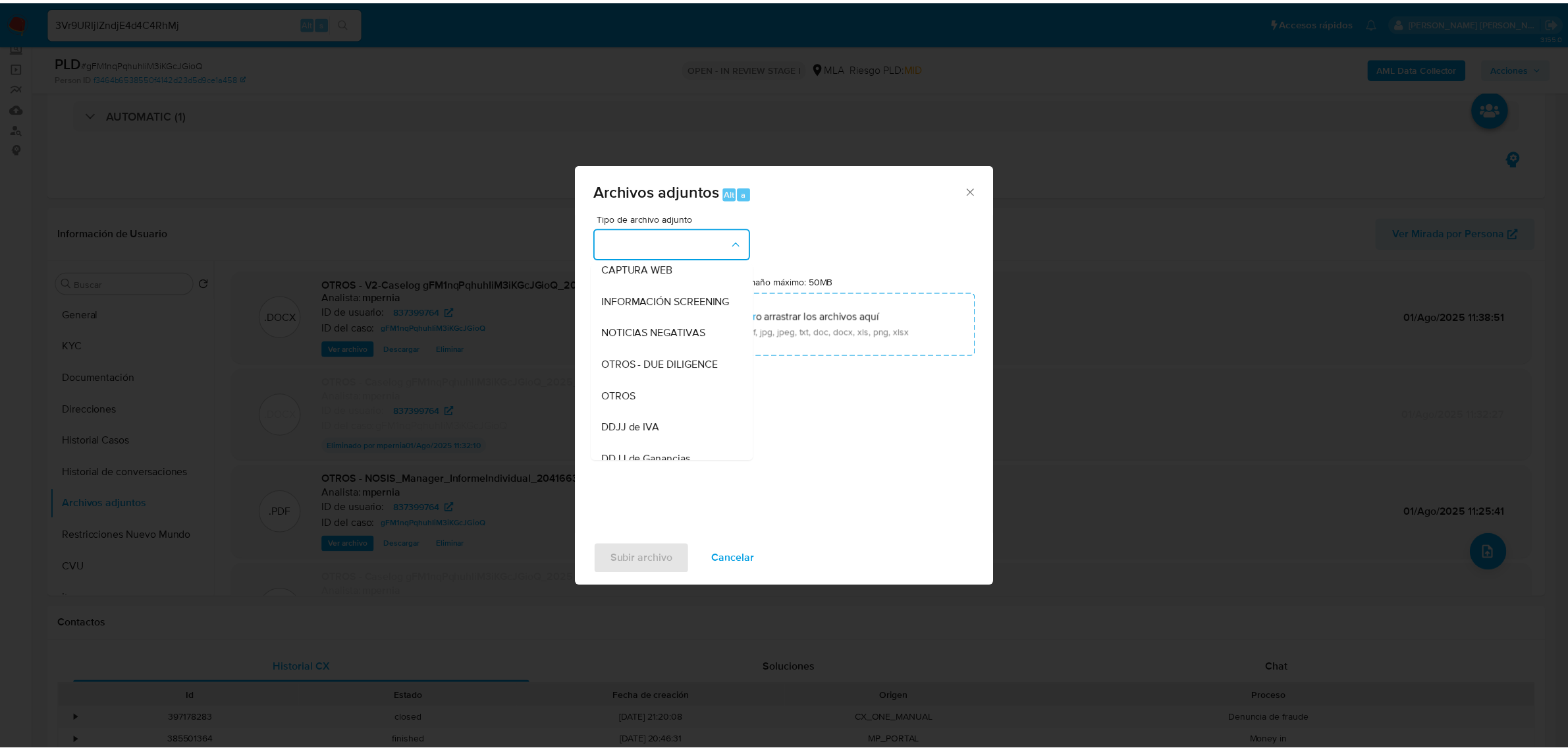
scroll to position [165, 0]
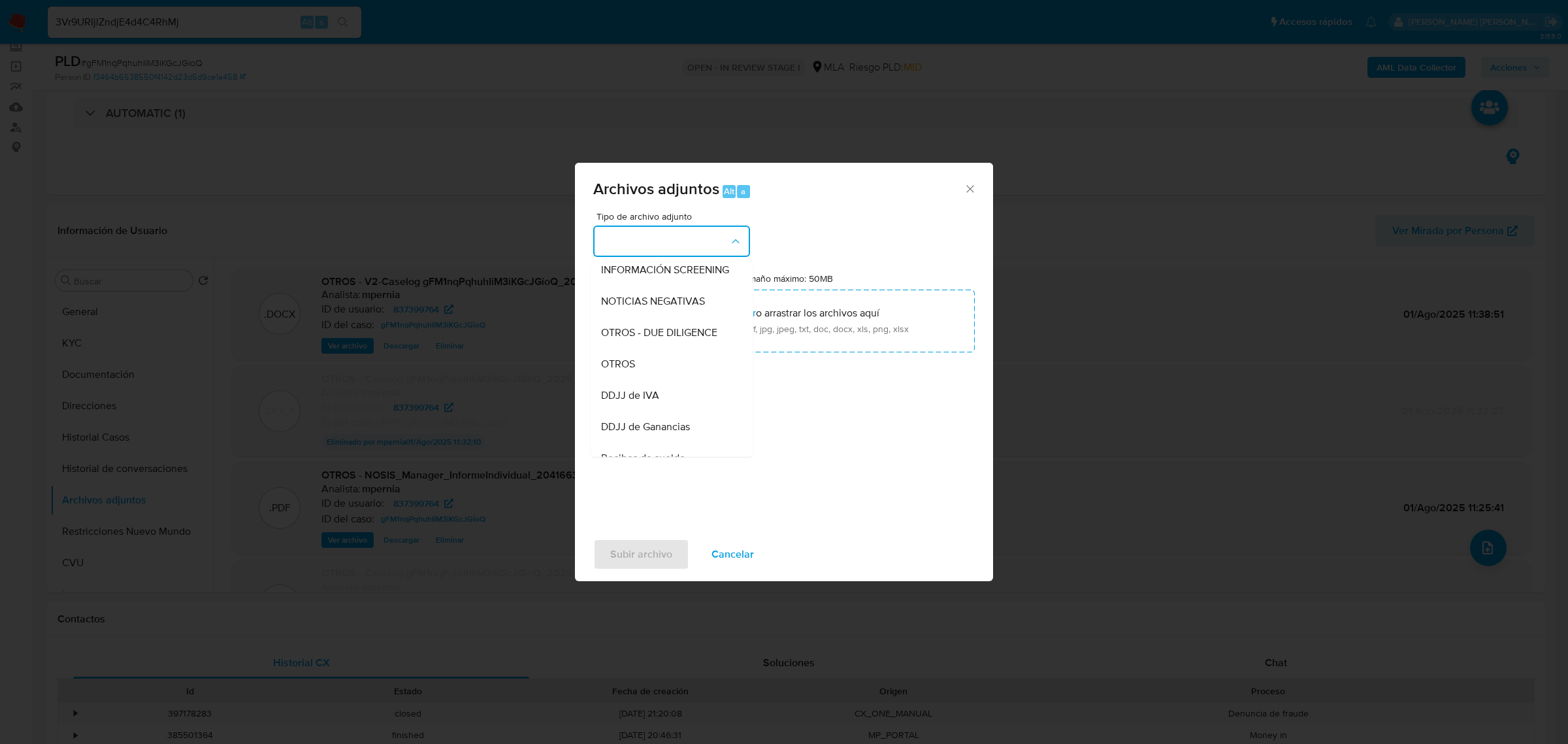
click at [657, 379] on div "OTROS" at bounding box center [668, 364] width 134 height 32
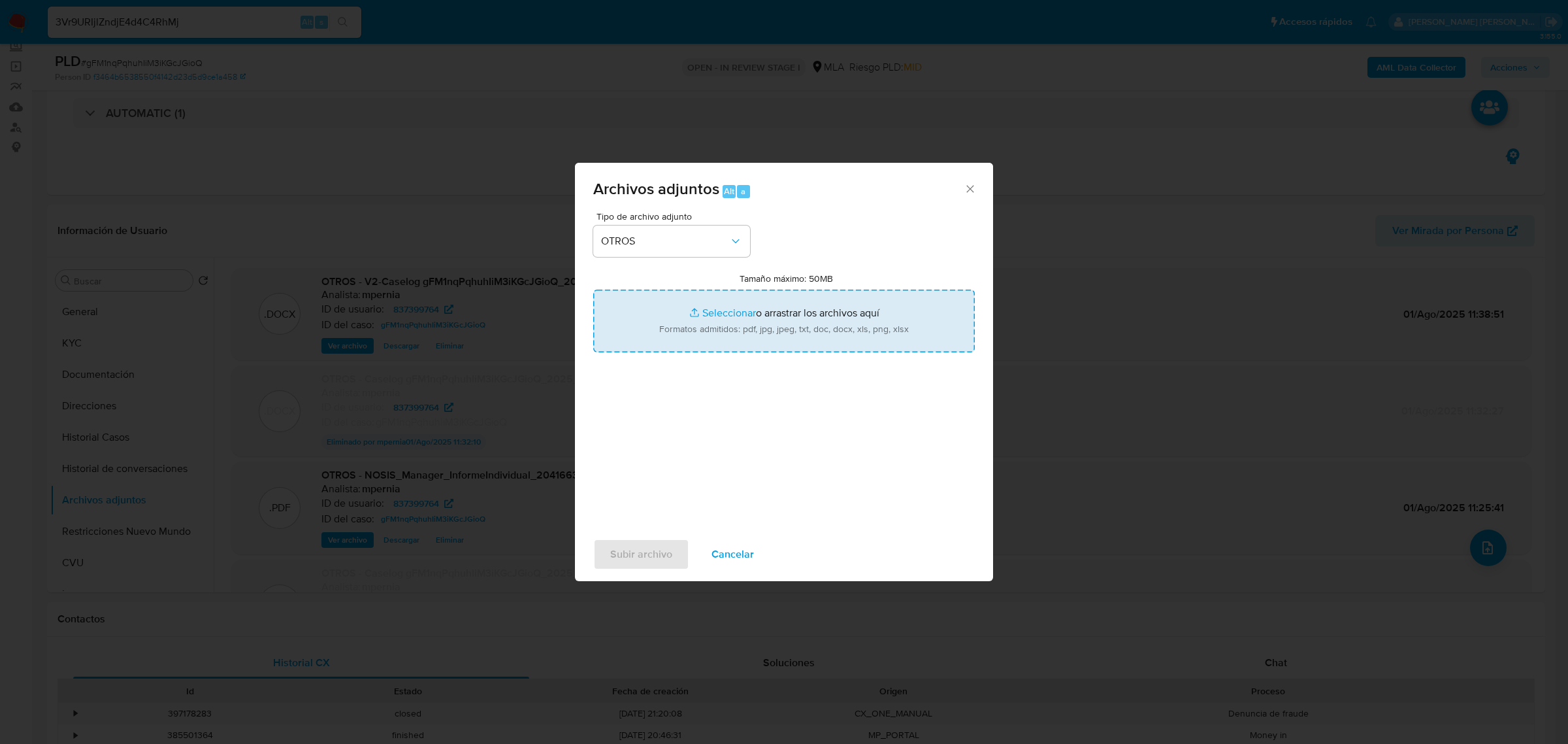
type input "C:\fakepath\v2-Movimientos-Aladdin-837399764.xlsx"
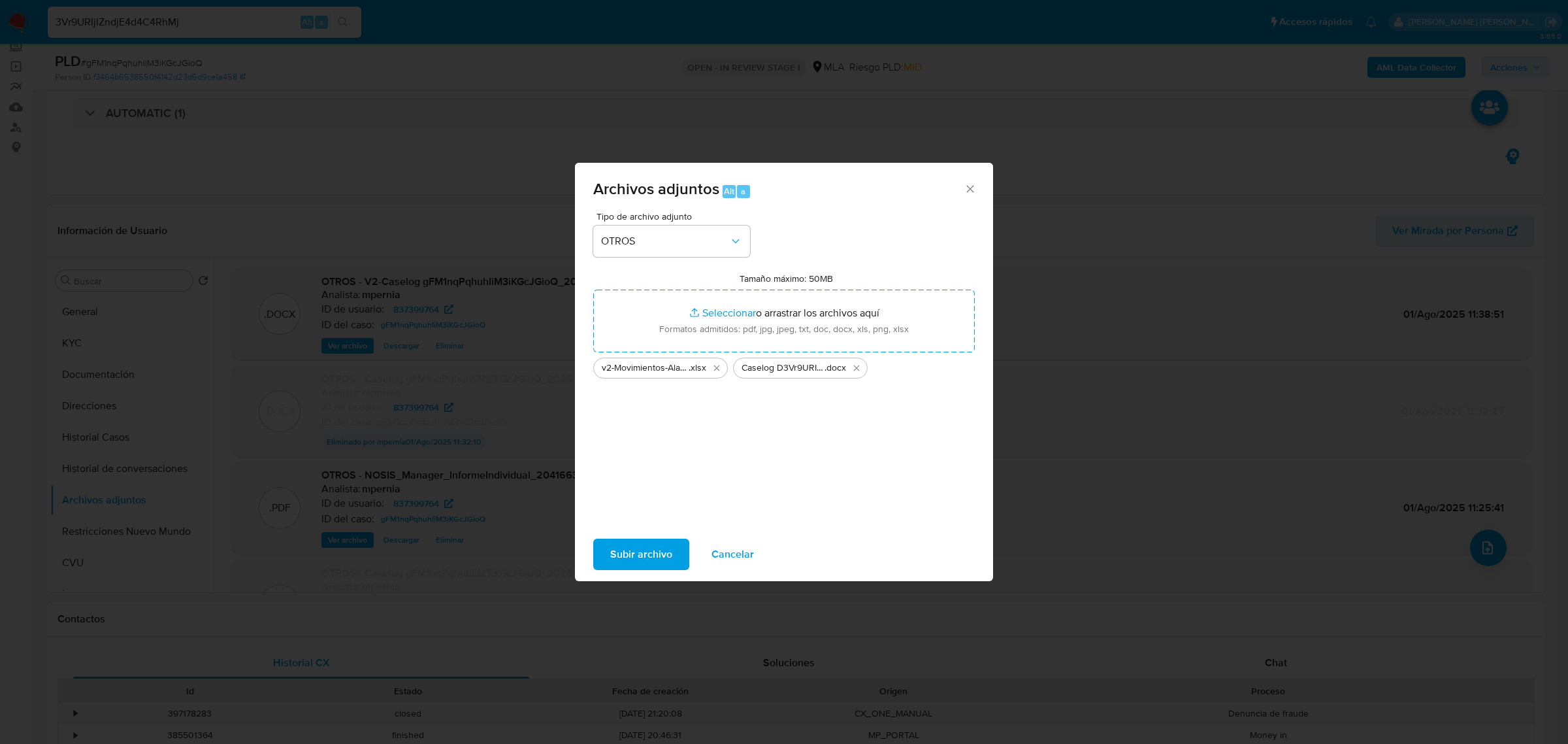
click at [661, 553] on span "Subir archivo" at bounding box center [641, 554] width 62 height 28
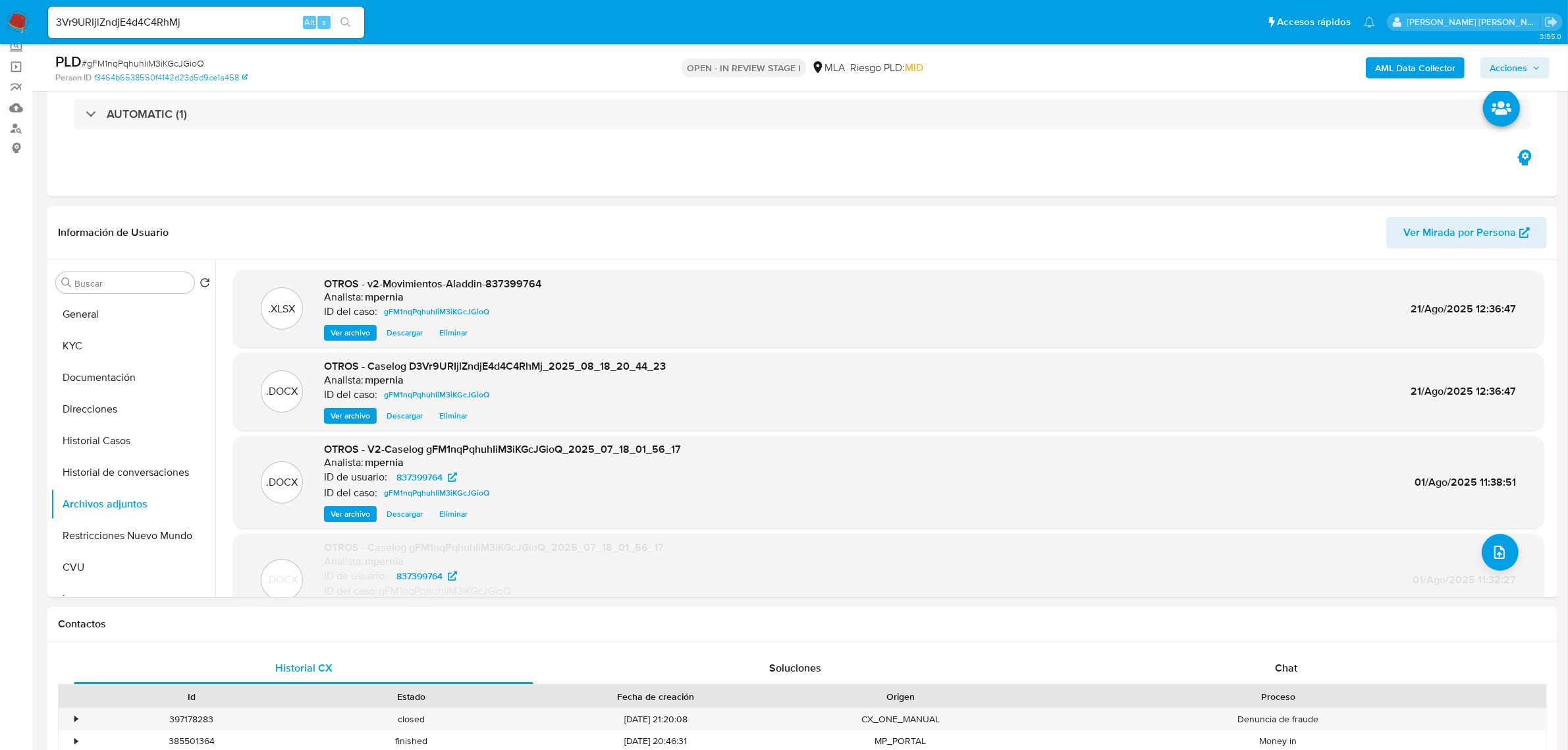
click at [1523, 74] on span "Acciones" at bounding box center [1508, 67] width 38 height 21
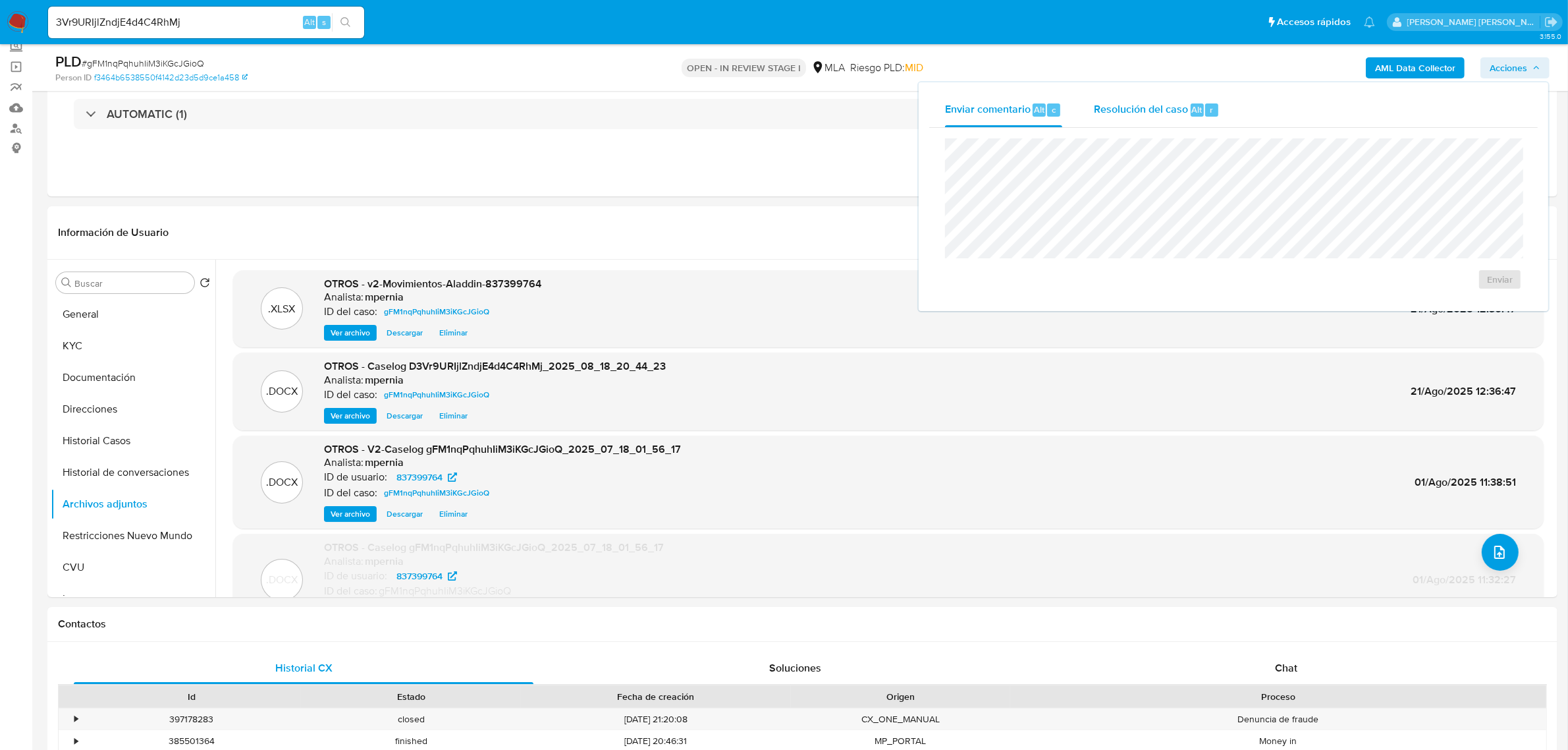
drag, startPoint x: 1197, startPoint y: 104, endPoint x: 1194, endPoint y: 114, distance: 10.4
click at [1197, 104] on span "Alt" at bounding box center [1197, 109] width 11 height 13
click at [918, 172] on div "Enviar comentario Alt c Resolución del caso Alt r Cierre de caso No ROI Proposa…" at bounding box center [1234, 205] width 633 height 250
click at [1483, 291] on span "ROI Proposal" at bounding box center [1468, 287] width 68 height 19
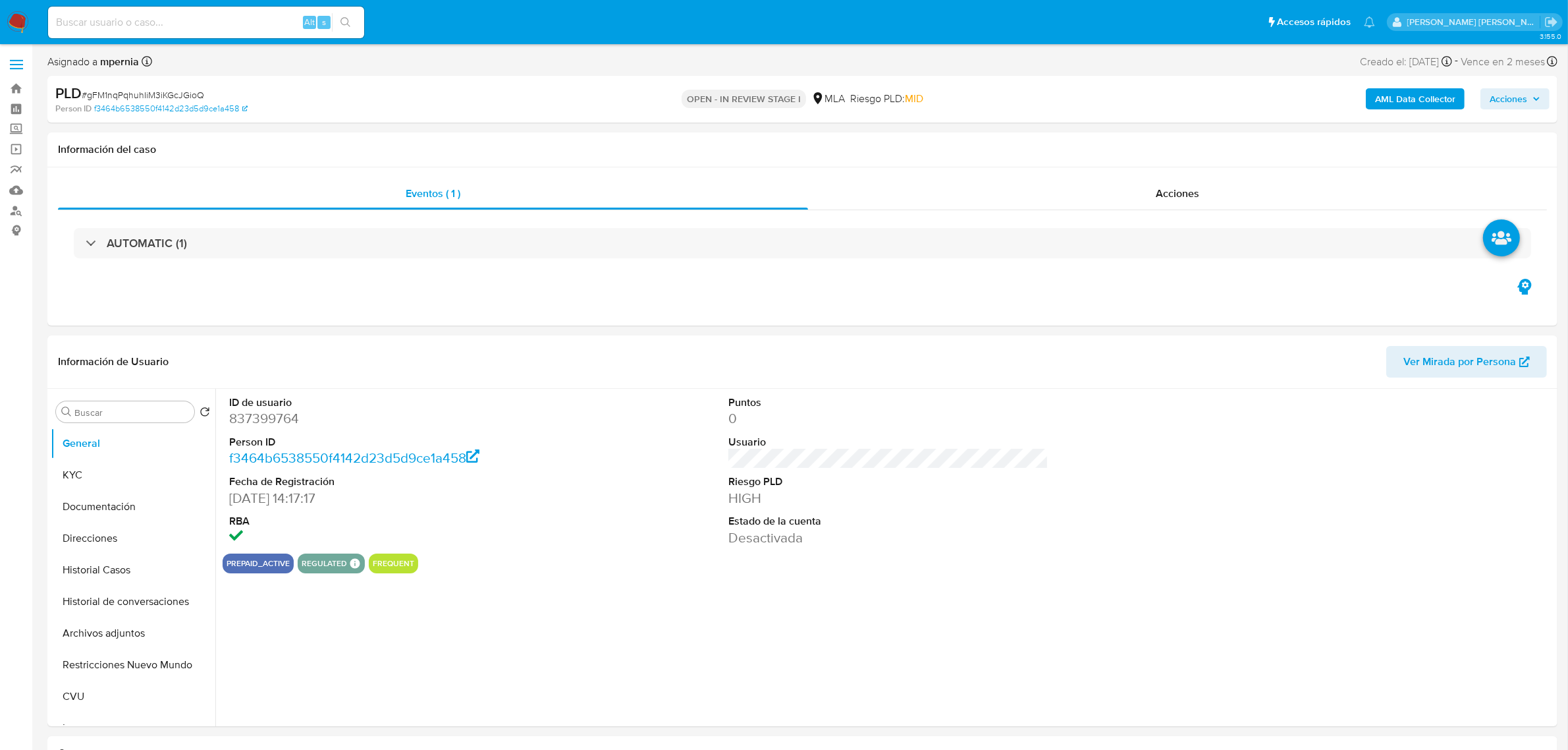
select select "10"
click at [1525, 104] on span "Acciones" at bounding box center [1508, 98] width 38 height 21
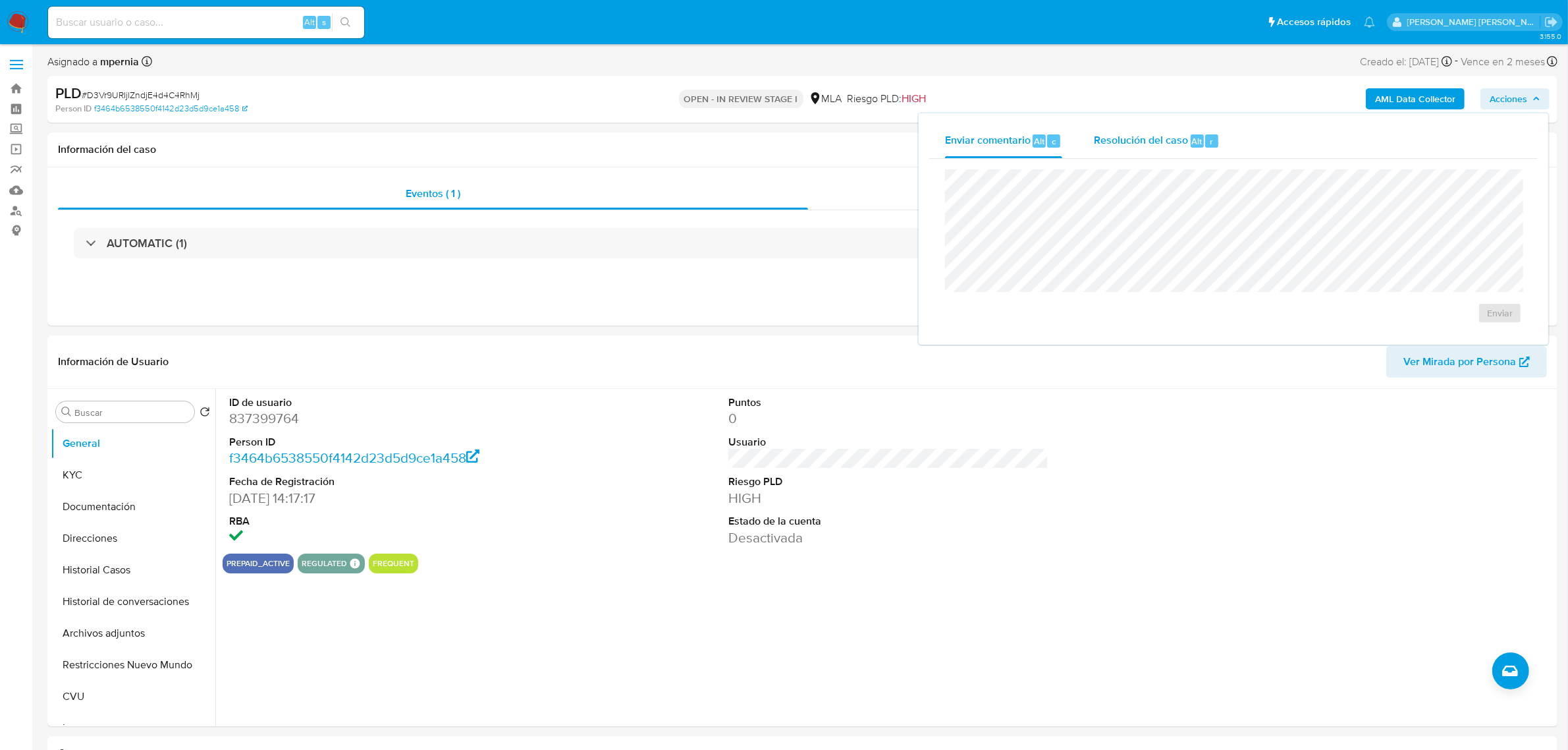
click at [1131, 147] on span "Resolución del caso" at bounding box center [1142, 141] width 94 height 15
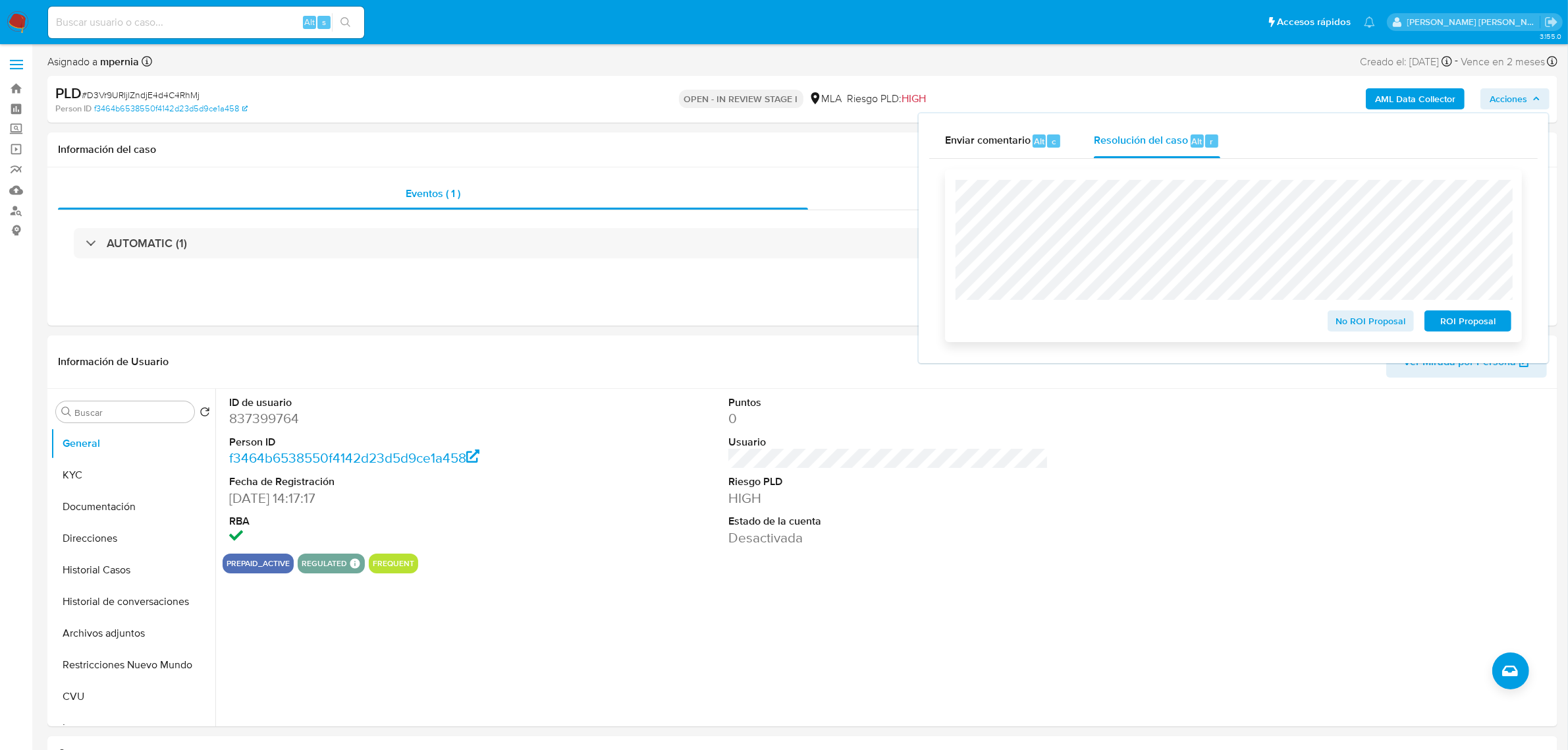
click at [1470, 330] on span "ROI Proposal" at bounding box center [1468, 321] width 68 height 19
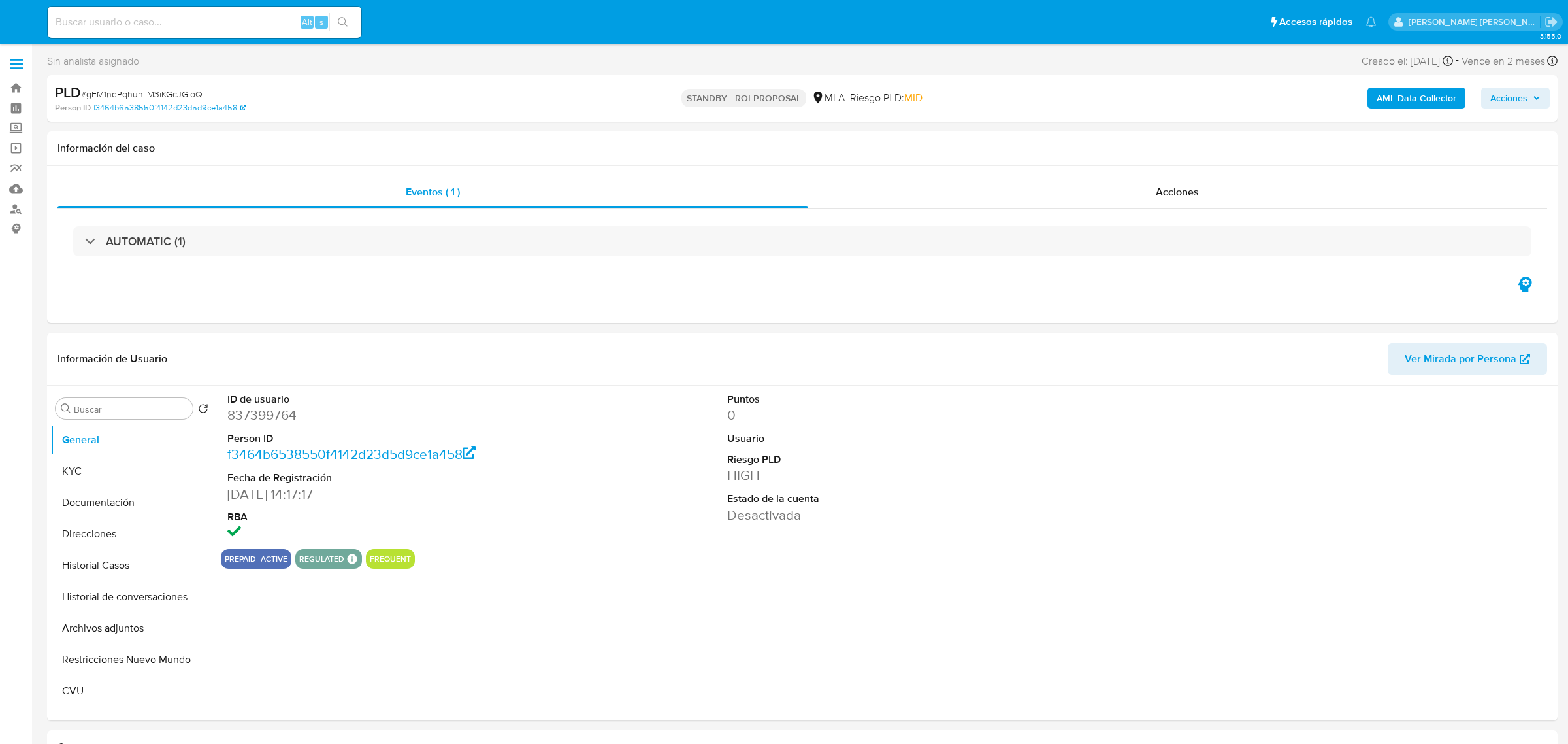
select select "10"
click at [168, 18] on input at bounding box center [204, 22] width 314 height 17
paste input "389081102"
type input "389081102"
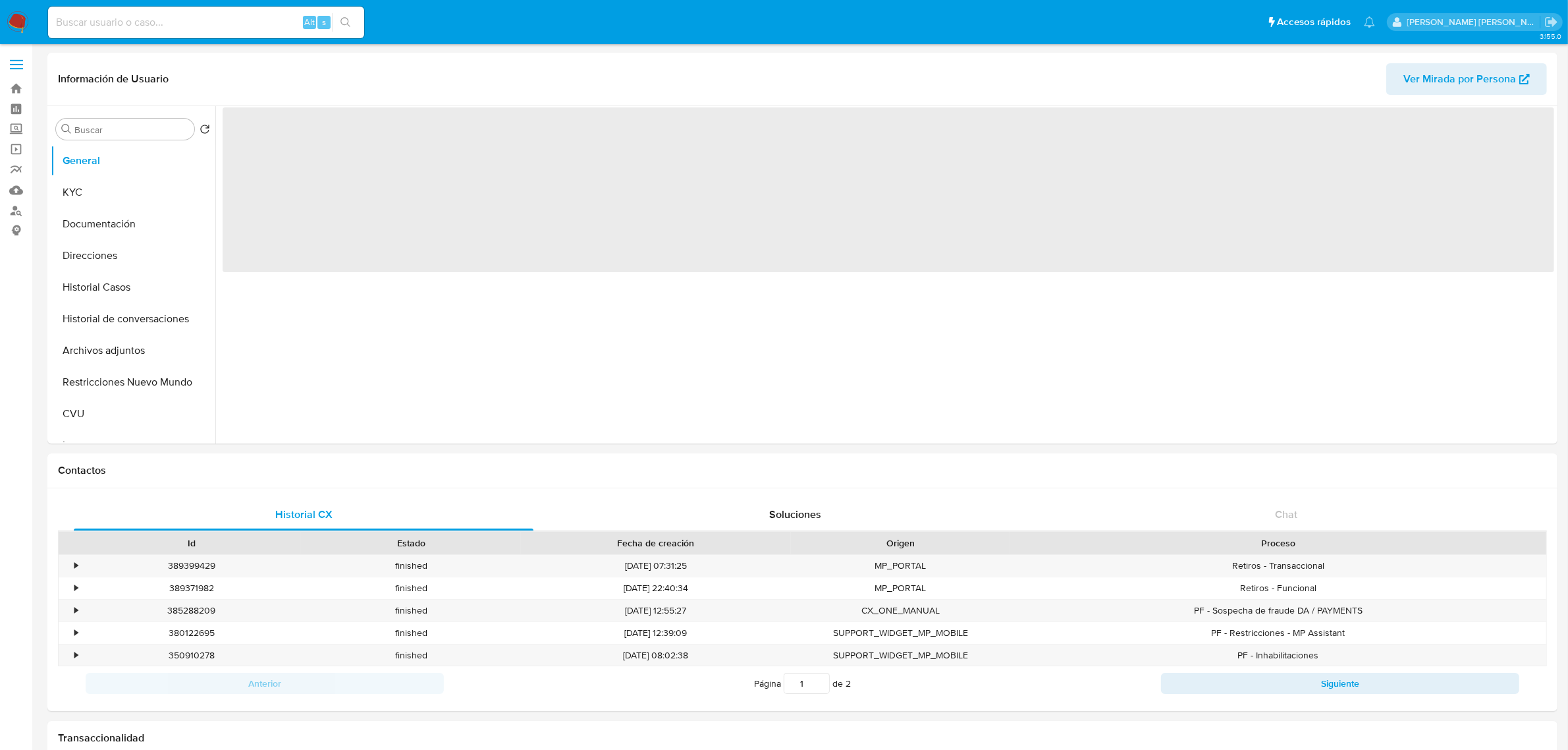
select select "10"
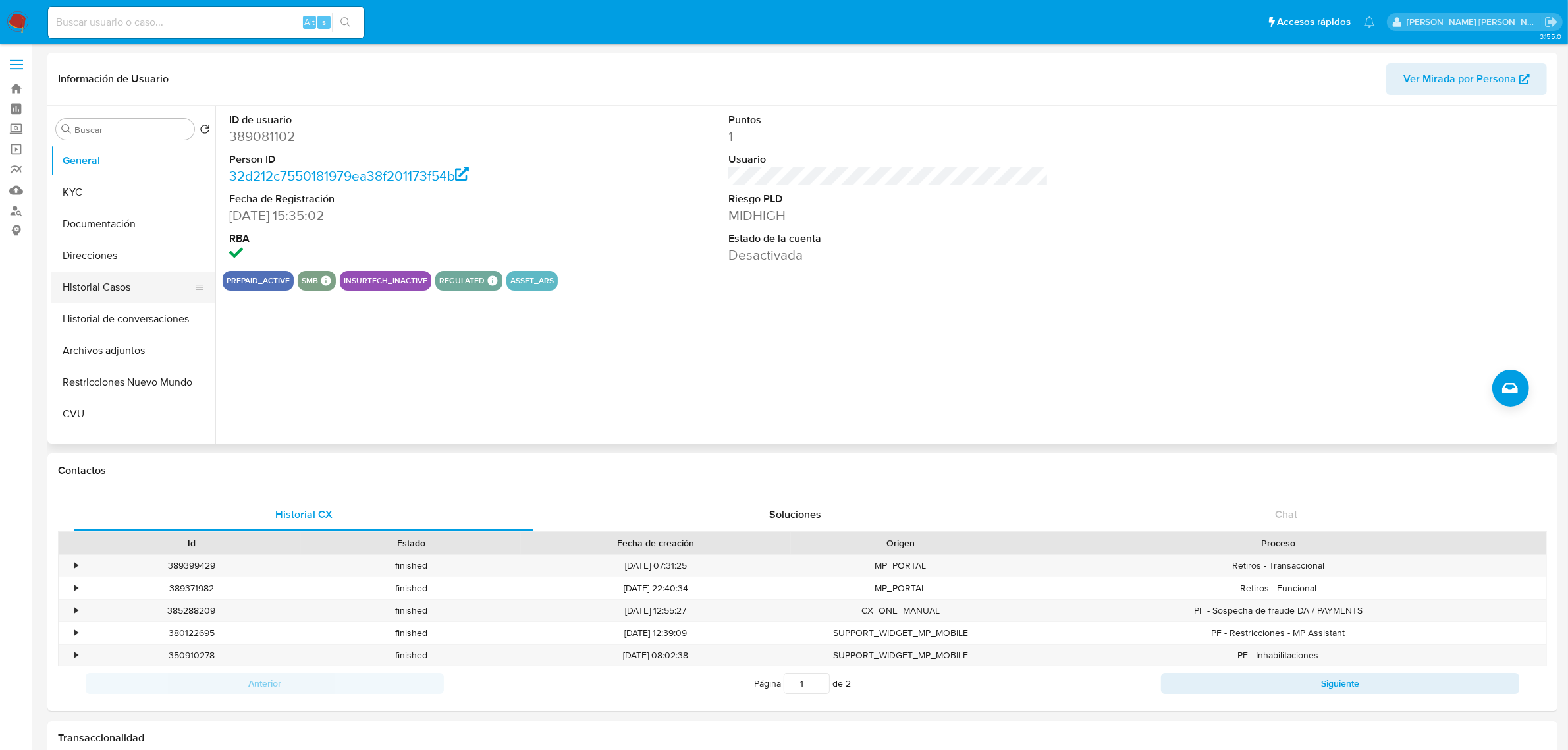
click at [84, 285] on button "Historial Casos" at bounding box center [127, 288] width 154 height 32
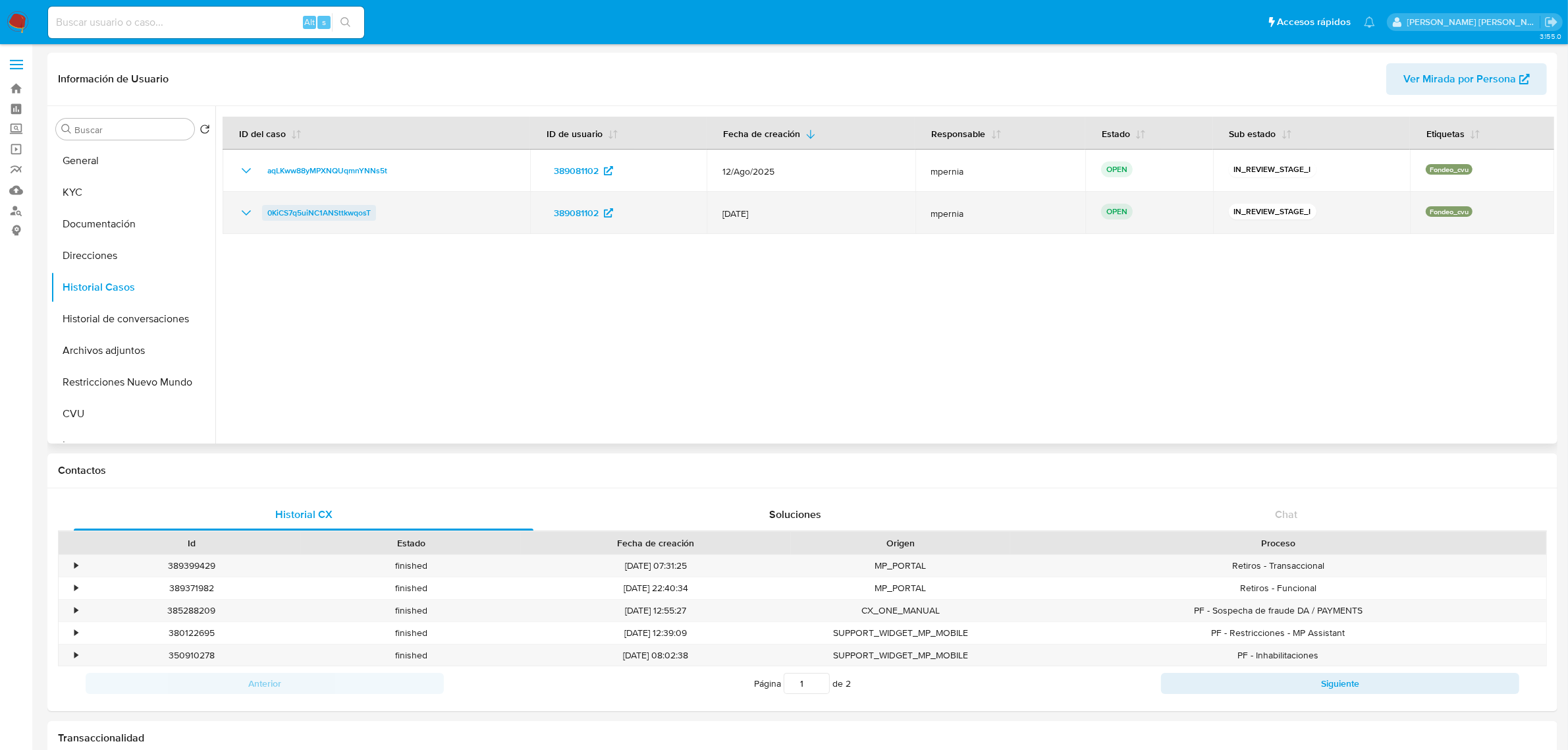
click at [330, 218] on span "0KiCS7q5uiNC1ANSttkwqosT" at bounding box center [319, 213] width 103 height 16
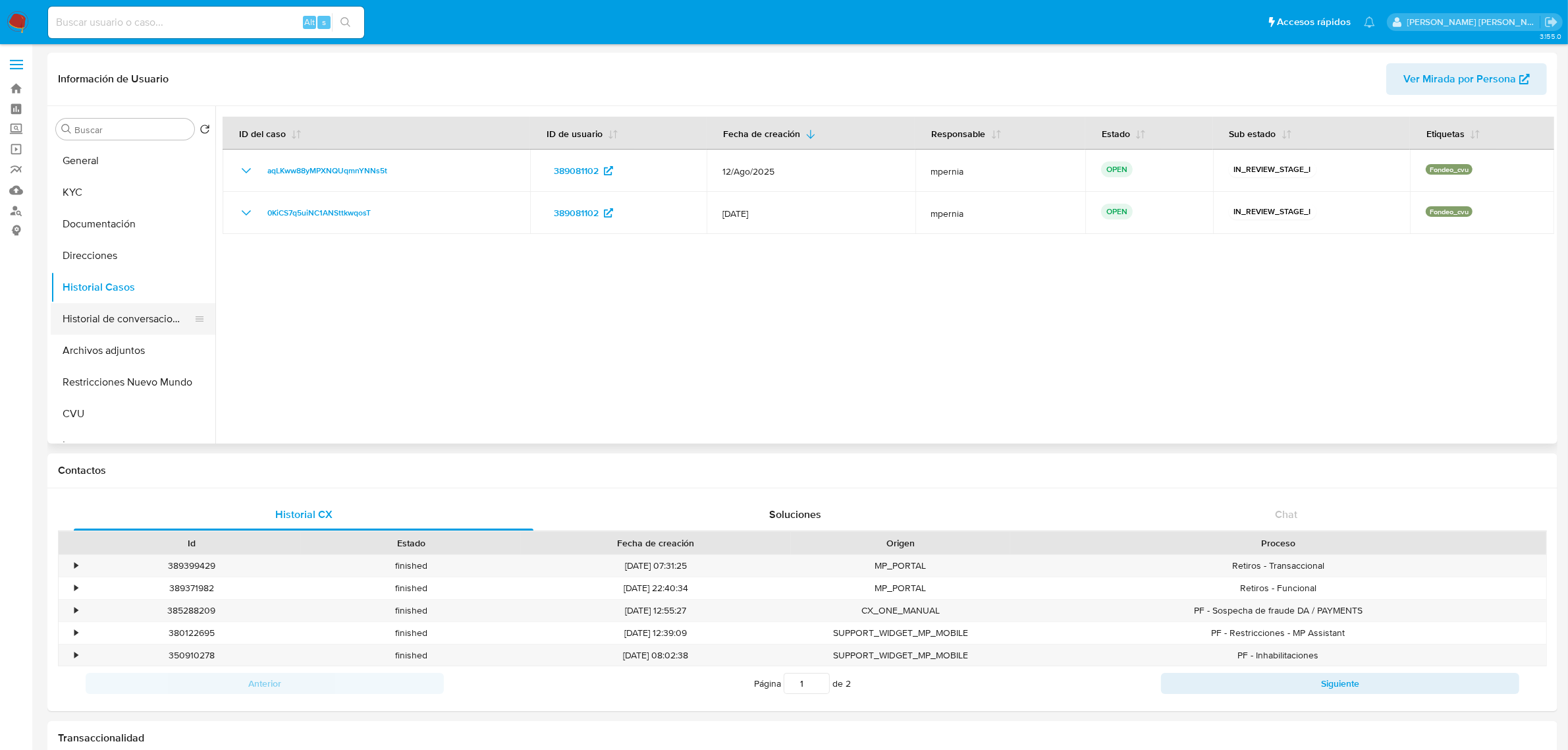
click at [123, 317] on button "Historial de conversaciones" at bounding box center [127, 319] width 154 height 32
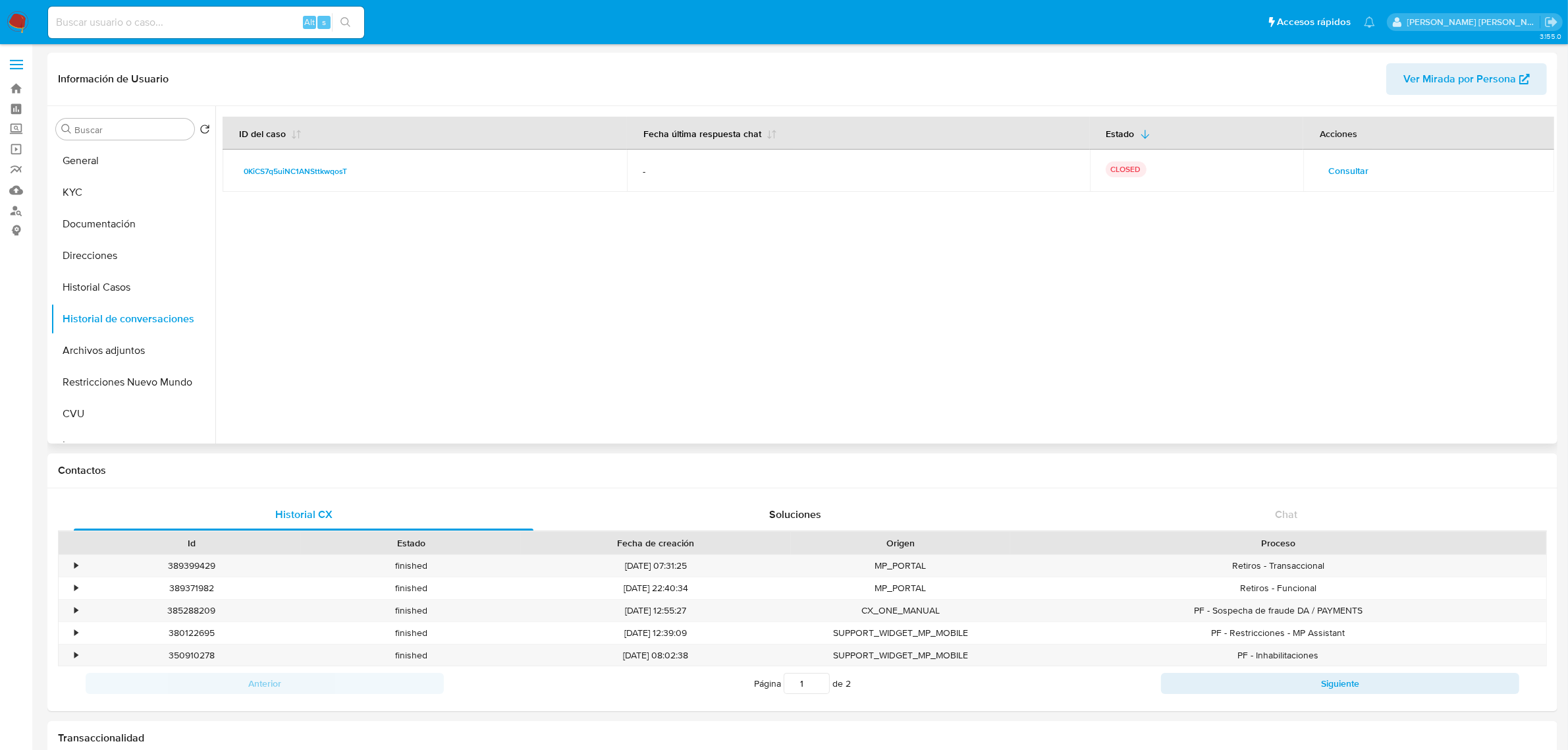
click at [1360, 172] on span "Consultar" at bounding box center [1348, 171] width 40 height 19
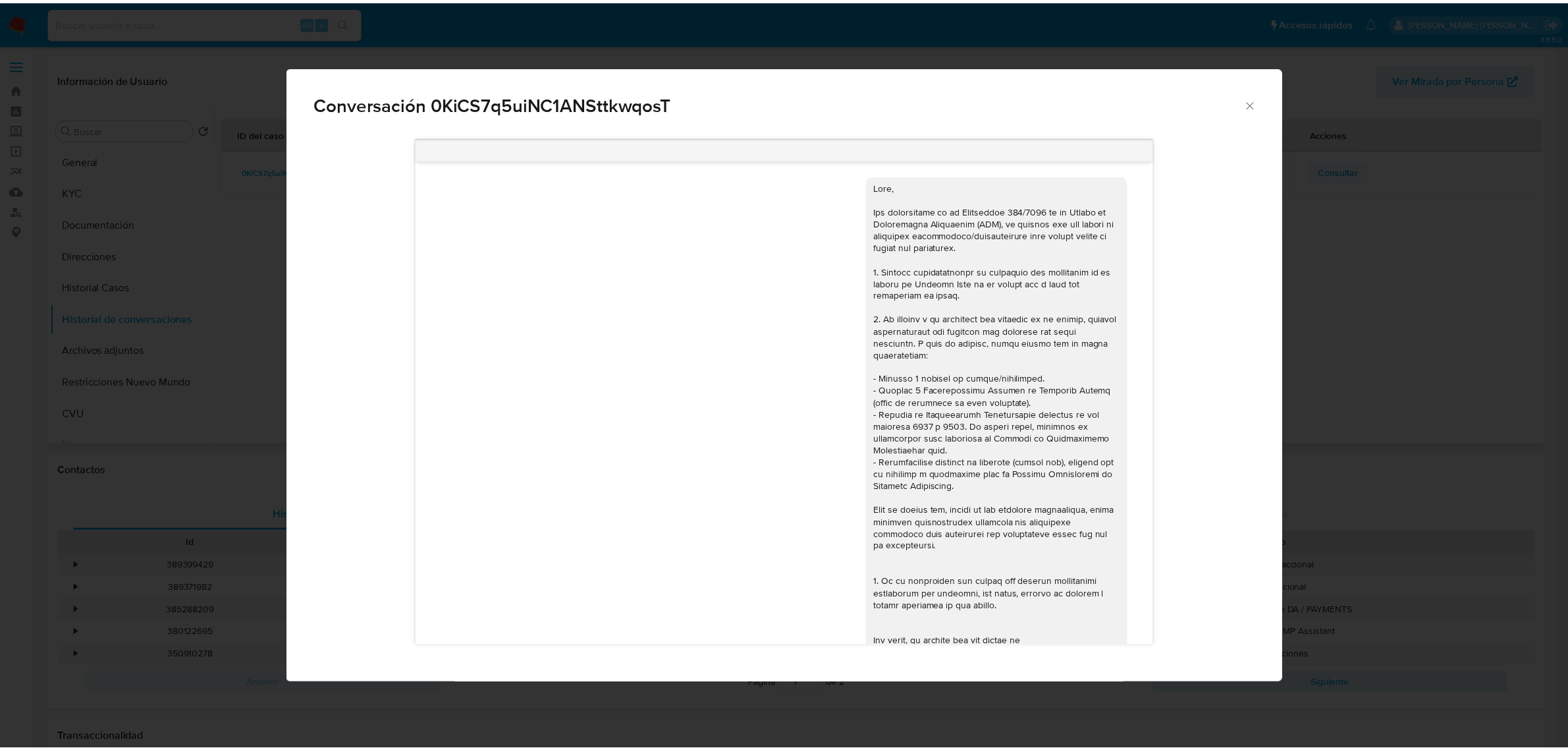
scroll to position [551, 0]
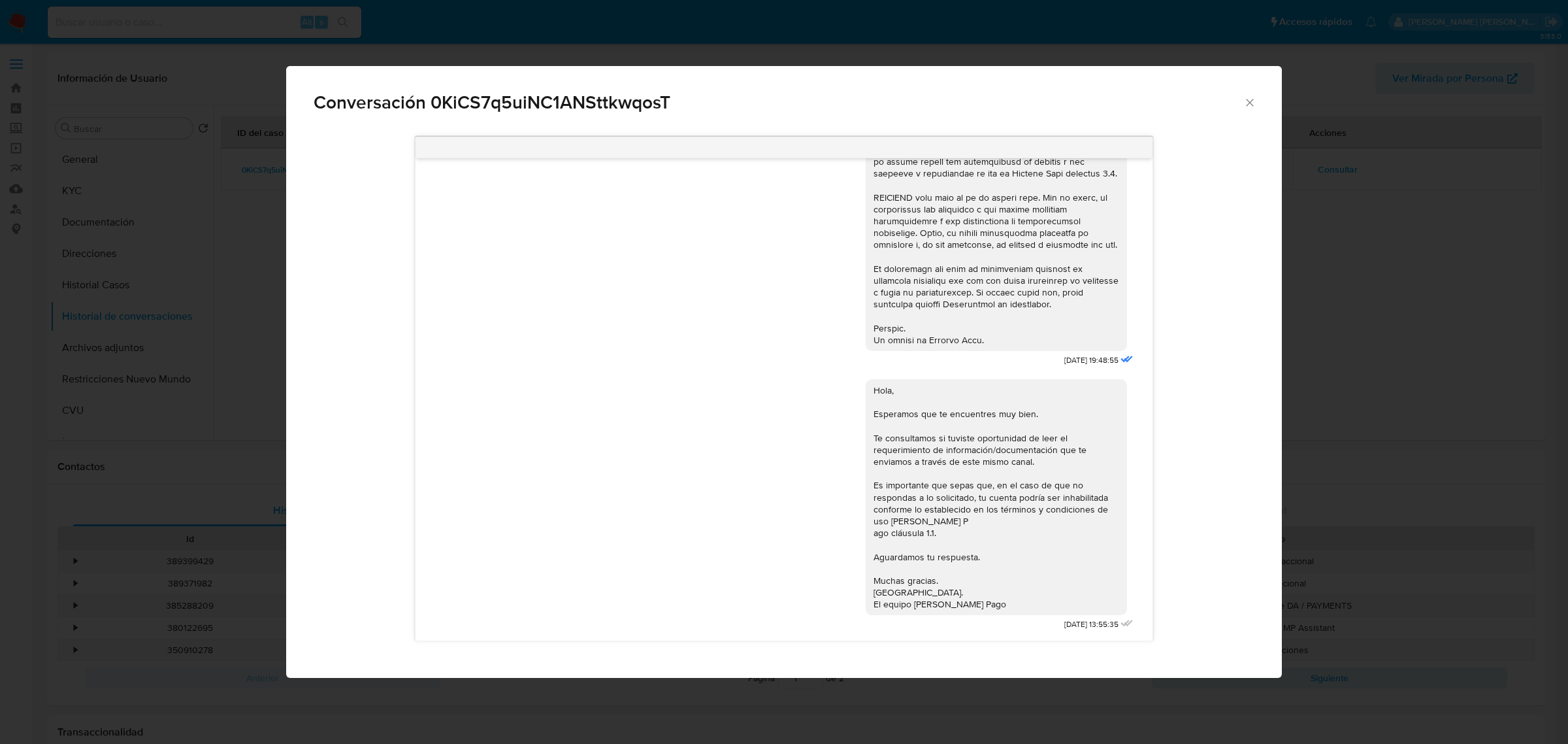
click at [1250, 104] on icon "Cerrar" at bounding box center [1250, 103] width 13 height 13
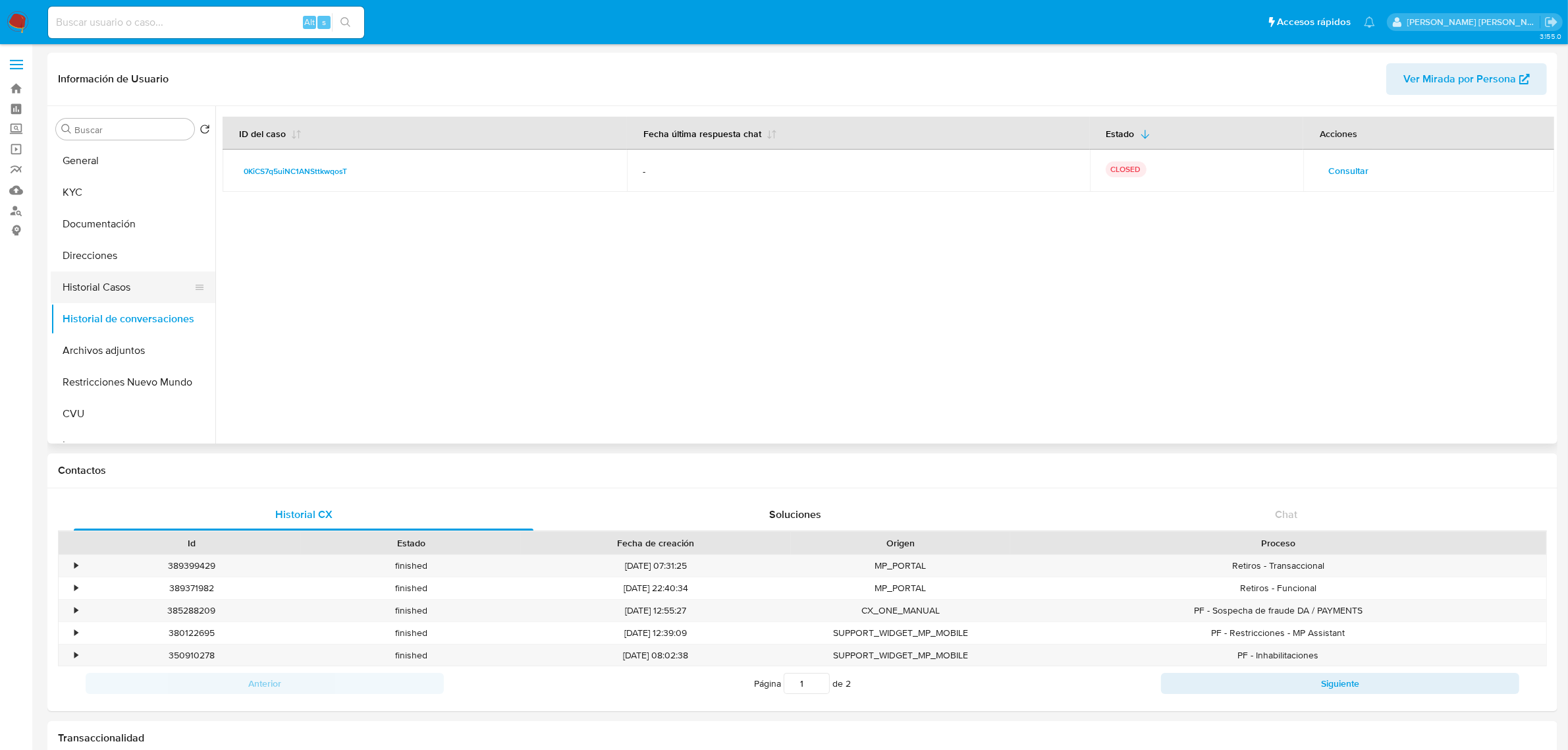
click at [103, 280] on button "Historial Casos" at bounding box center [127, 288] width 154 height 32
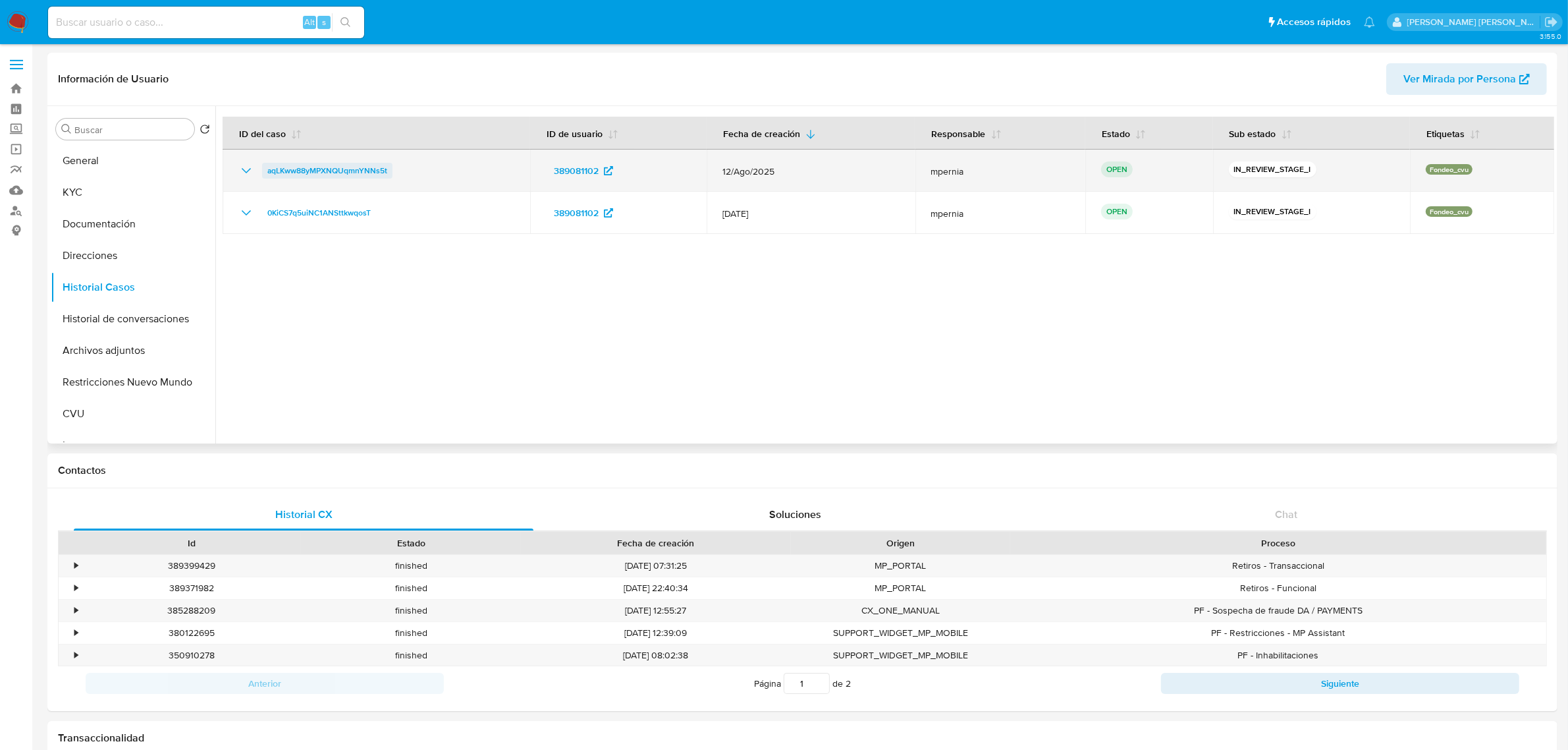
click at [373, 168] on span "aqLKww88yMPXNQUqmnYNNs5t" at bounding box center [327, 170] width 120 height 16
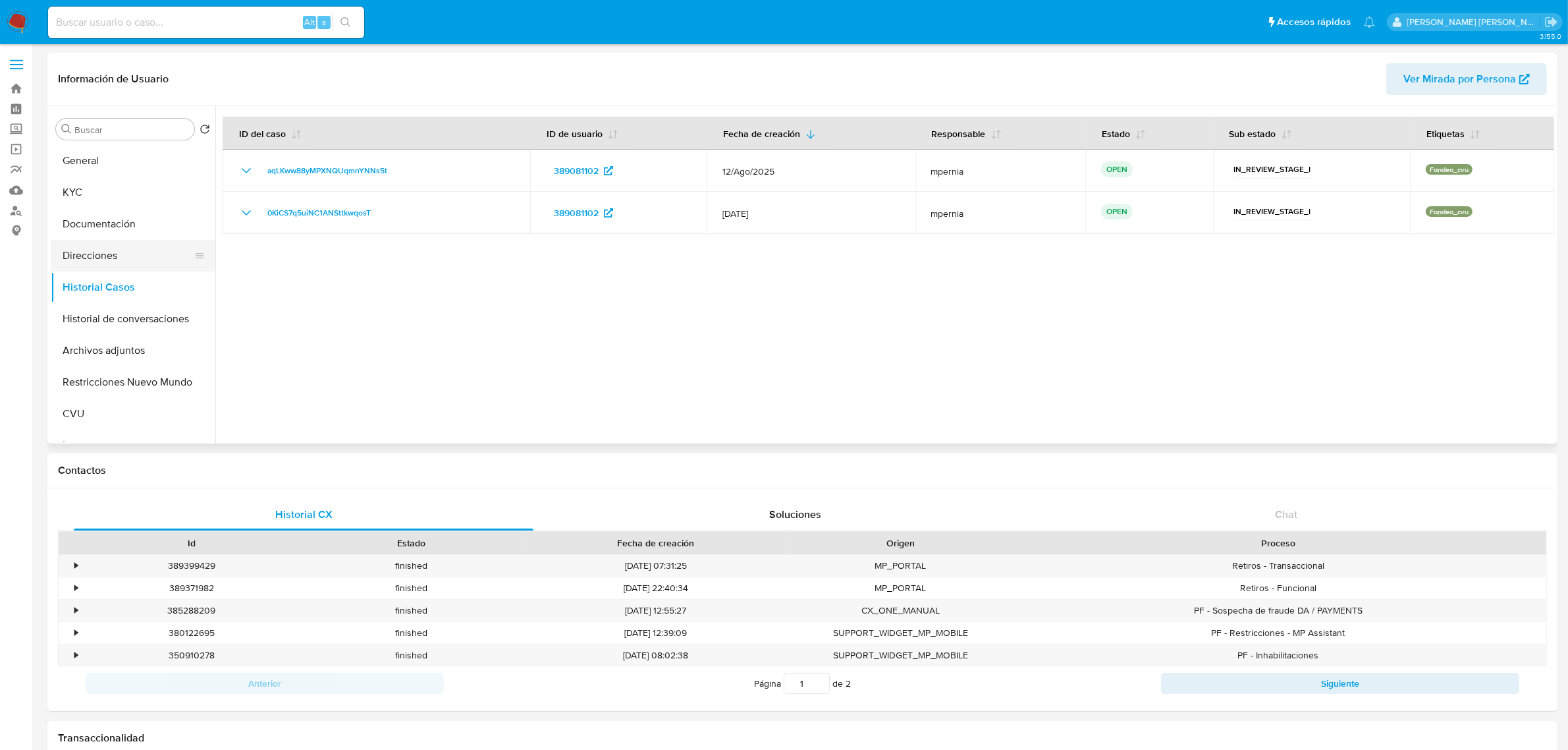
click at [96, 249] on button "Direcciones" at bounding box center [127, 256] width 154 height 32
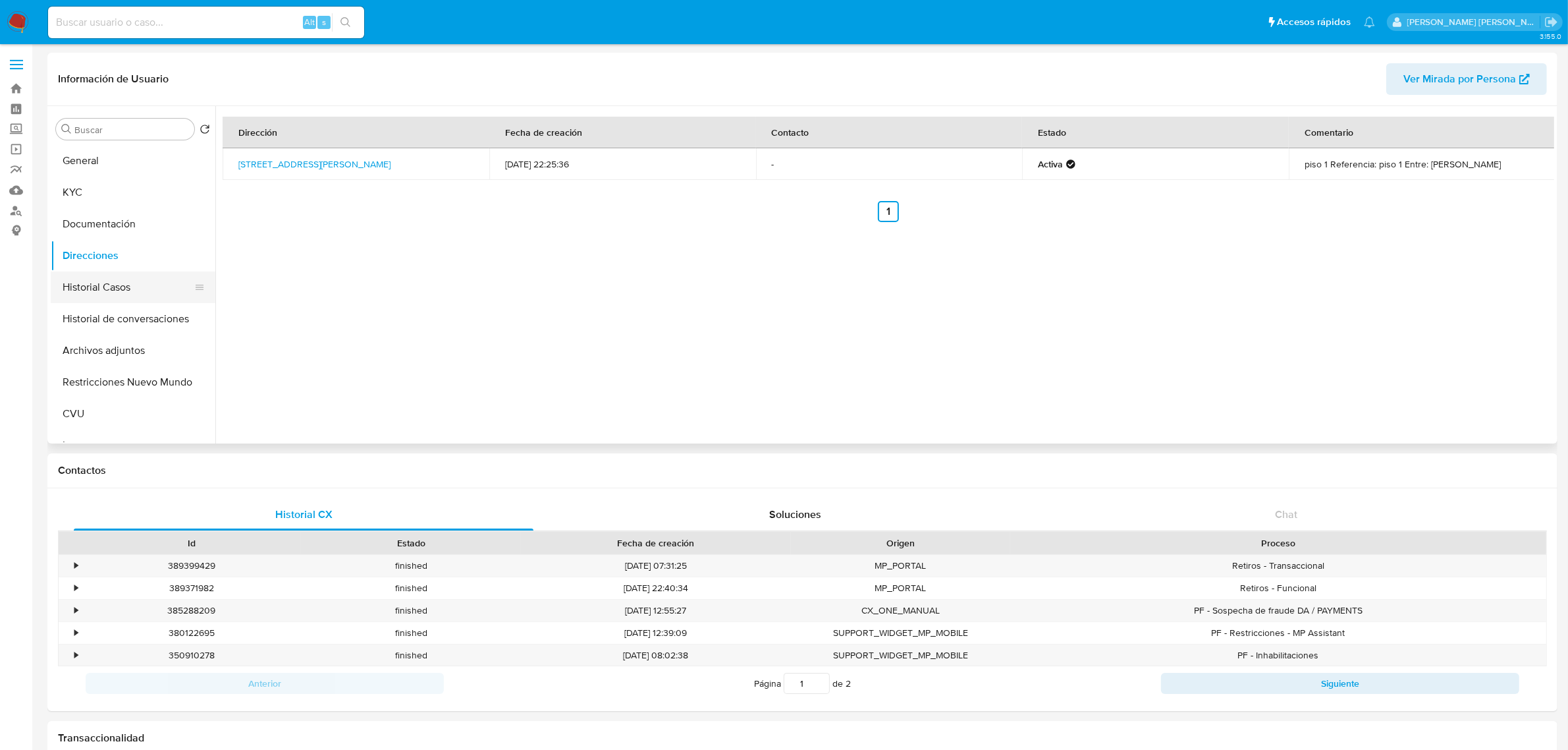
click at [115, 287] on button "Historial Casos" at bounding box center [127, 288] width 154 height 32
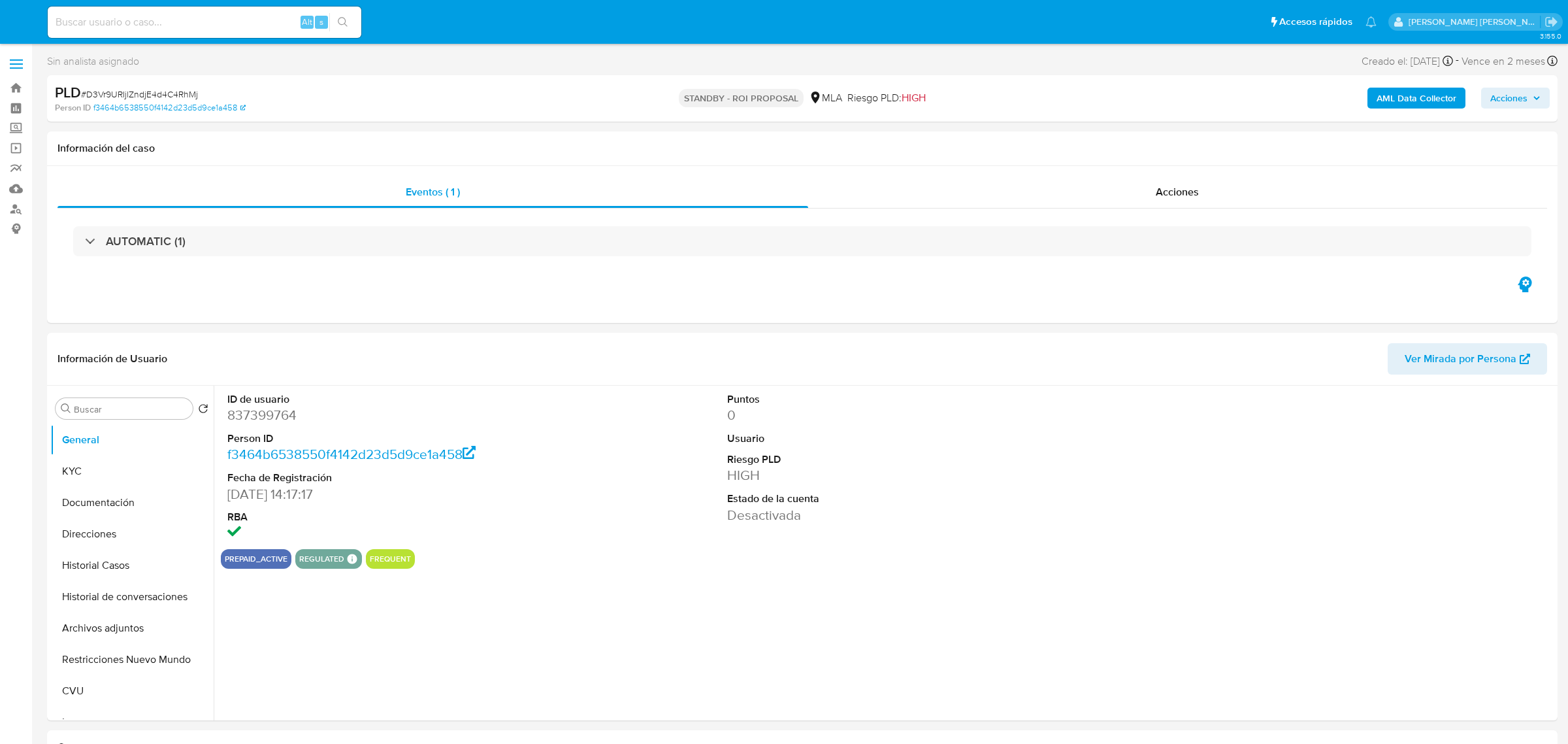
select select "10"
click at [98, 483] on button "KYC" at bounding box center [126, 472] width 153 height 32
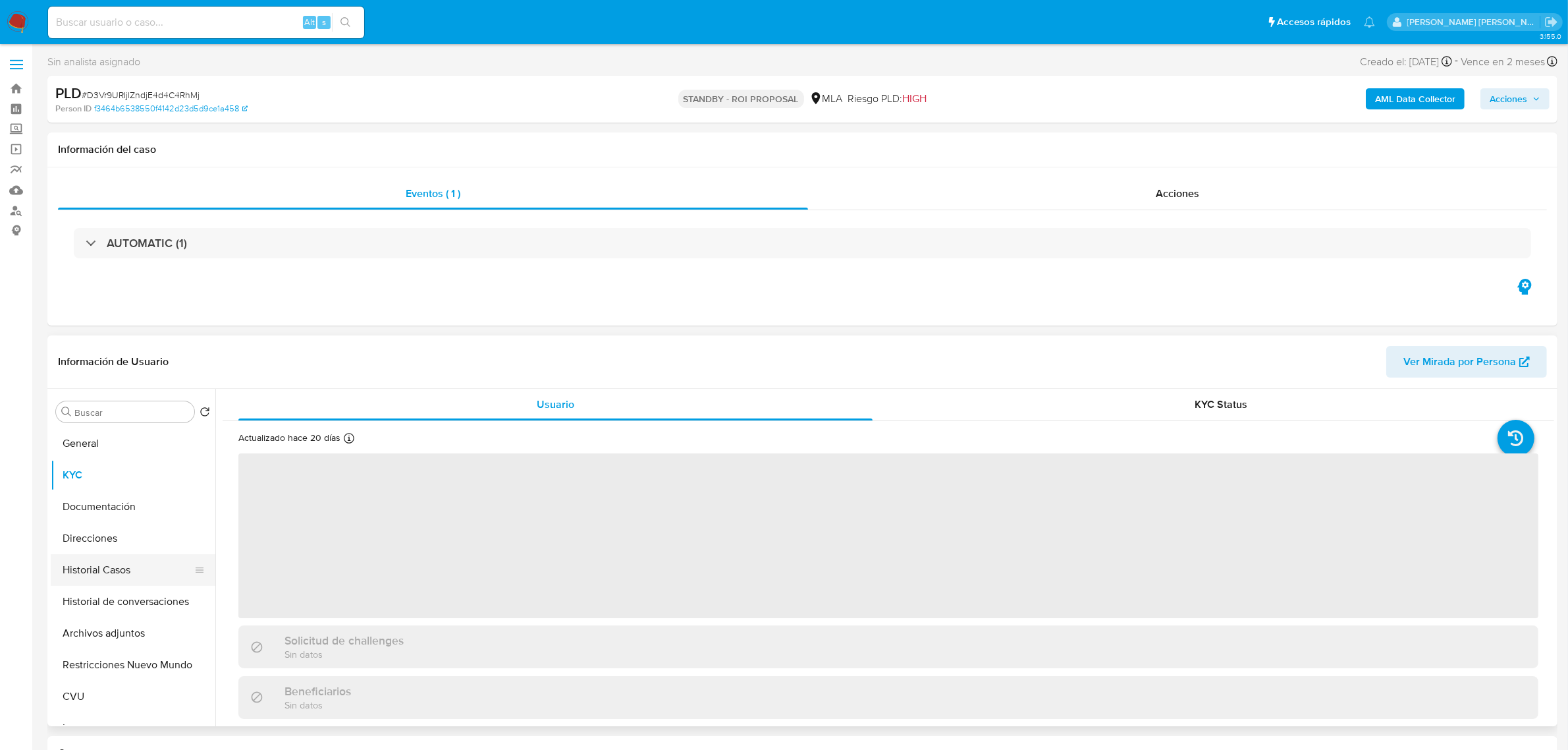
click at [114, 567] on button "Historial Casos" at bounding box center [127, 571] width 154 height 32
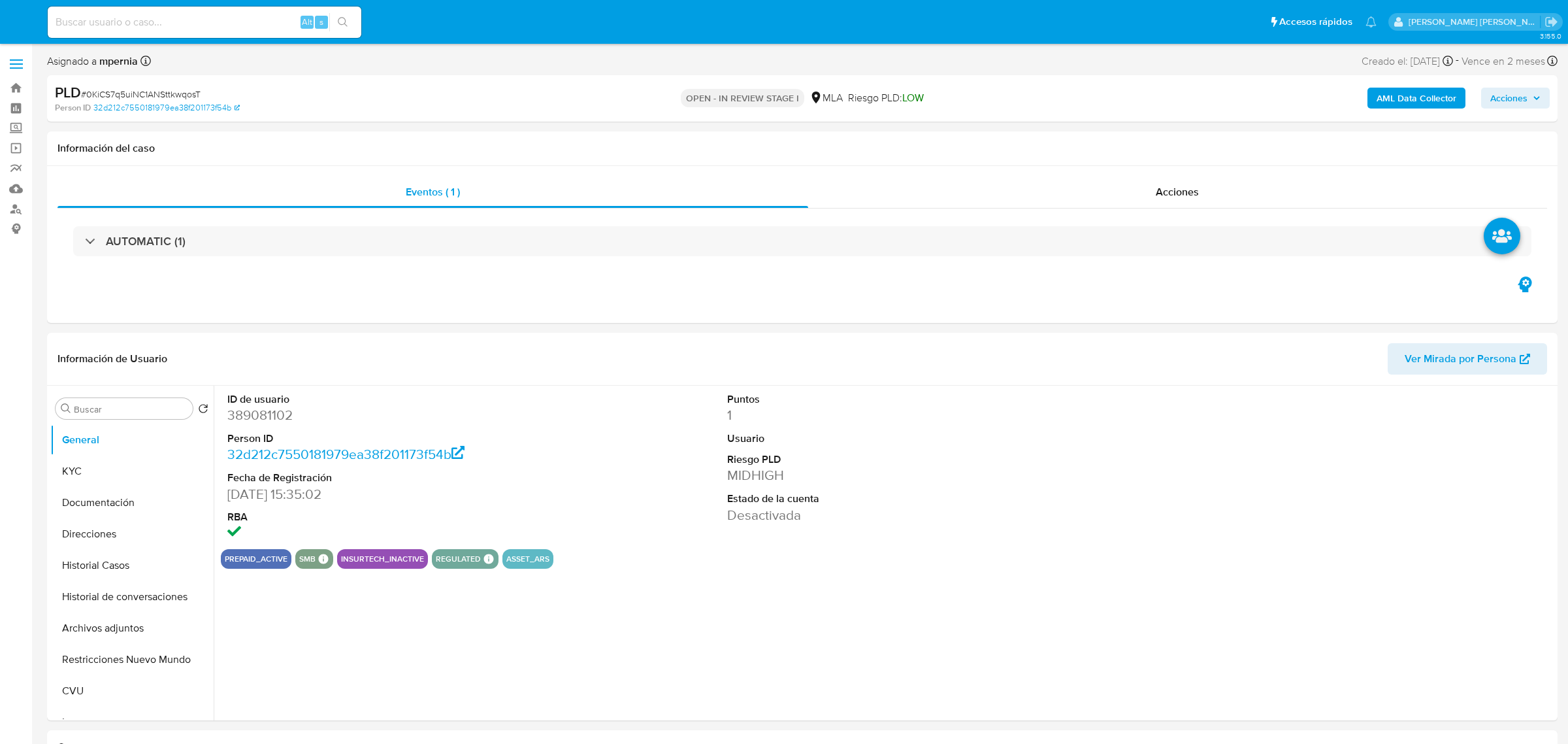
select select "10"
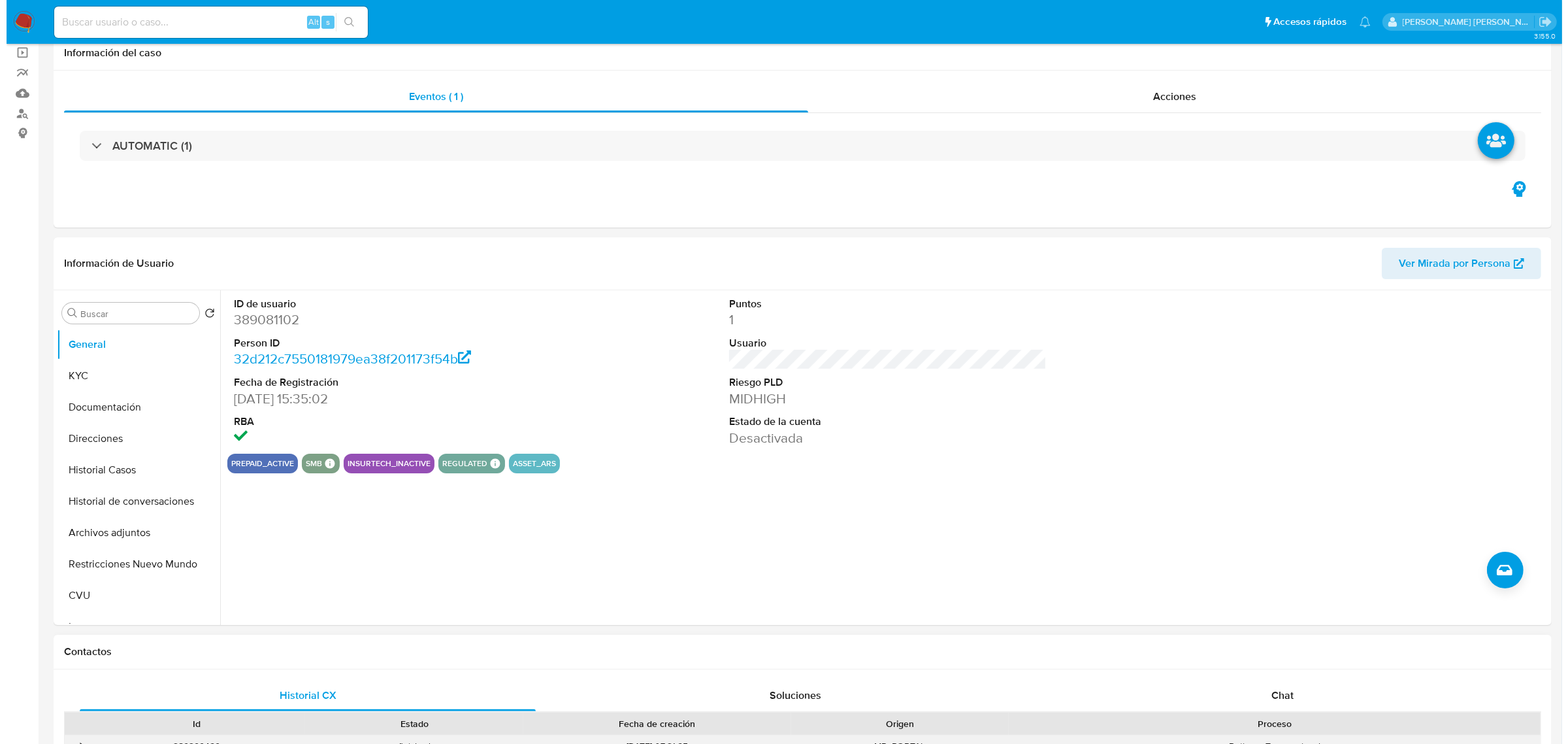
scroll to position [245, 0]
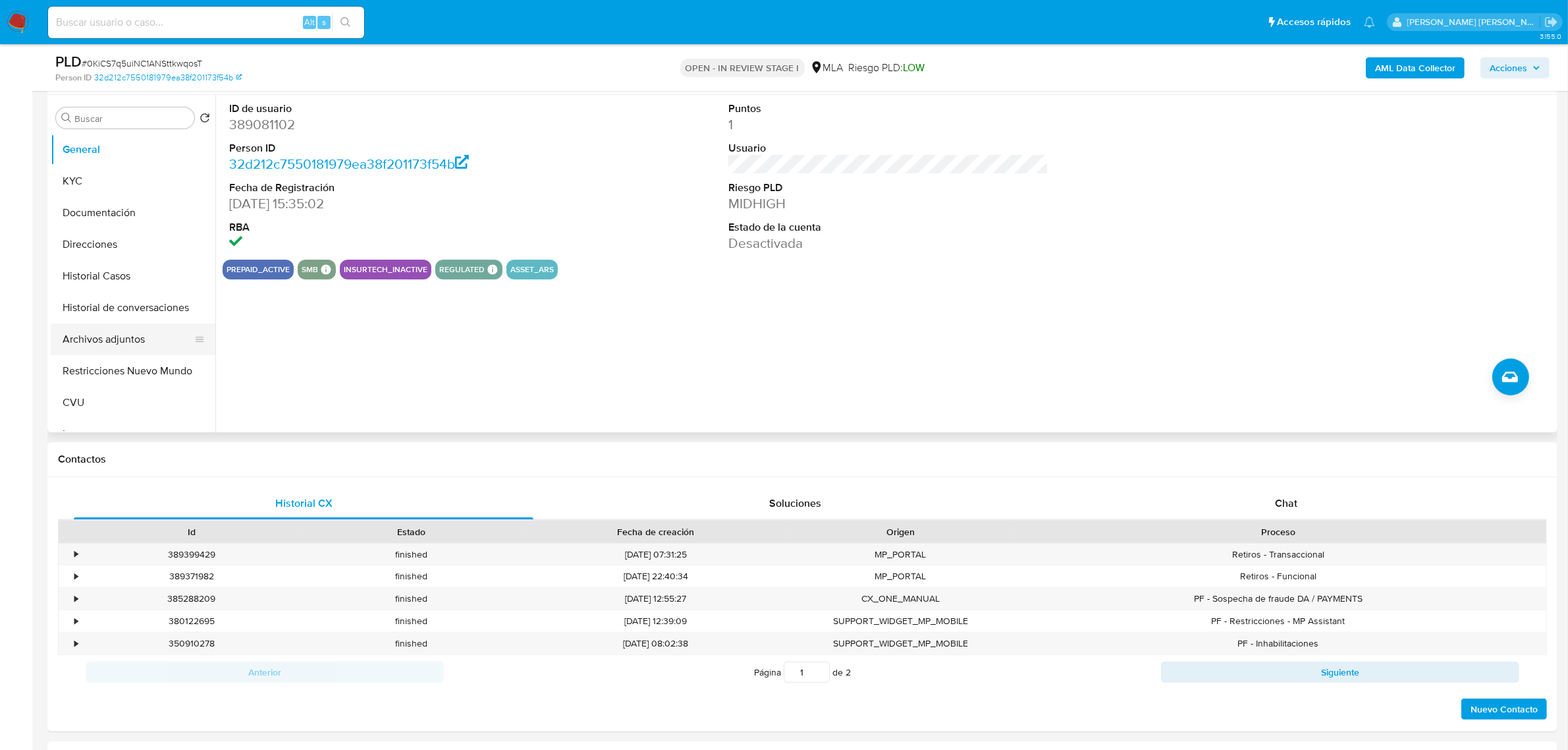
click at [120, 327] on button "Archivos adjuntos" at bounding box center [127, 339] width 154 height 32
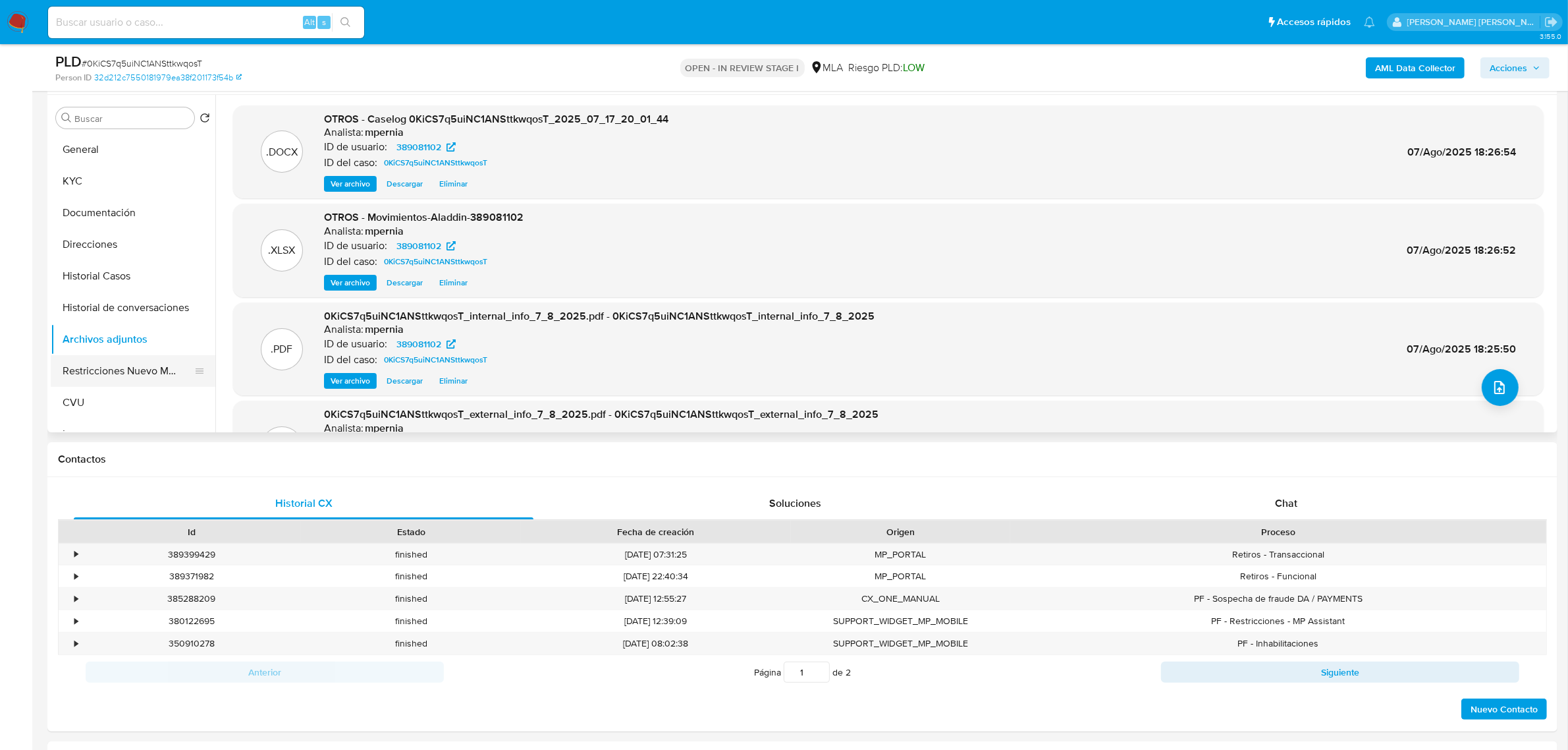
click at [135, 371] on button "Restricciones Nuevo Mundo" at bounding box center [127, 371] width 154 height 32
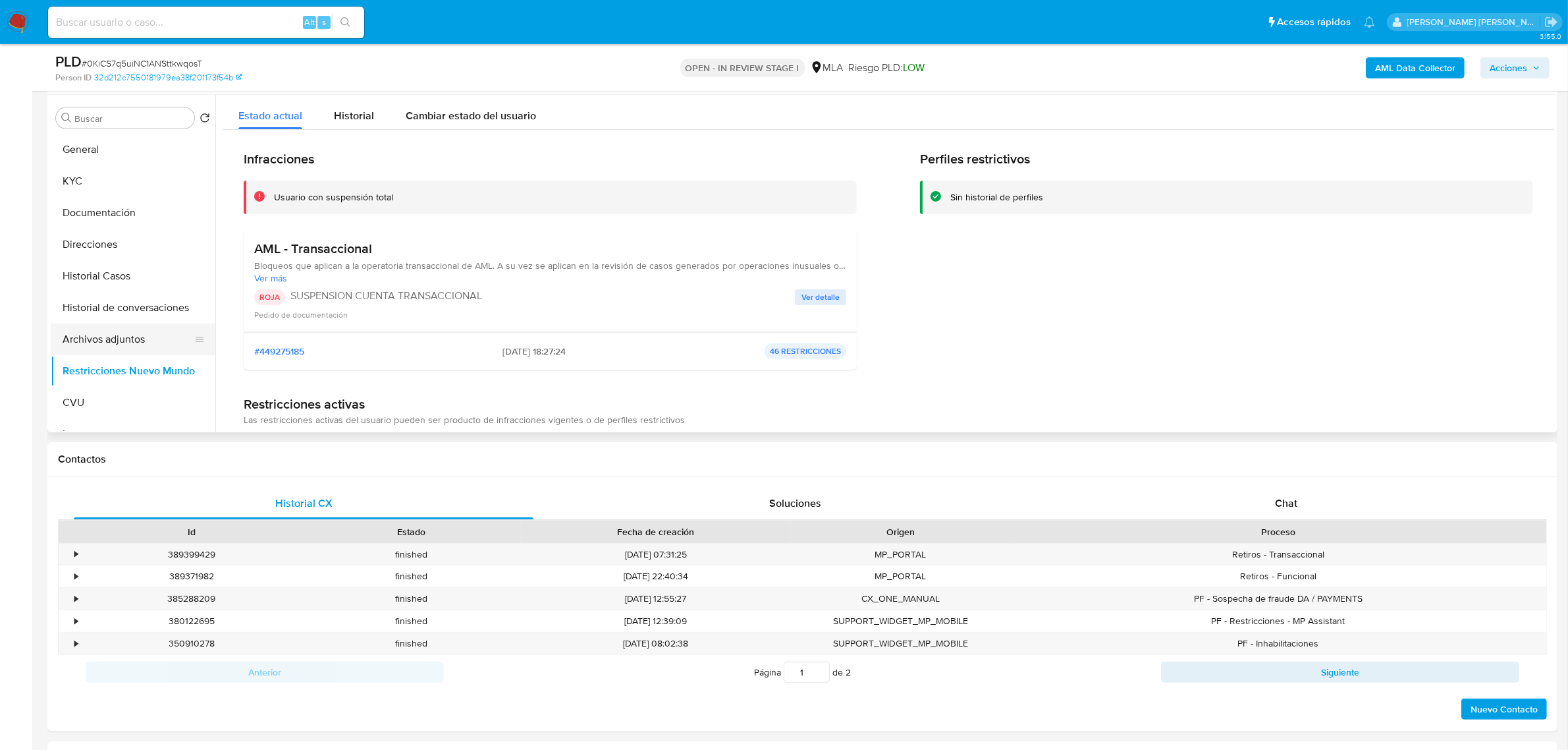
click at [130, 331] on button "Archivos adjuntos" at bounding box center [127, 339] width 154 height 32
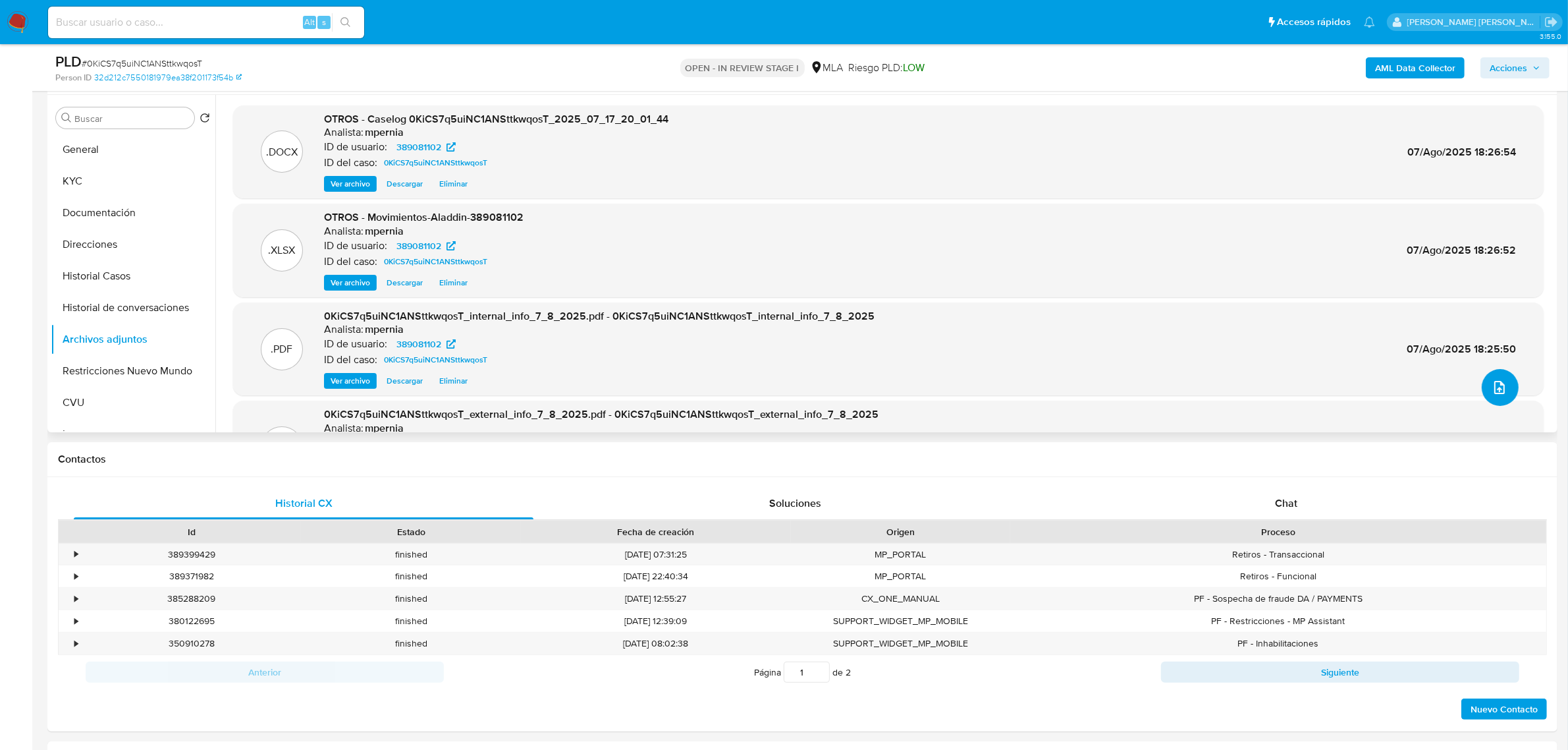
click at [1493, 372] on button "upload-file" at bounding box center [1501, 387] width 37 height 37
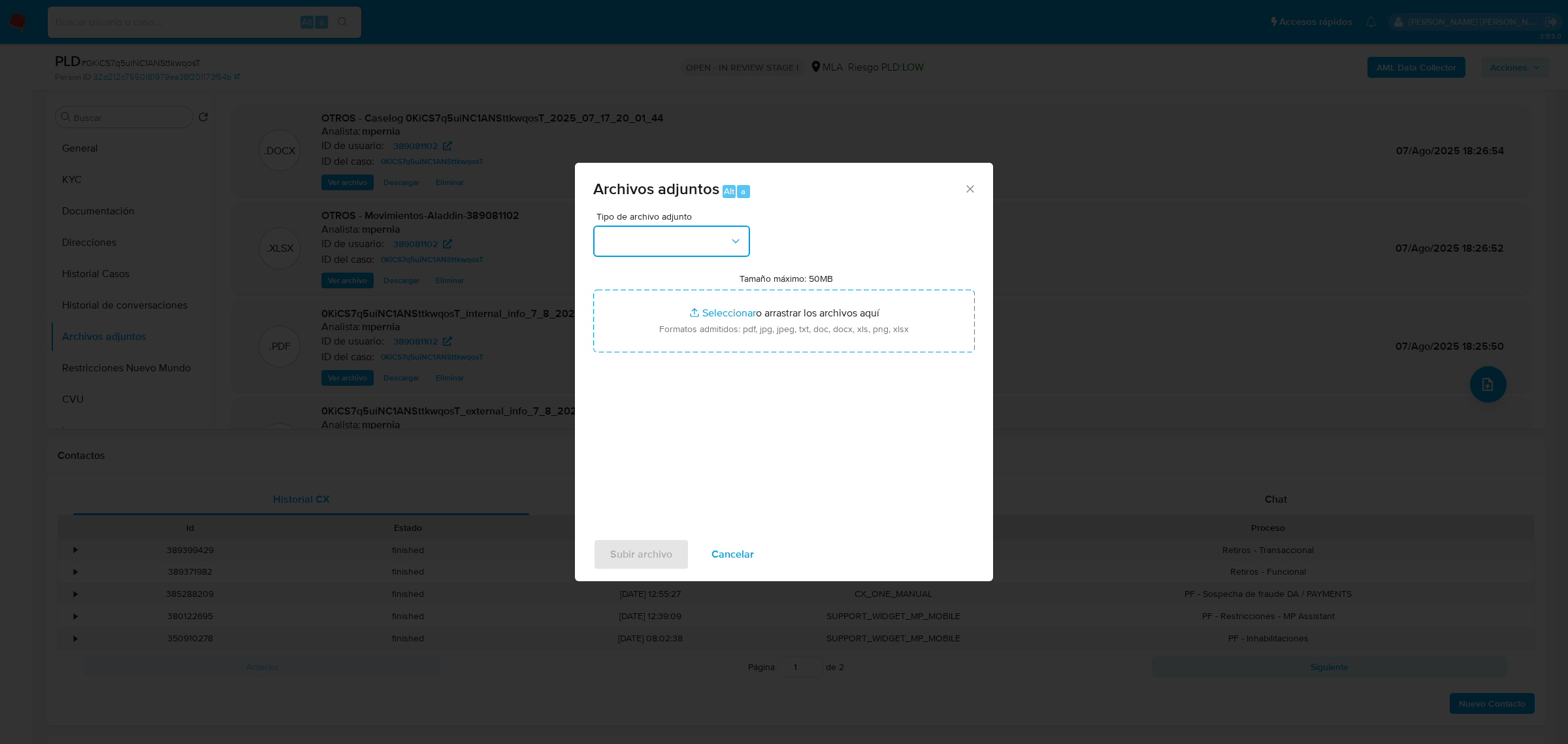
click at [671, 227] on button "button" at bounding box center [672, 241] width 157 height 32
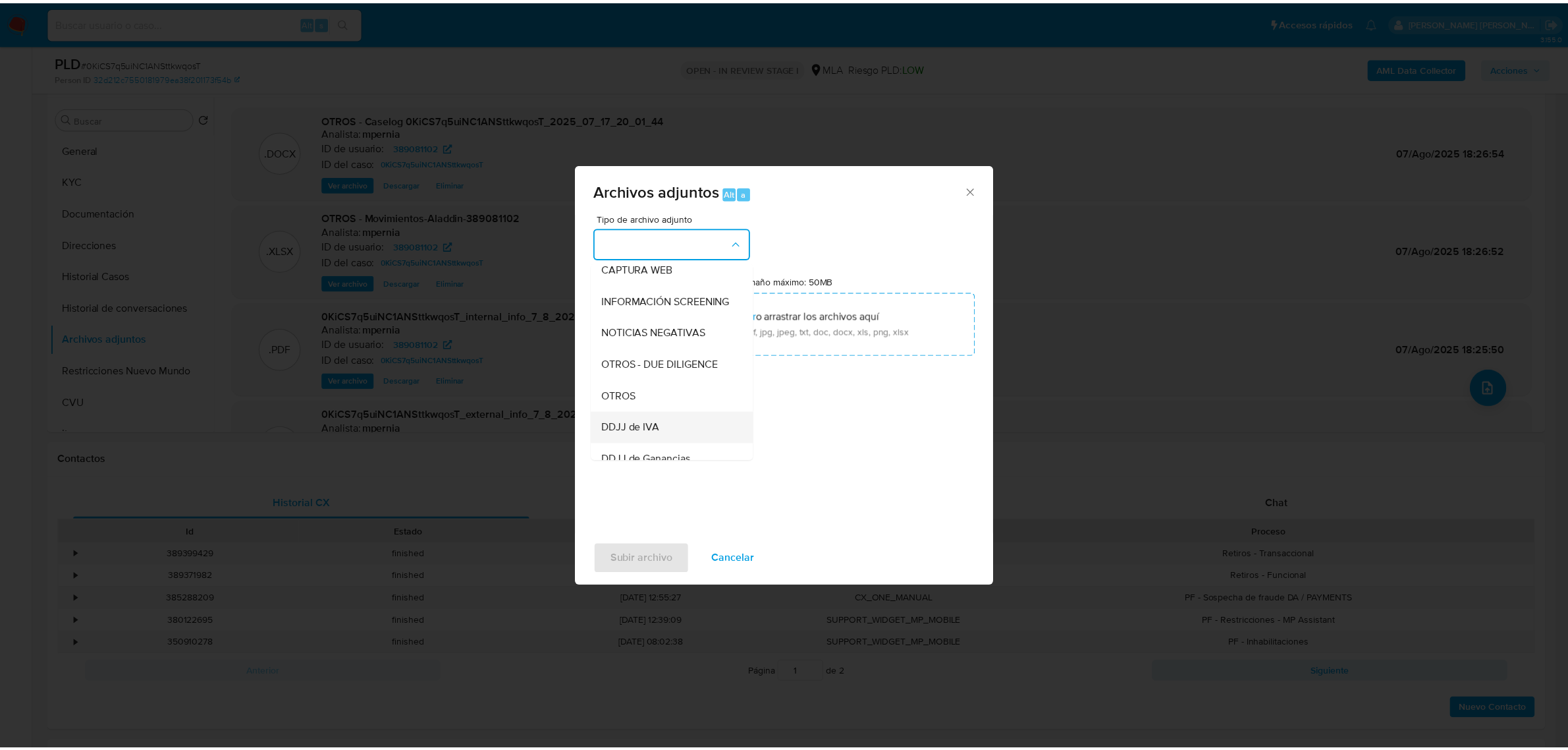
scroll to position [165, 0]
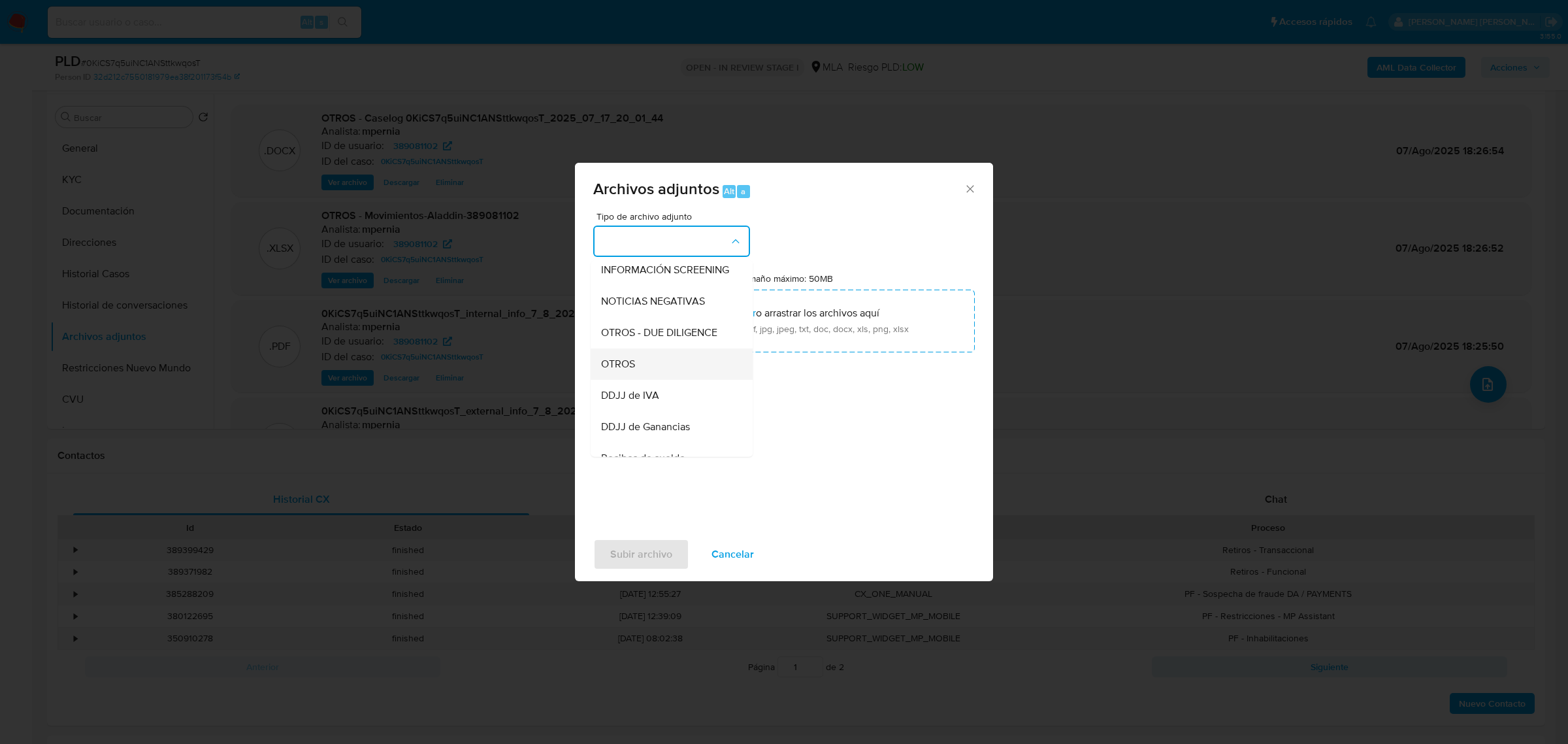
click at [624, 379] on div "OTROS" at bounding box center [668, 364] width 134 height 32
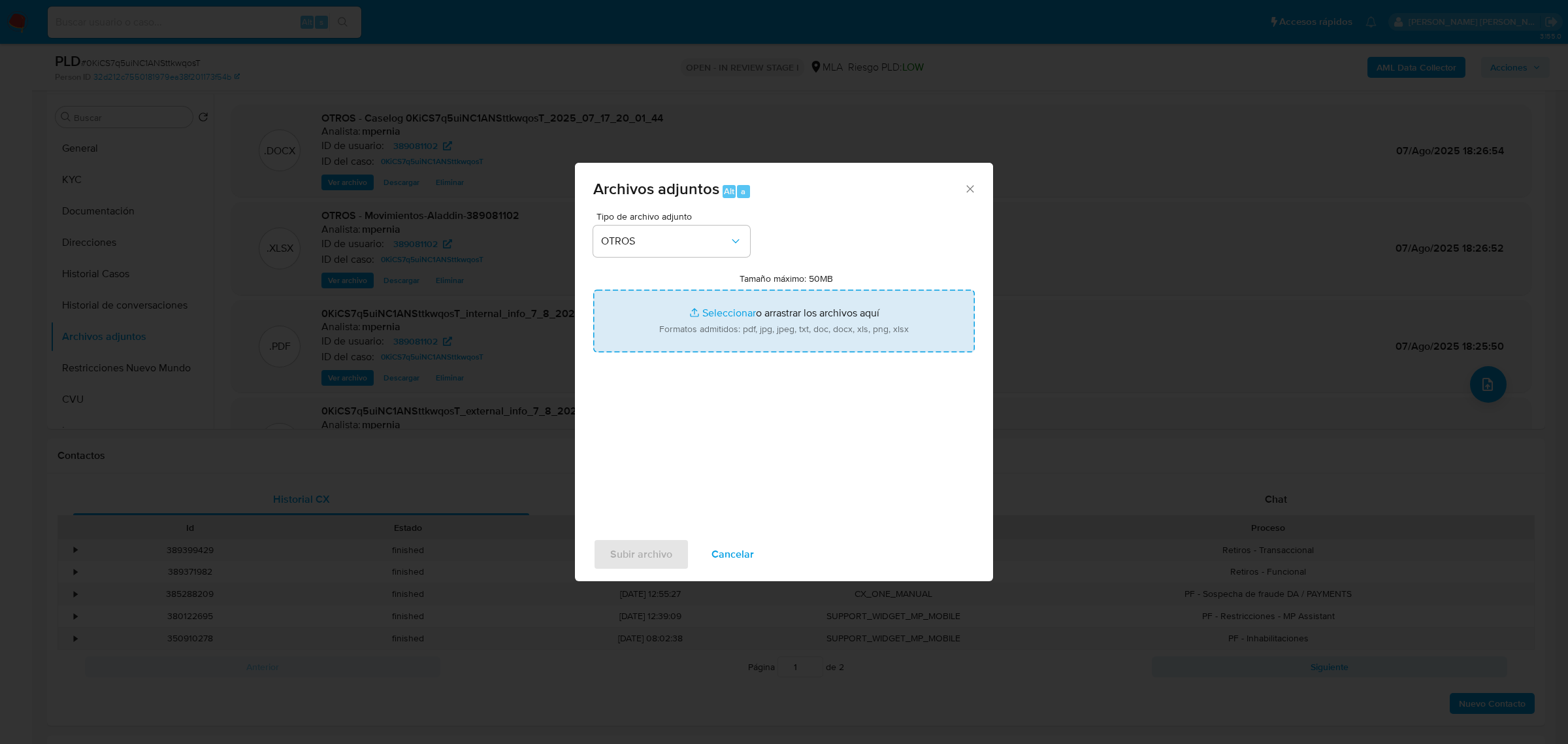
type input "C:\fakepath\V2-Movimientos-Aladdin-389081102.xlsx"
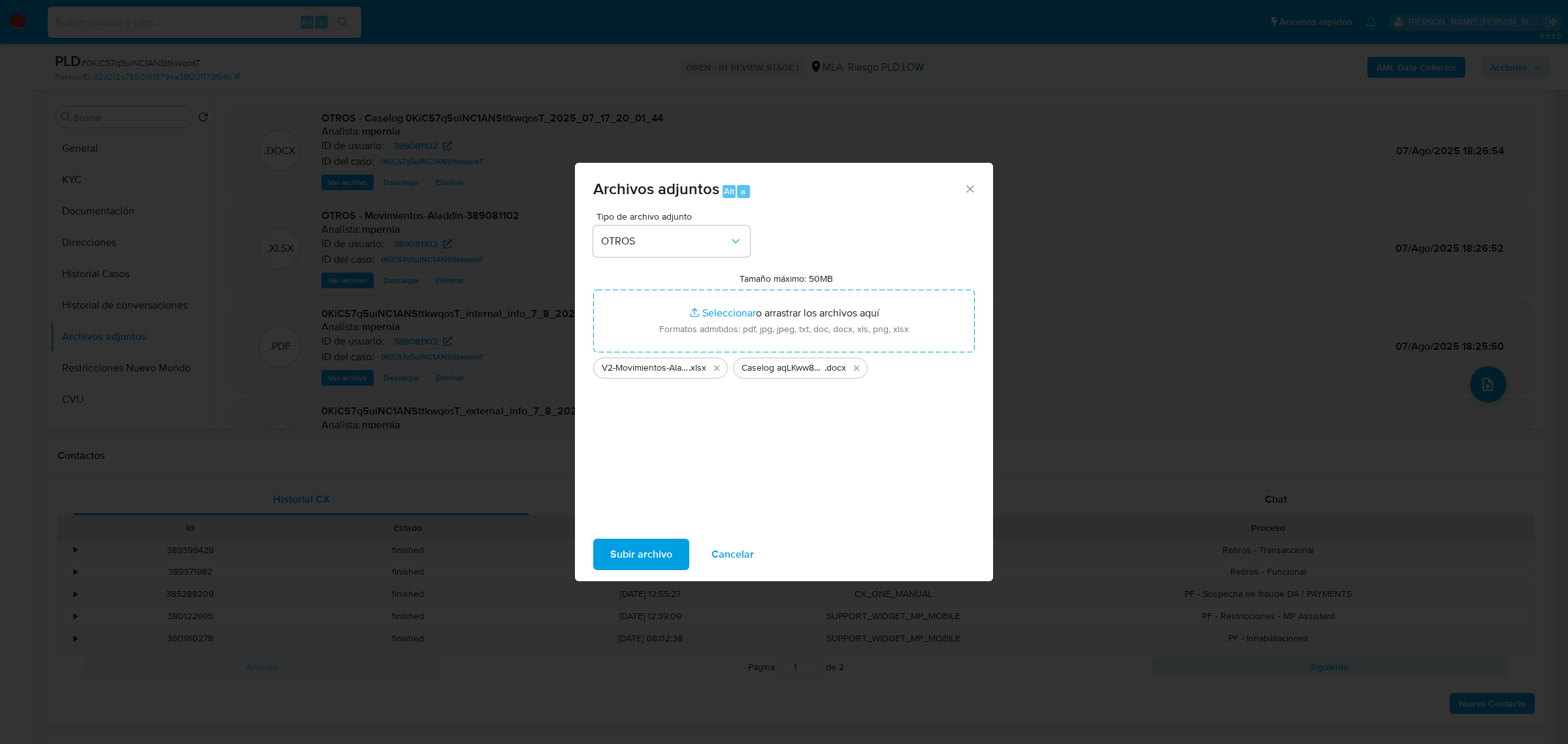
click at [625, 562] on span "Subir archivo" at bounding box center [641, 554] width 62 height 28
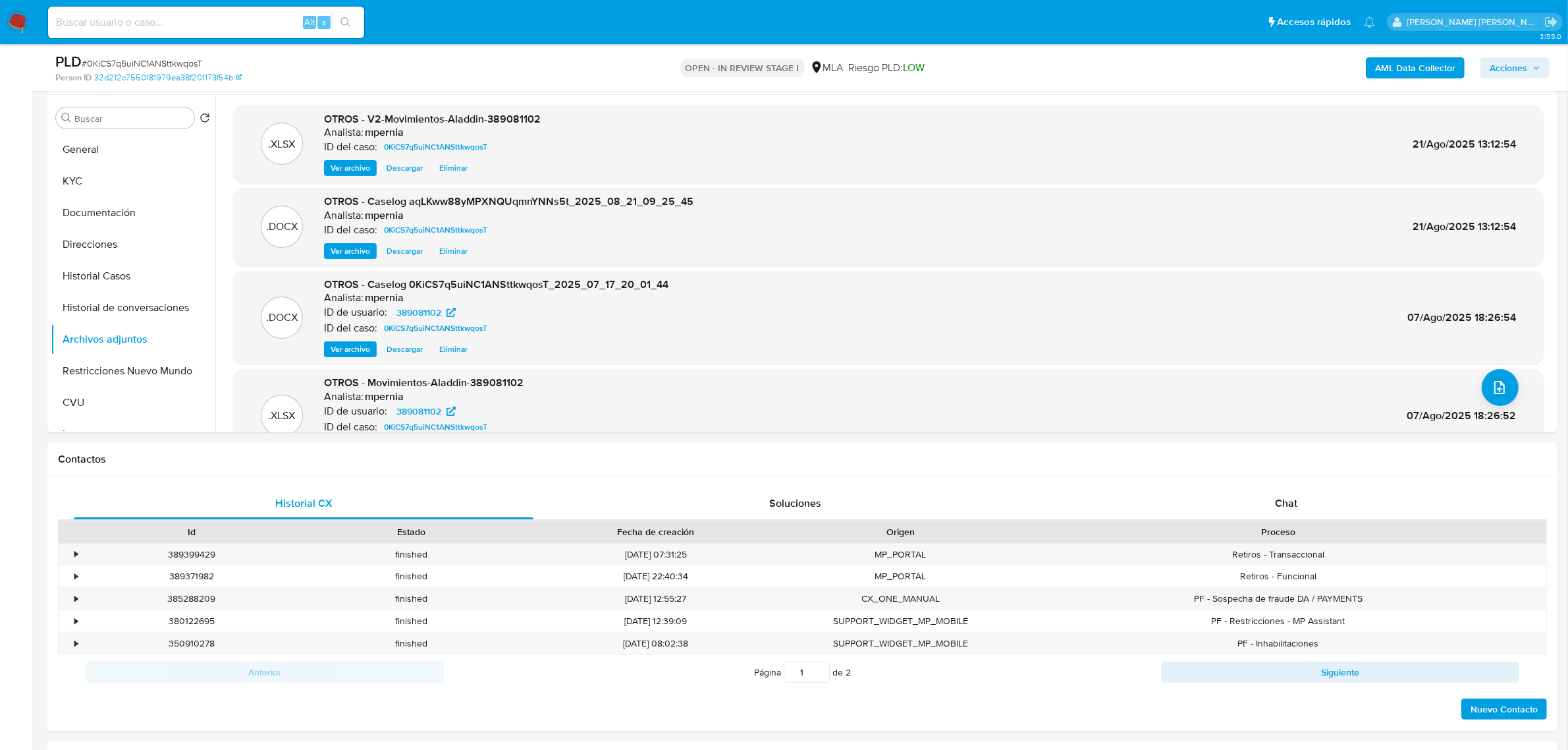
click at [1530, 66] on span "Acciones" at bounding box center [1515, 68] width 50 height 19
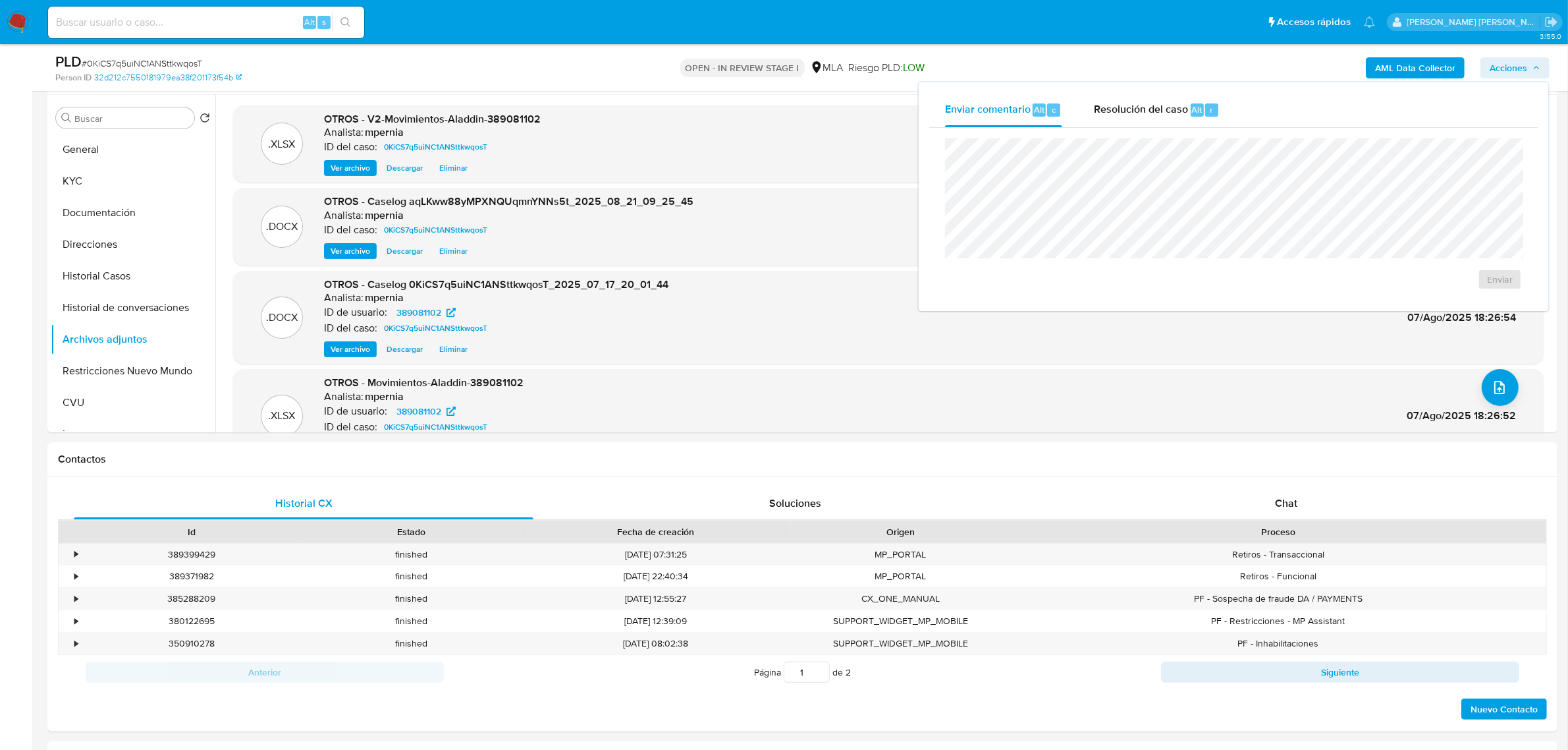
drag, startPoint x: 1130, startPoint y: 109, endPoint x: 1131, endPoint y: 132, distance: 23.0
click at [1130, 114] on span "Resolución del caso" at bounding box center [1142, 109] width 94 height 15
click at [1440, 289] on span "ROI Proposal" at bounding box center [1468, 287] width 68 height 19
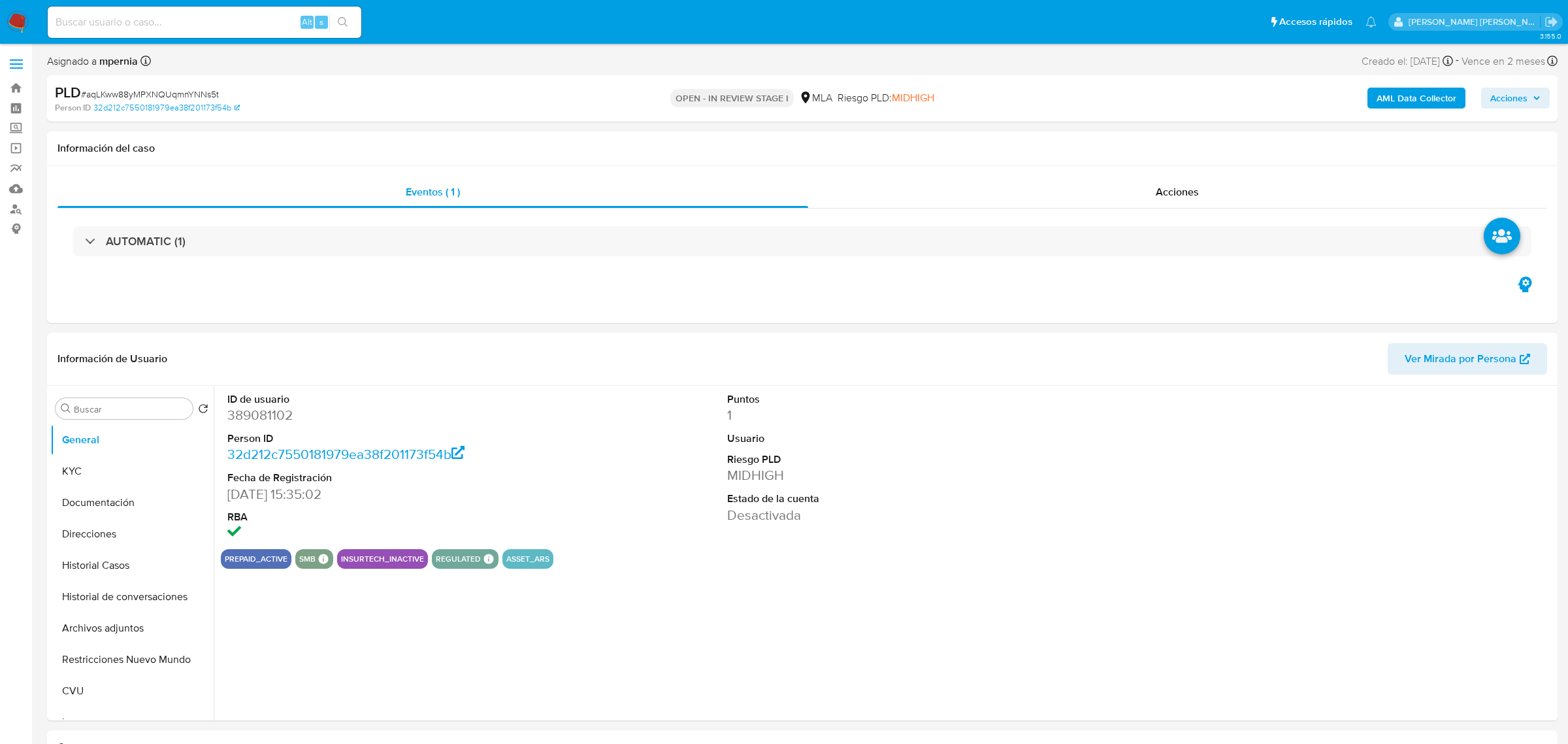
select select "10"
click at [1493, 92] on span "Acciones" at bounding box center [1496, 98] width 38 height 21
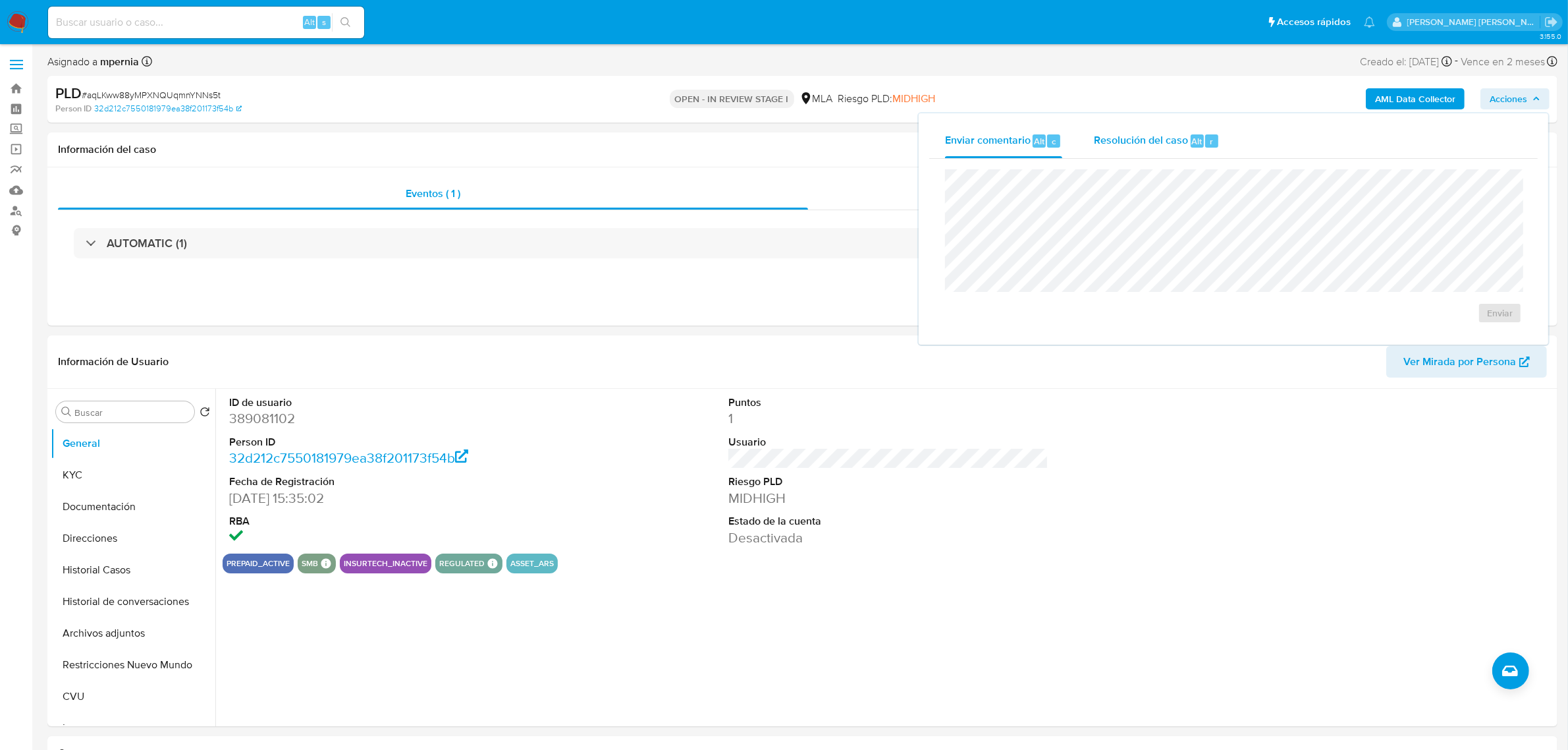
click at [1140, 133] on span "Resolución del caso" at bounding box center [1142, 141] width 94 height 15
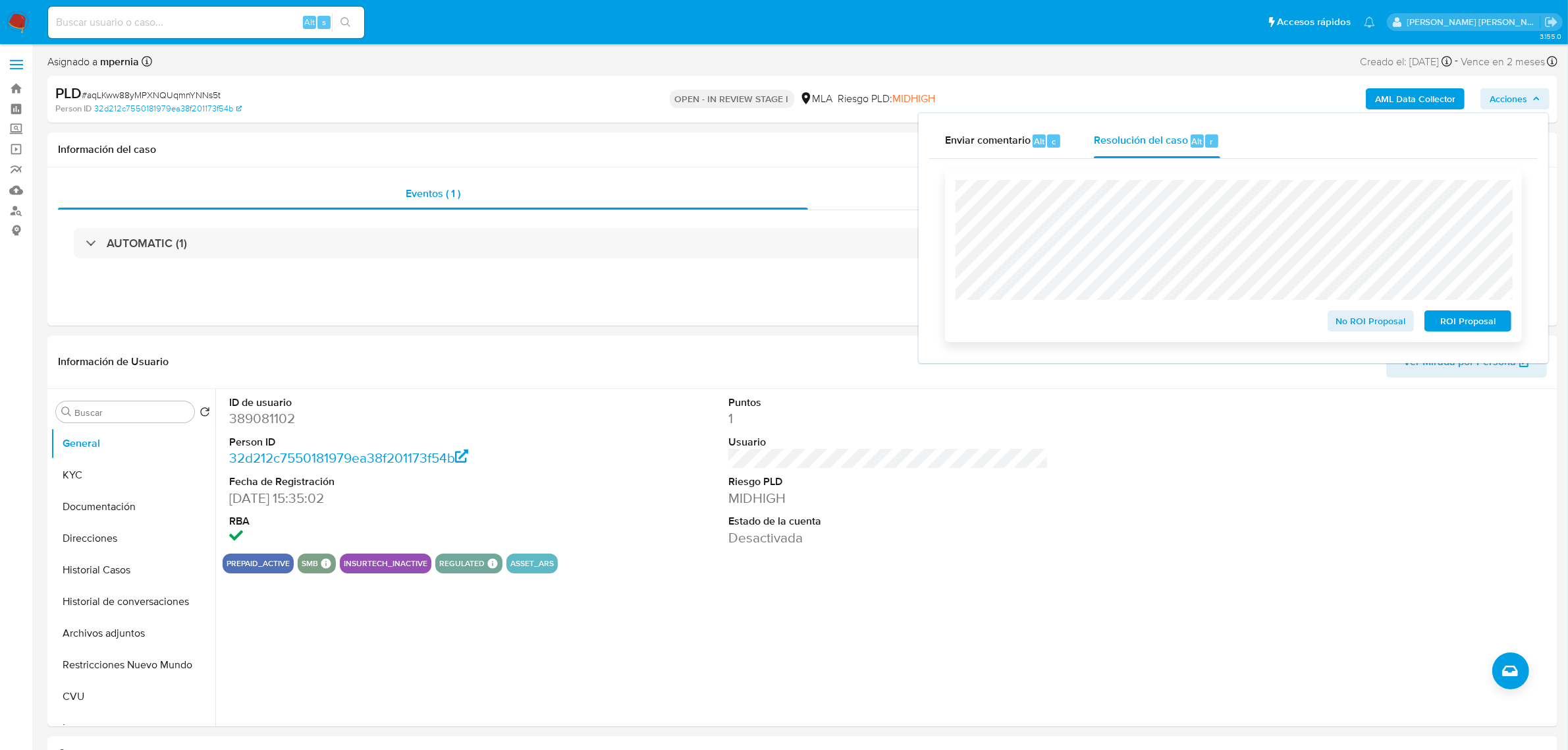
click at [1455, 327] on span "ROI Proposal" at bounding box center [1468, 321] width 68 height 19
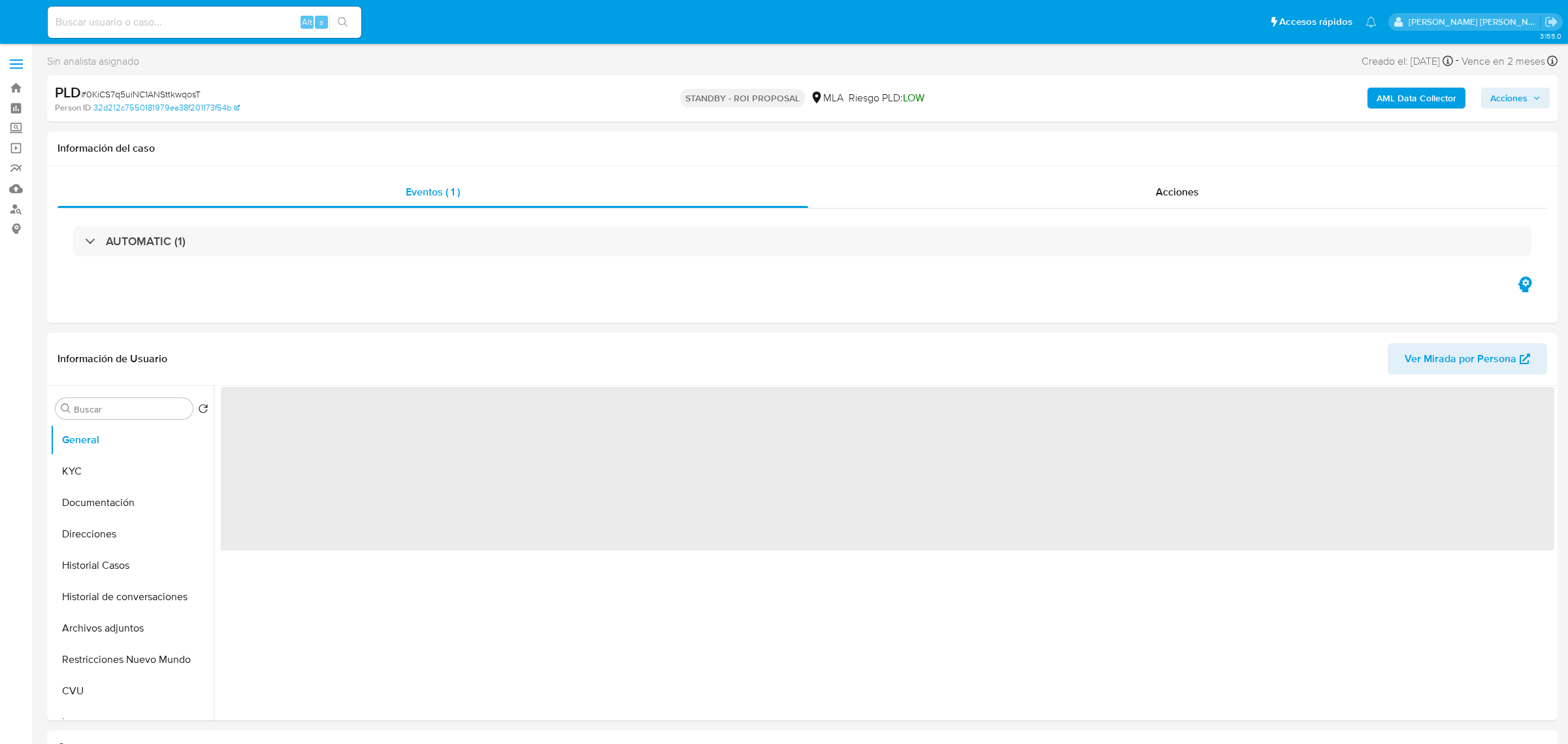
select select "10"
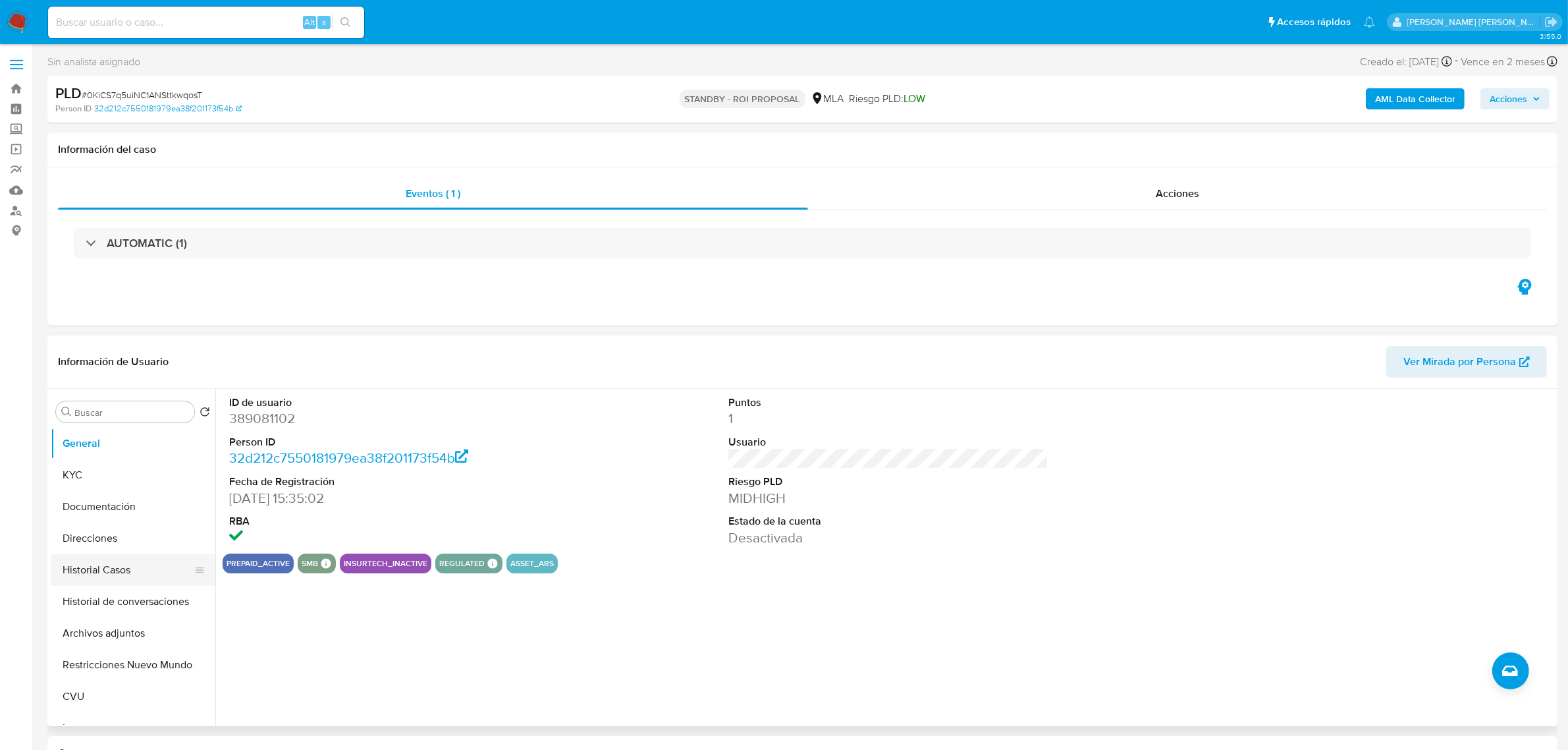
click at [93, 571] on button "Historial Casos" at bounding box center [127, 571] width 154 height 32
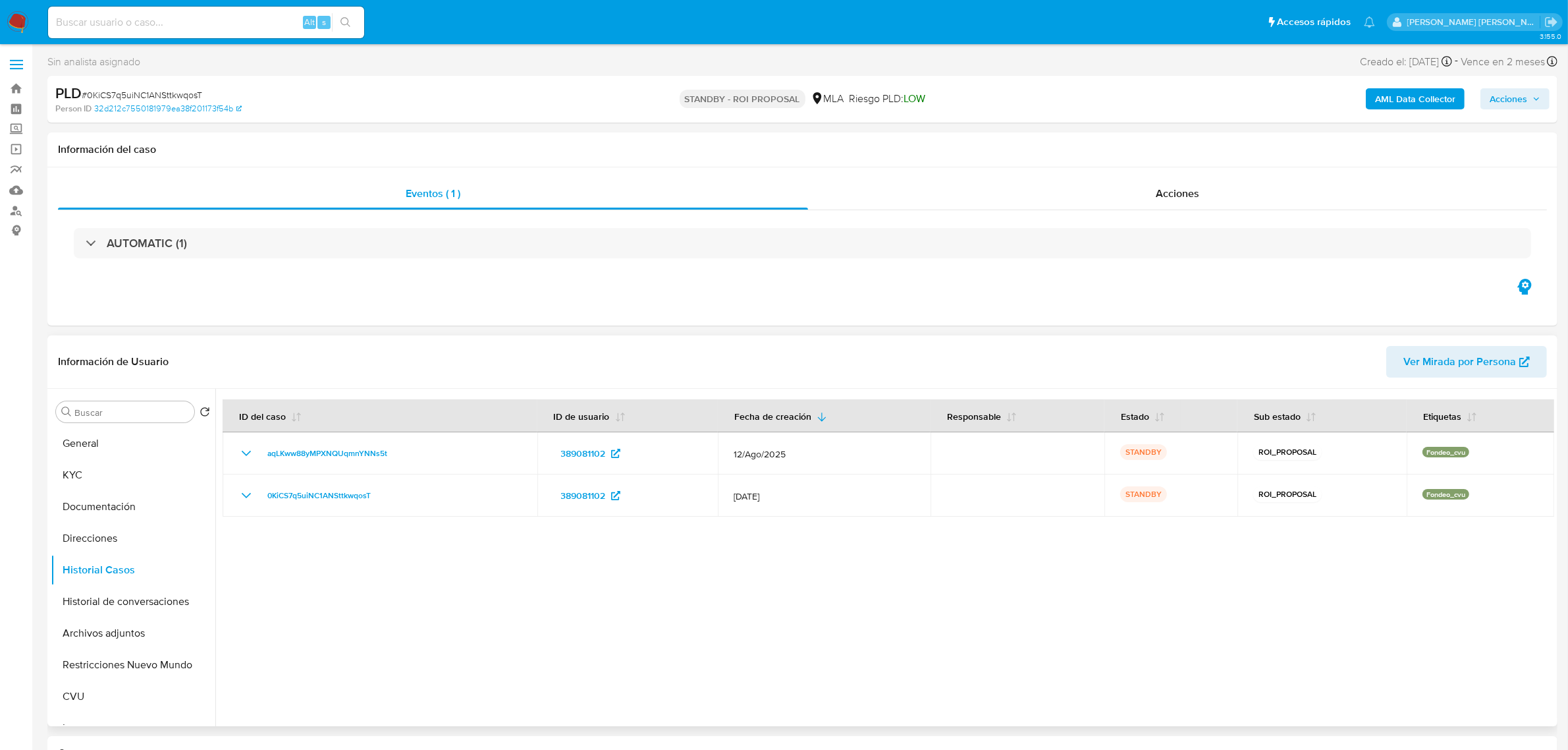
click at [283, 376] on header "Información de Usuario Ver Mirada por Persona" at bounding box center [803, 362] width 1489 height 32
click at [15, 87] on link "Bandeja" at bounding box center [78, 88] width 156 height 20
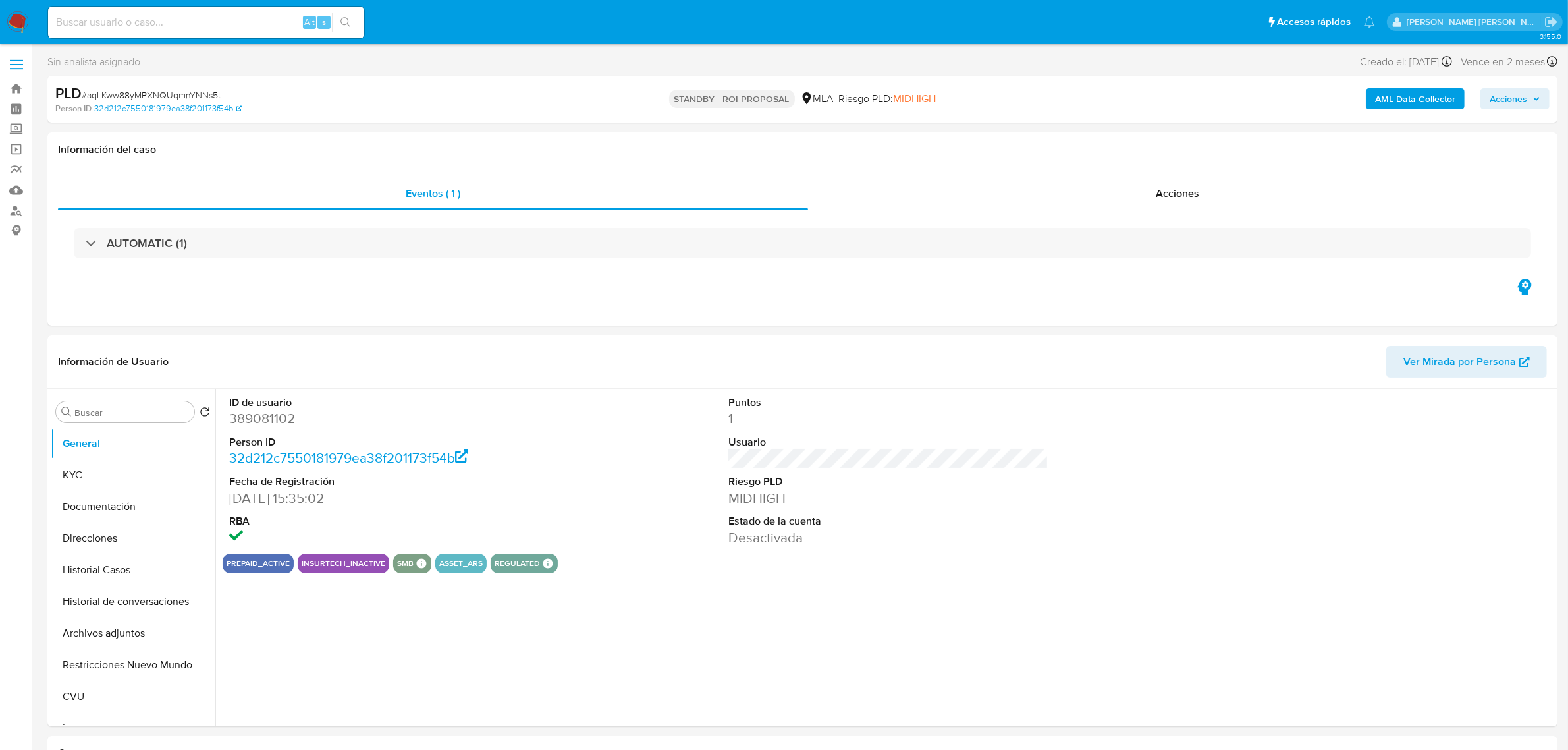
select select "10"
click at [93, 559] on button "Historial Casos" at bounding box center [127, 571] width 154 height 32
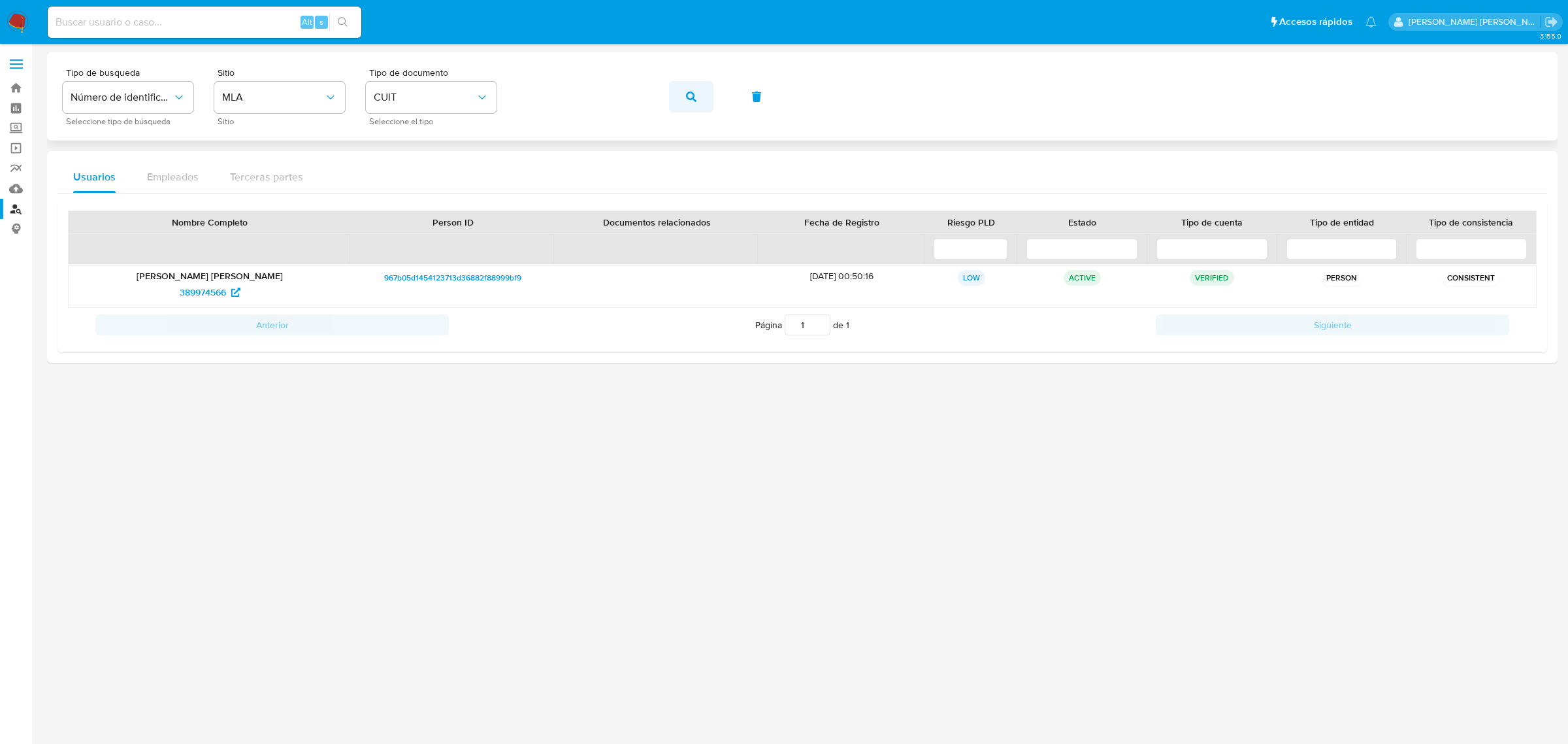
click at [684, 99] on button "button" at bounding box center [691, 97] width 44 height 32
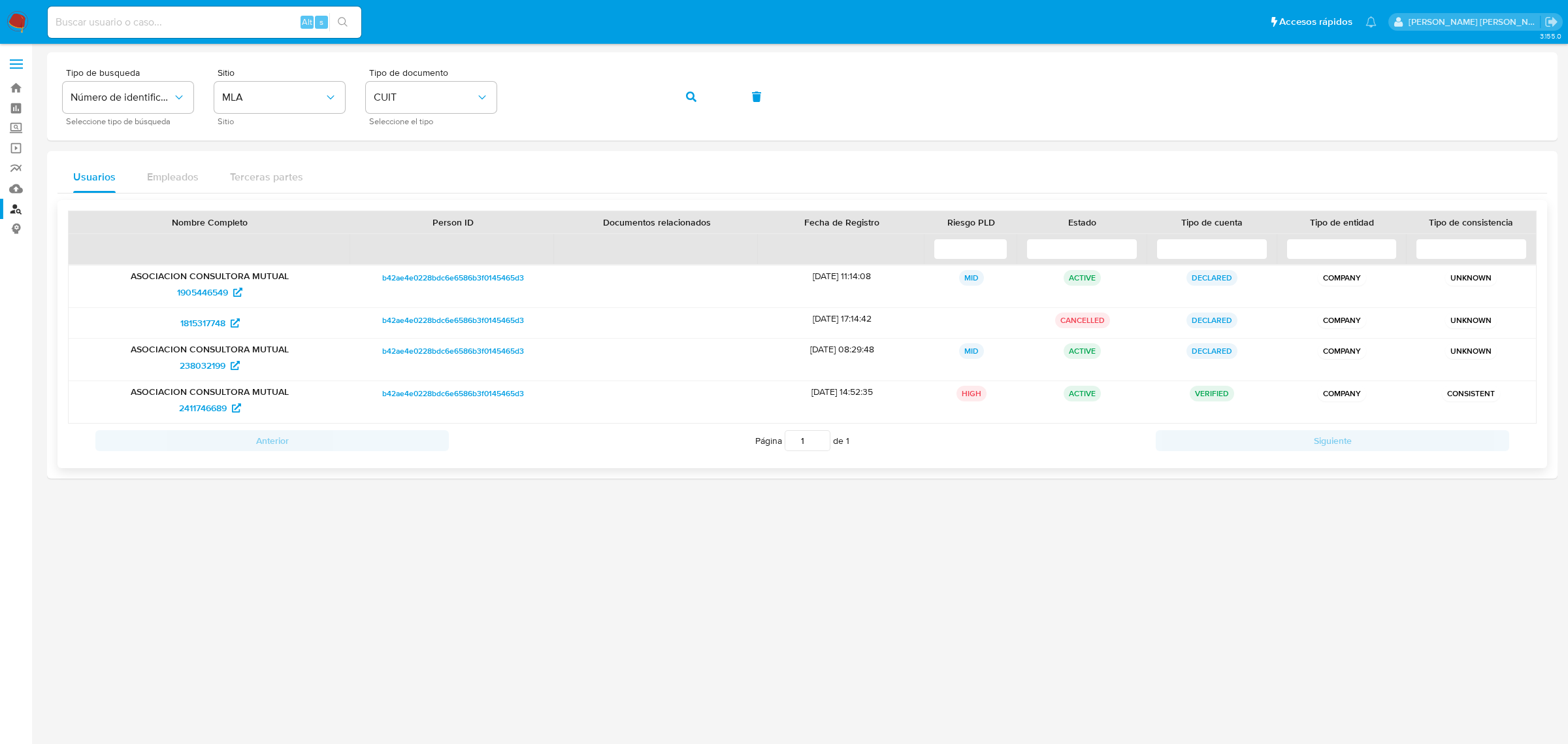
drag, startPoint x: 129, startPoint y: 348, endPoint x: 250, endPoint y: 344, distance: 121.1
click at [250, 344] on p "ASOCIACION CONSULTORA MUTUAL" at bounding box center [209, 349] width 264 height 12
click at [210, 410] on span "2411746689" at bounding box center [203, 407] width 48 height 21
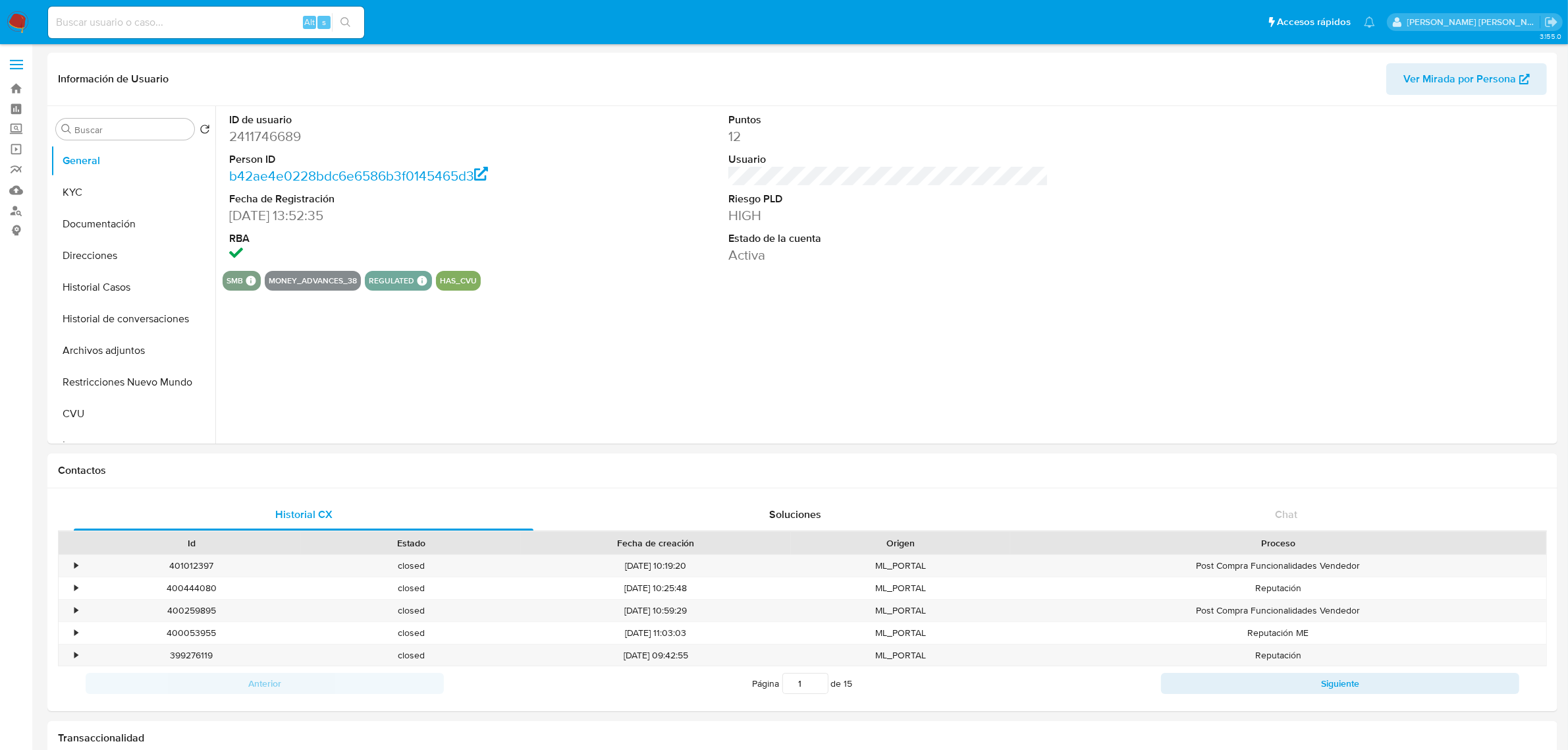
select select "10"
click at [82, 290] on button "Historial Casos" at bounding box center [127, 288] width 154 height 32
